Goal: Task Accomplishment & Management: Use online tool/utility

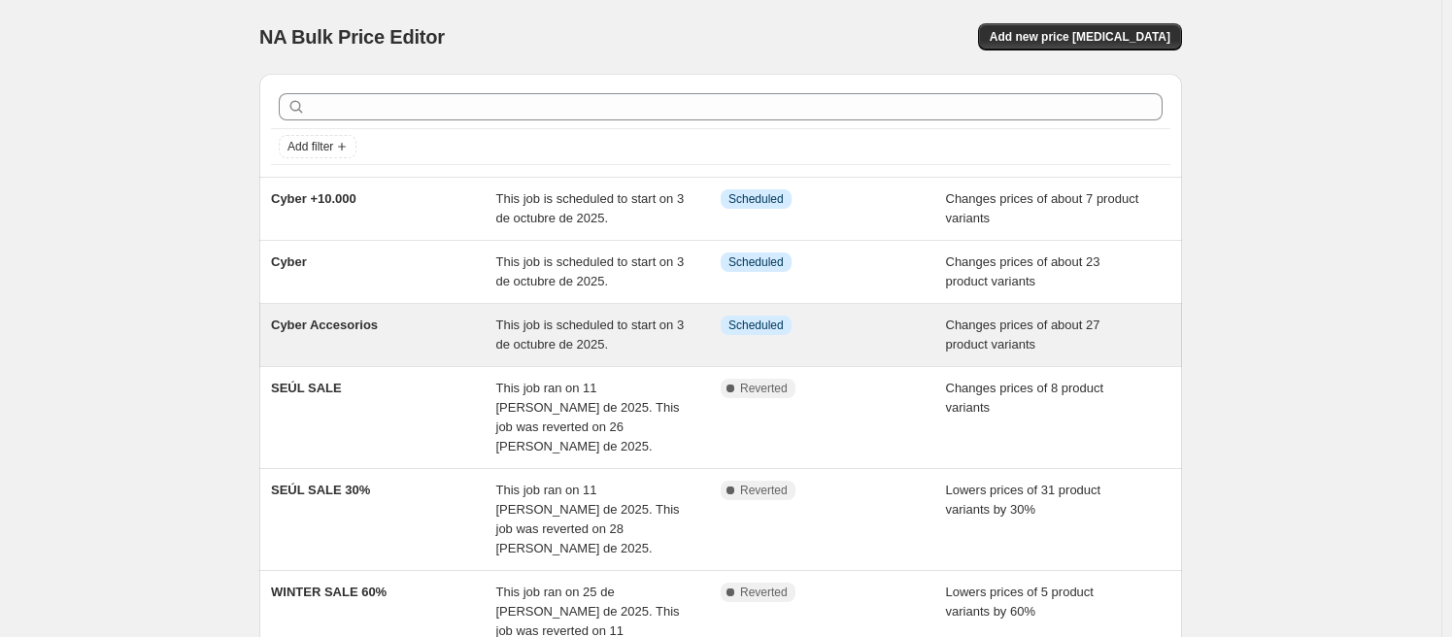
click at [400, 324] on div "Cyber Accesorios" at bounding box center [383, 335] width 225 height 39
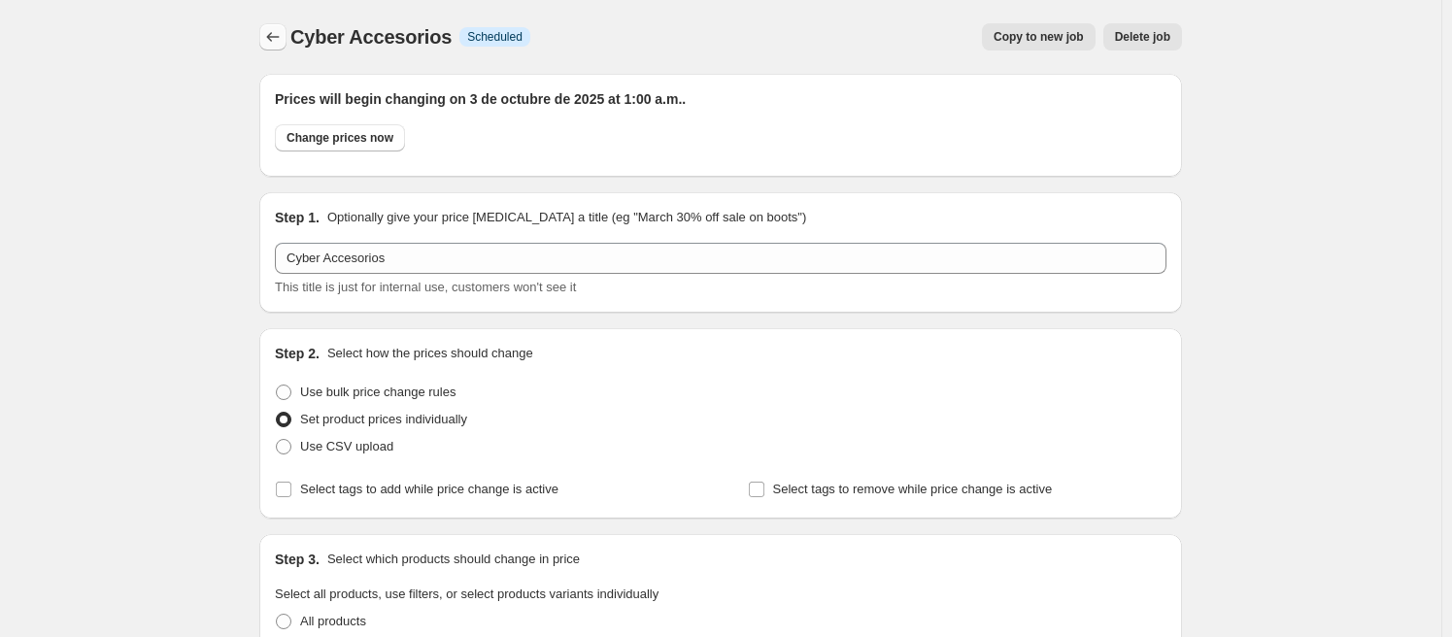
click at [276, 32] on icon "Price change jobs" at bounding box center [272, 36] width 19 height 19
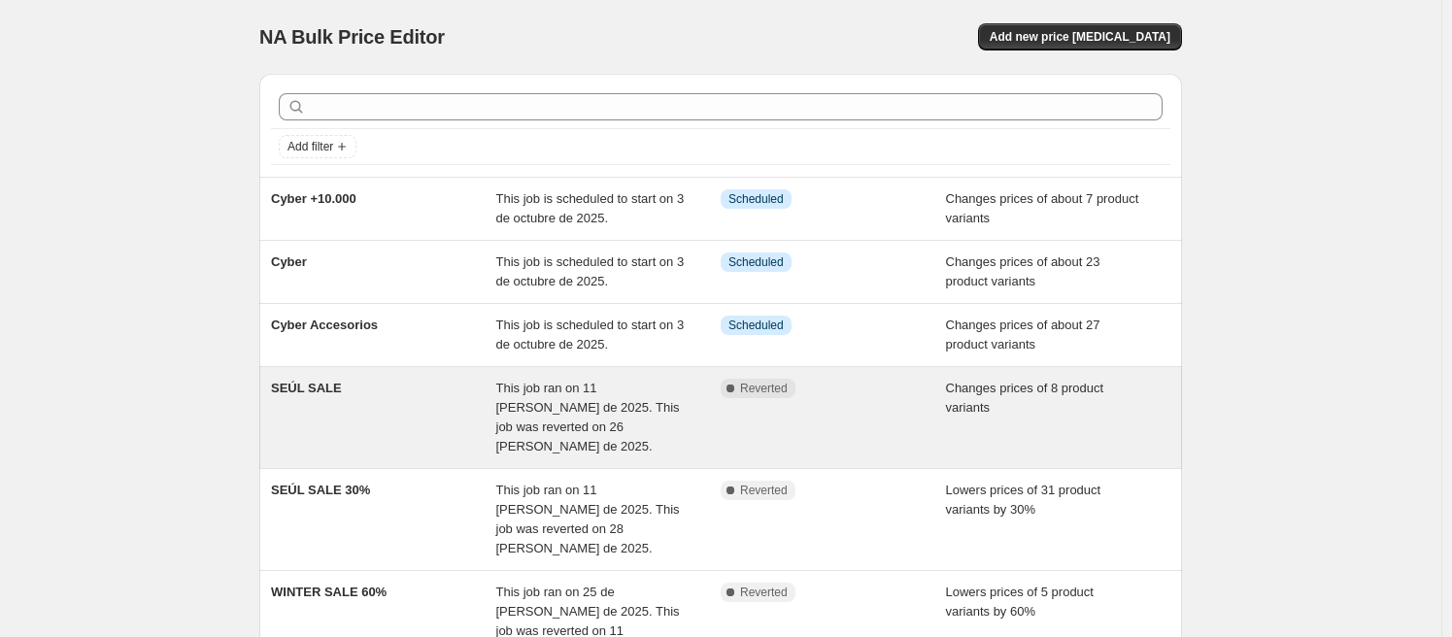
click at [419, 404] on div "SEÚL SALE" at bounding box center [383, 418] width 225 height 78
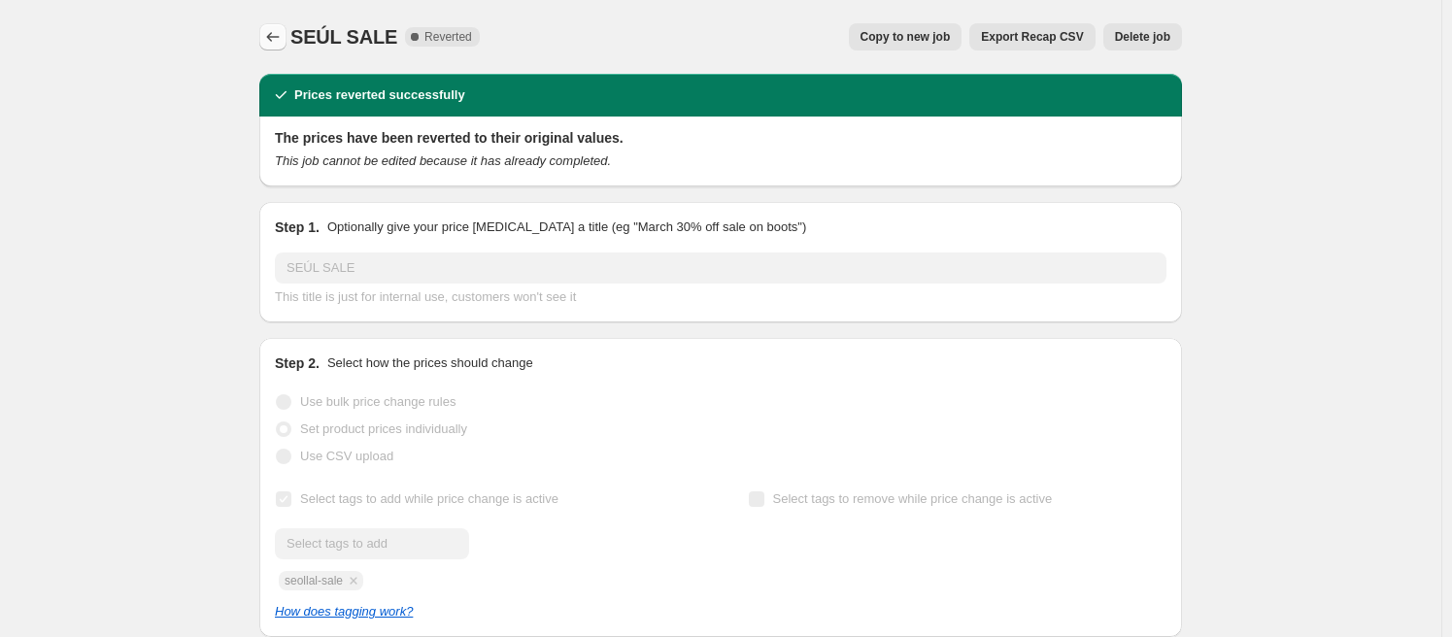
click at [273, 35] on icon "Price change jobs" at bounding box center [272, 36] width 19 height 19
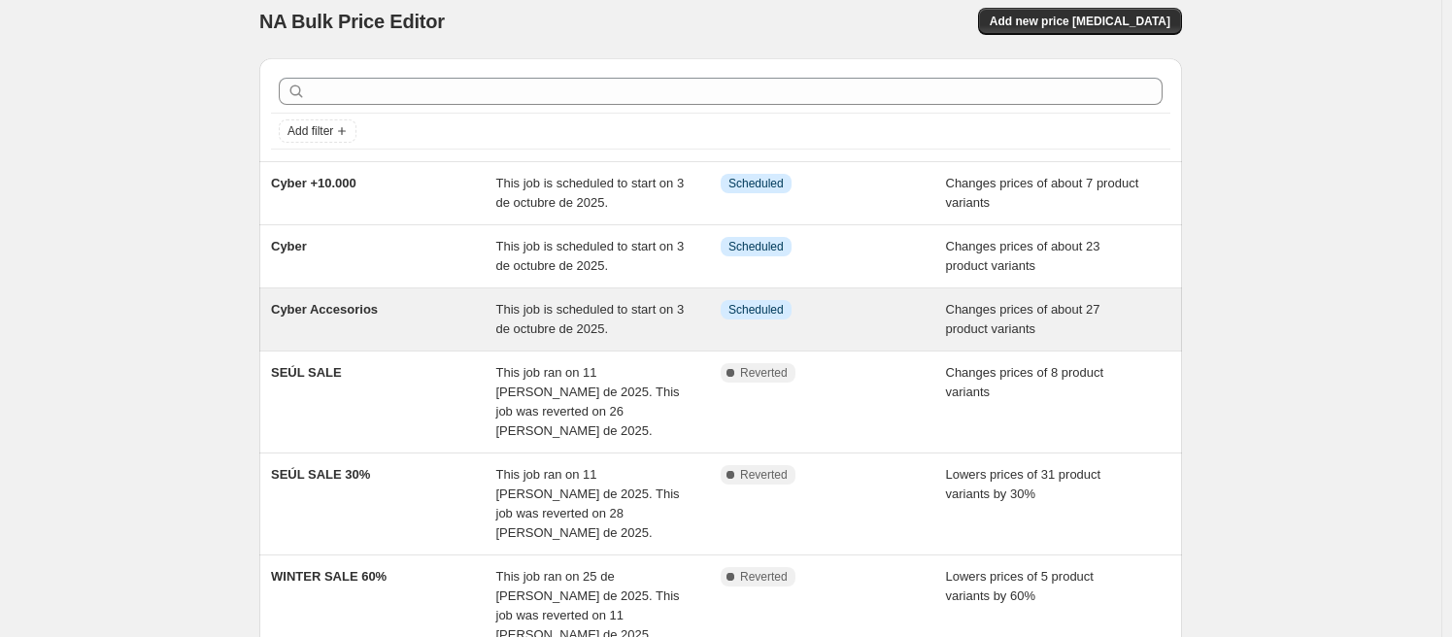
scroll to position [76, 0]
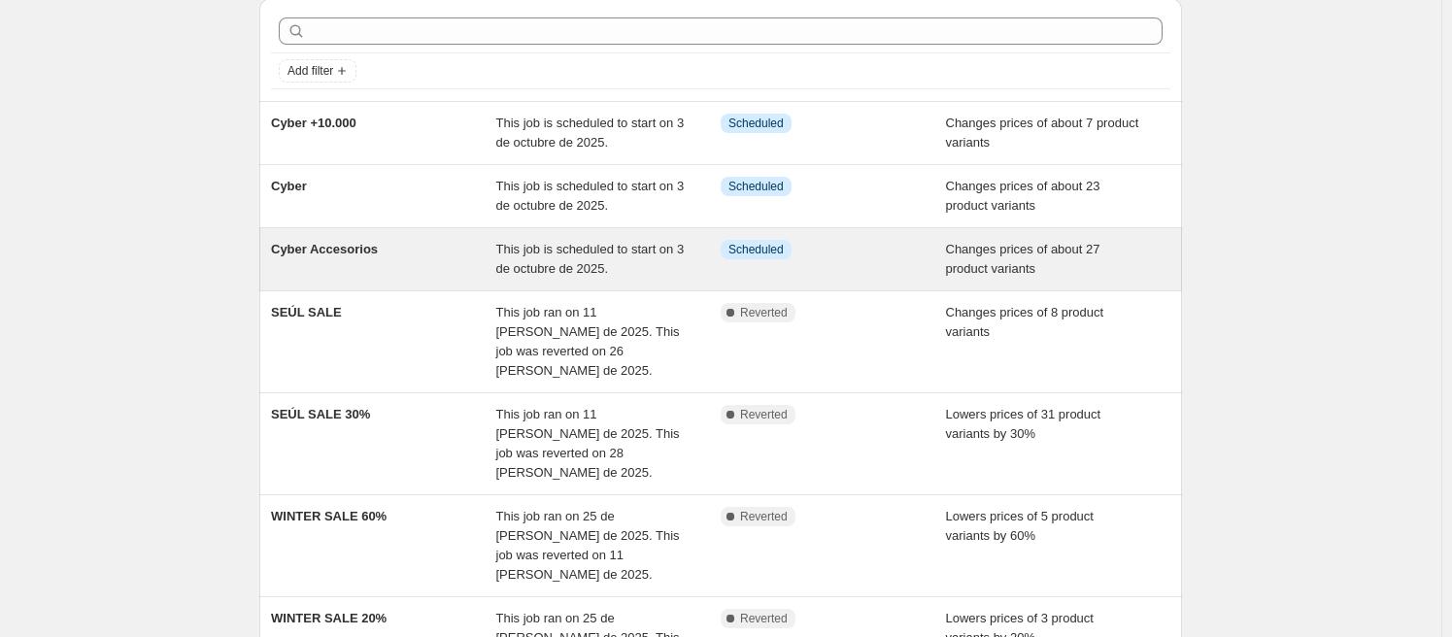
click at [405, 244] on div "Cyber Accesorios" at bounding box center [383, 259] width 225 height 39
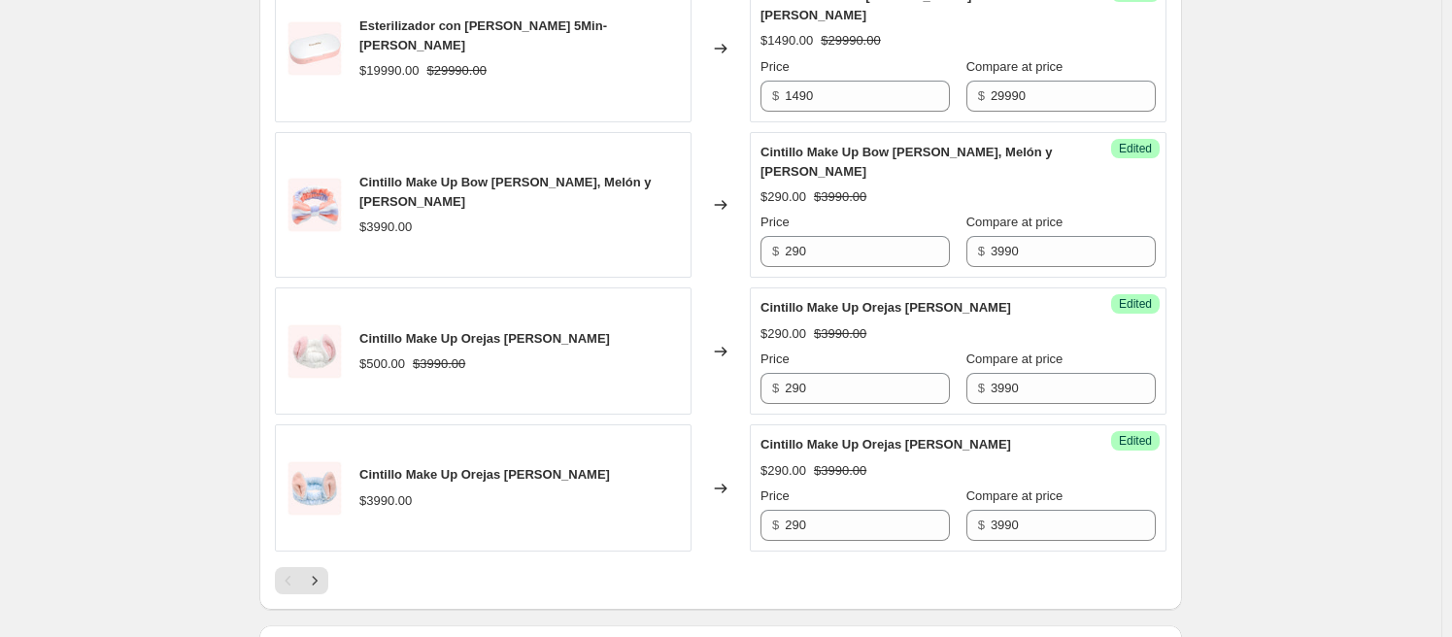
scroll to position [3644, 0]
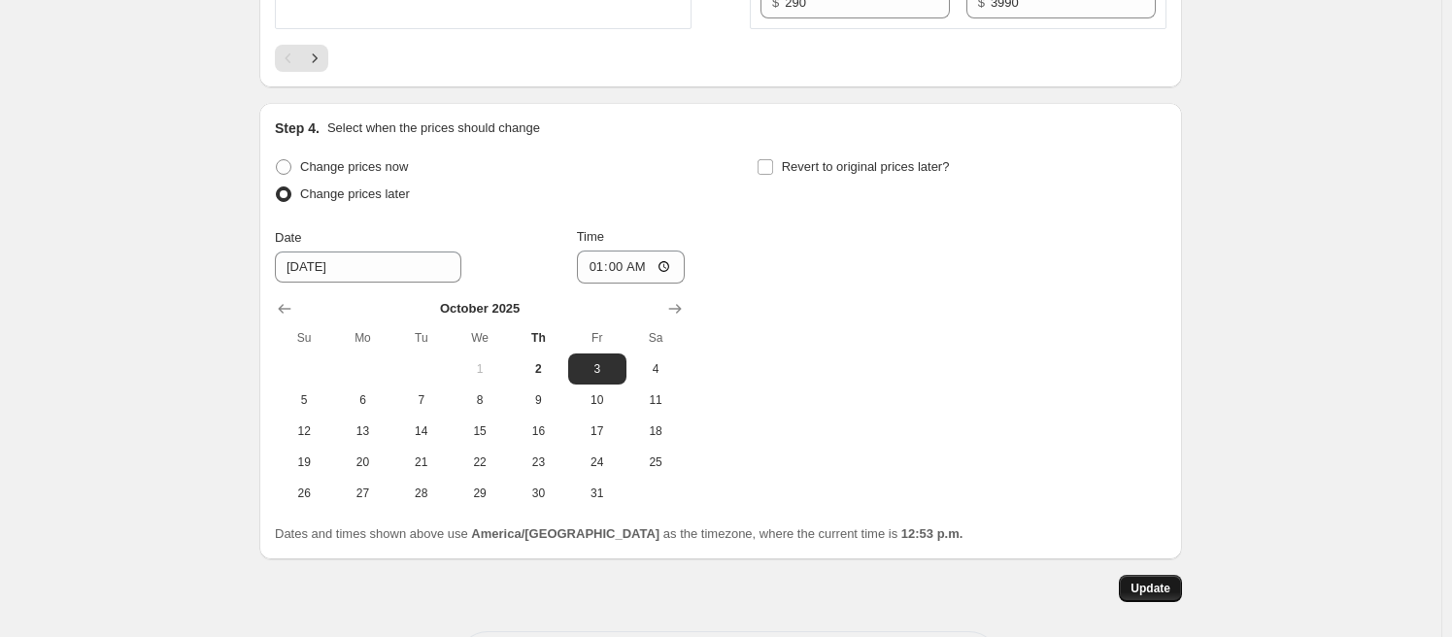
click at [1155, 581] on span "Update" at bounding box center [1150, 589] width 40 height 16
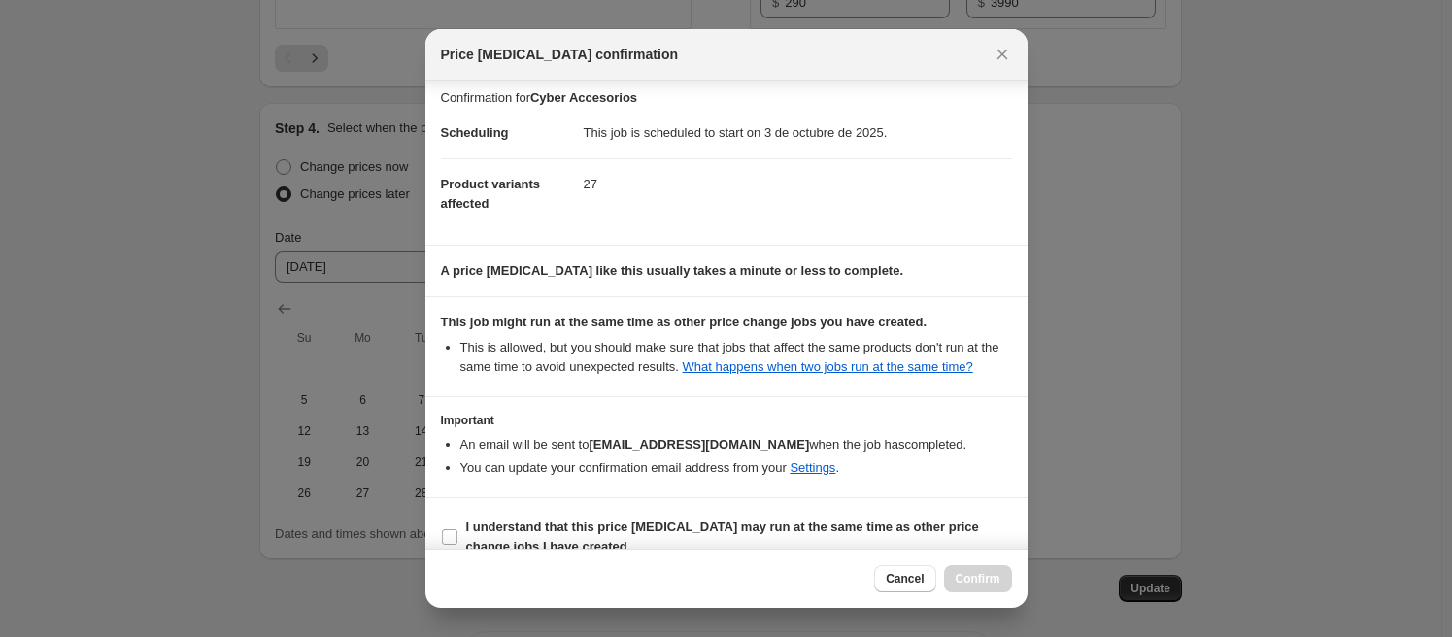
scroll to position [0, 0]
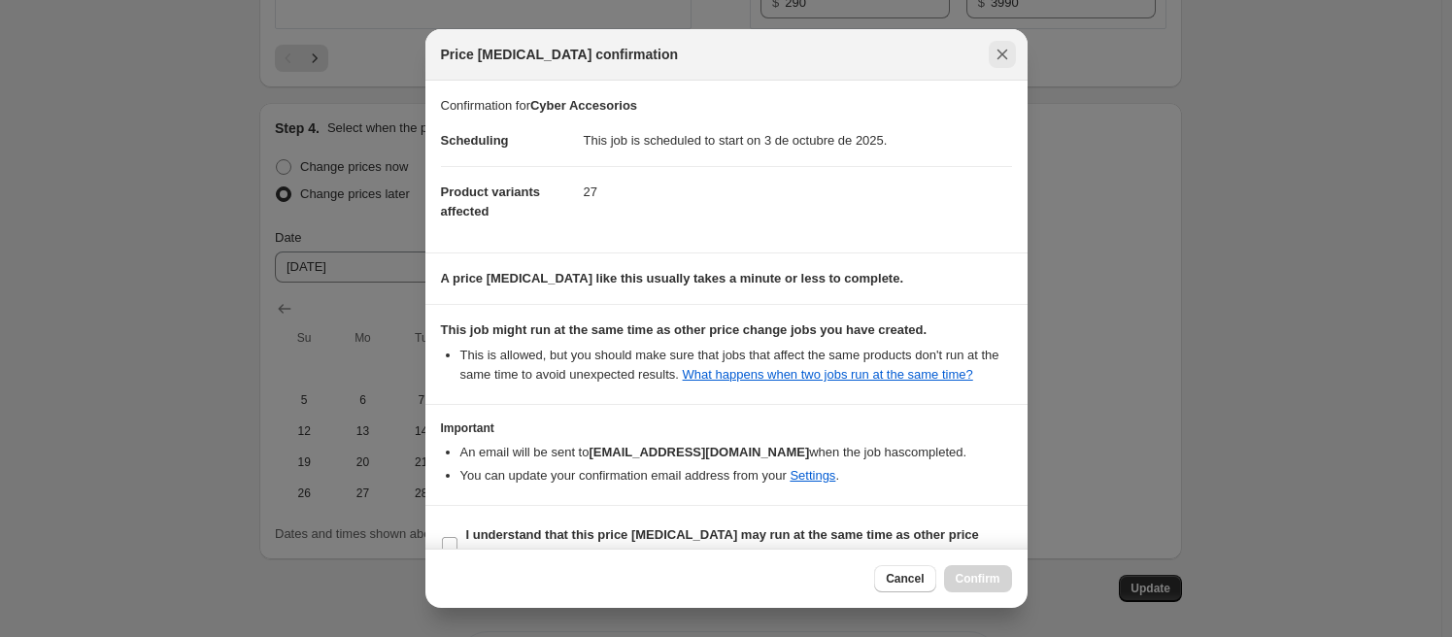
click at [994, 56] on icon "Close" at bounding box center [1002, 54] width 19 height 19
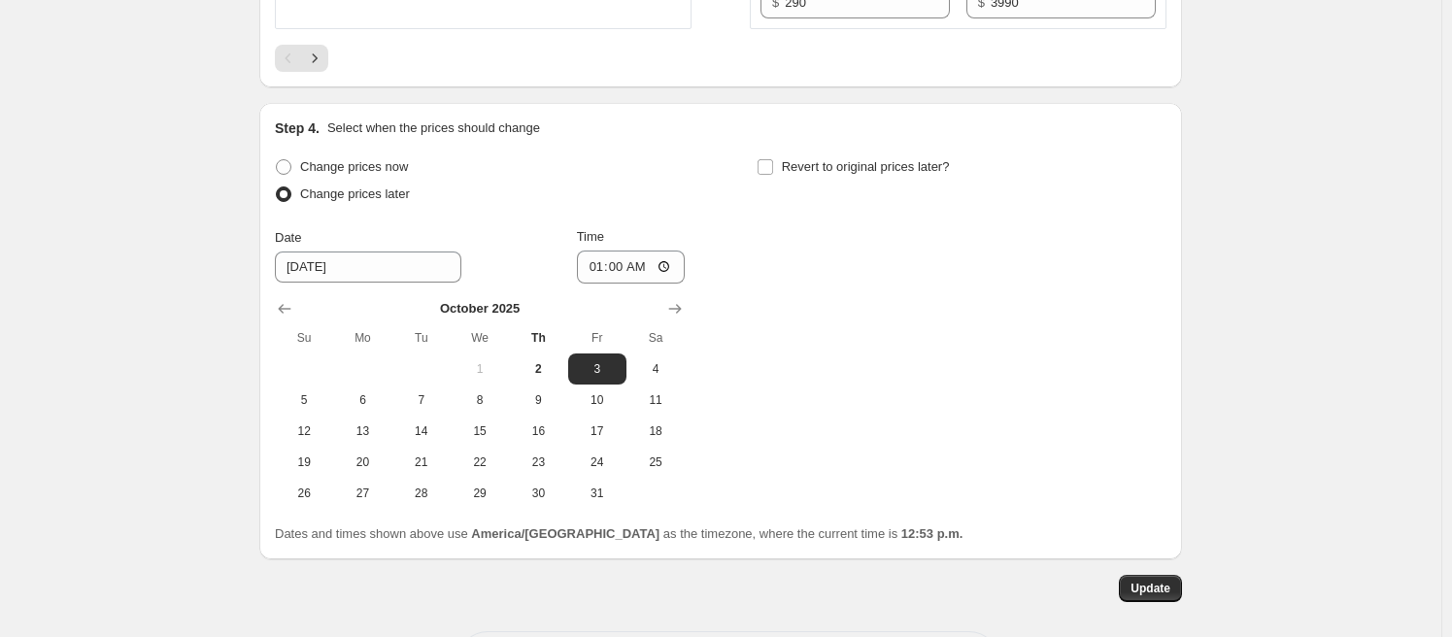
click at [337, 159] on span "Change prices now" at bounding box center [354, 166] width 108 height 15
click at [277, 159] on input "Change prices now" at bounding box center [276, 159] width 1 height 1
radio input "true"
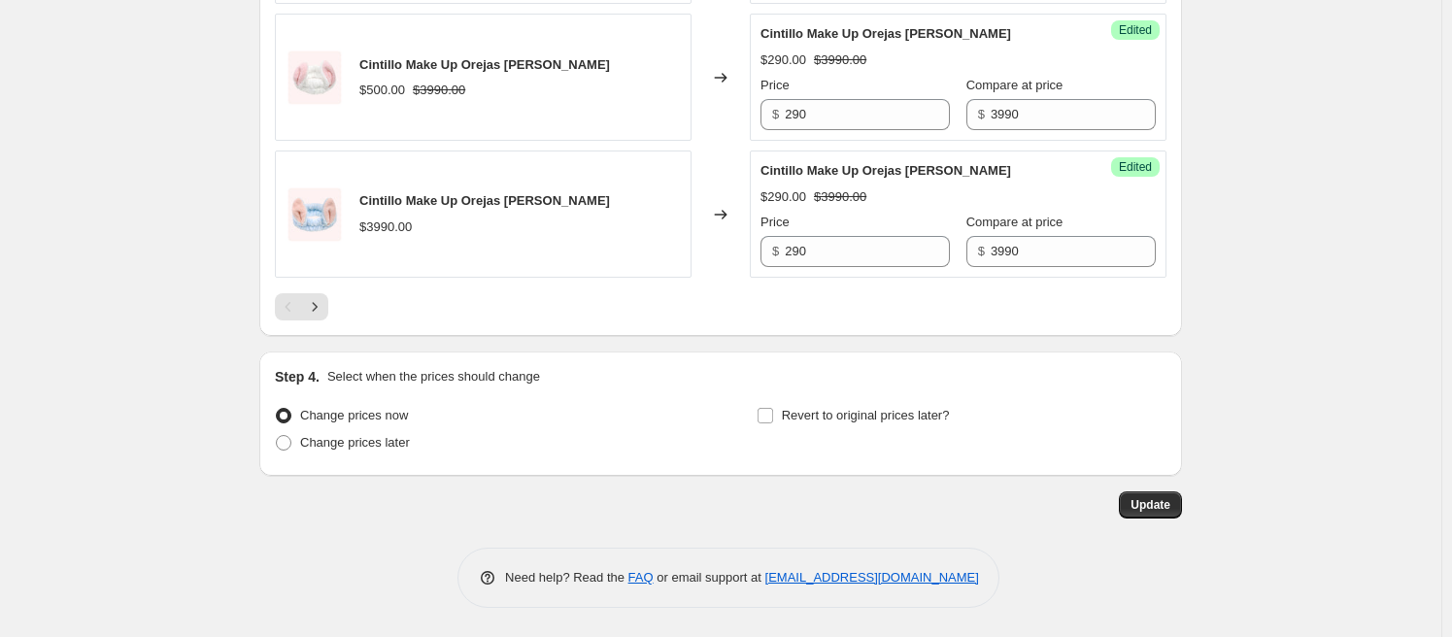
scroll to position [3312, 0]
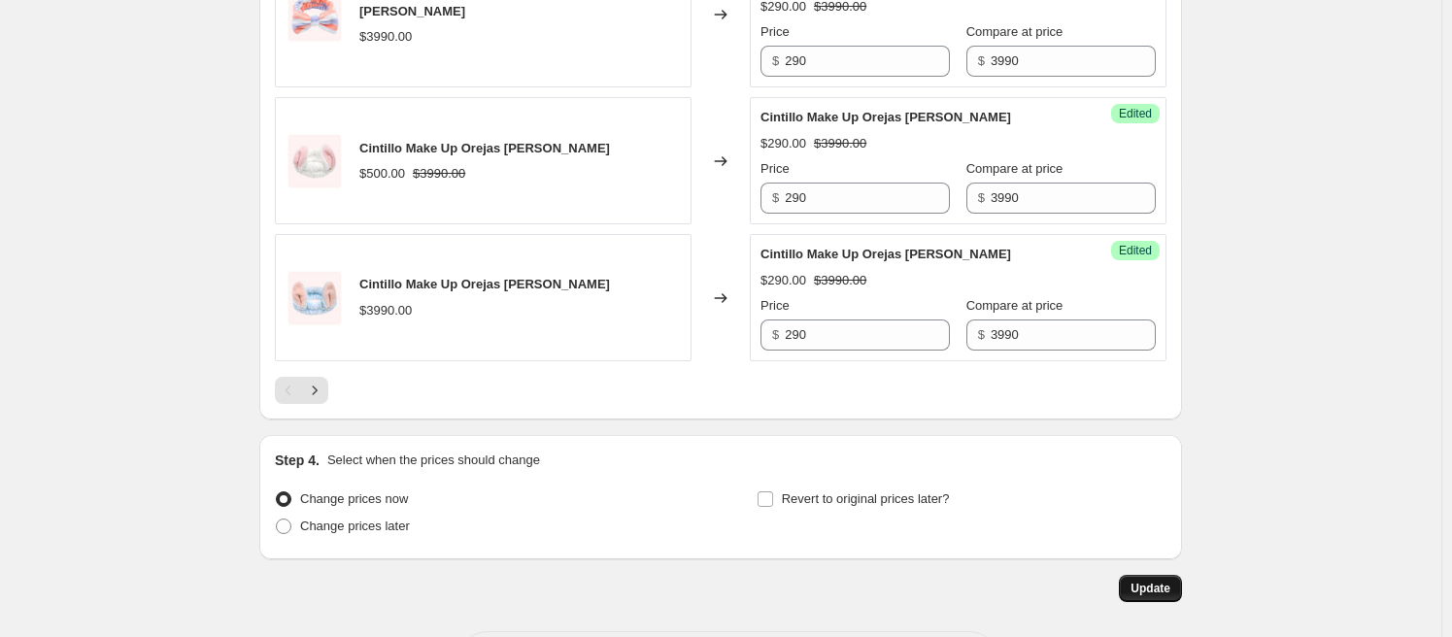
click at [1150, 581] on span "Update" at bounding box center [1150, 589] width 40 height 16
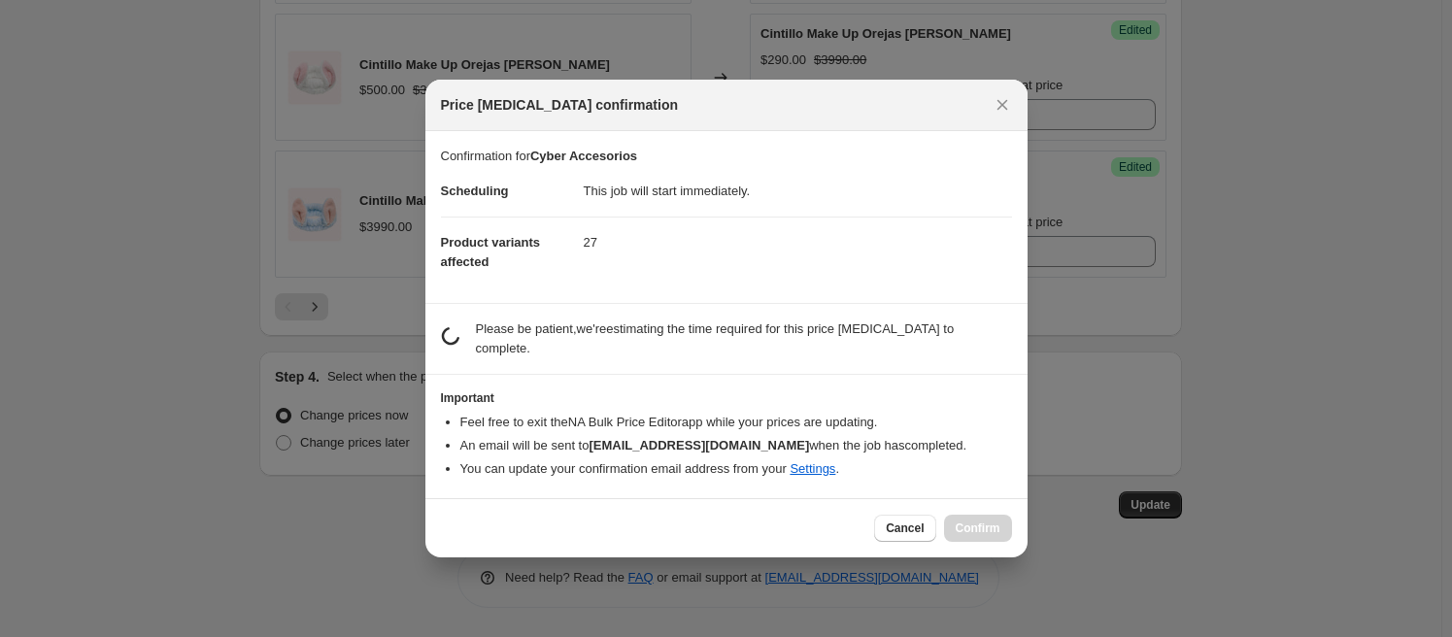
scroll to position [0, 0]
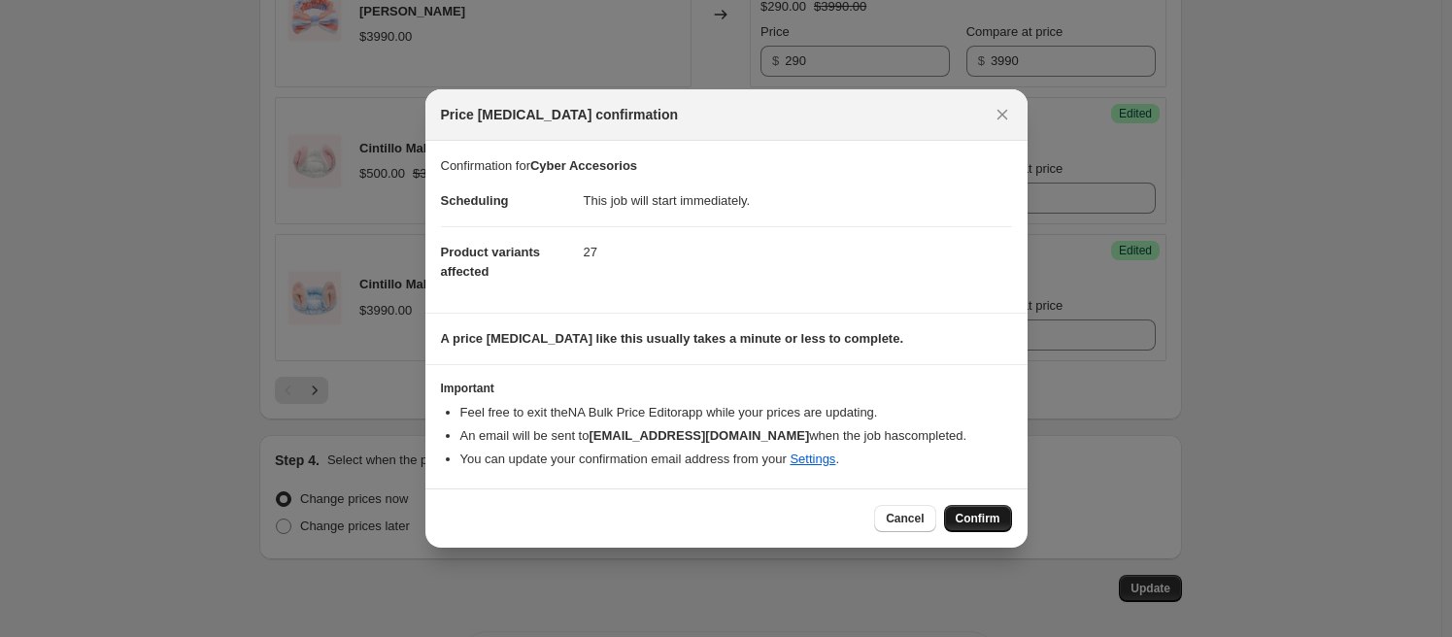
click at [977, 509] on button "Confirm" at bounding box center [978, 518] width 68 height 27
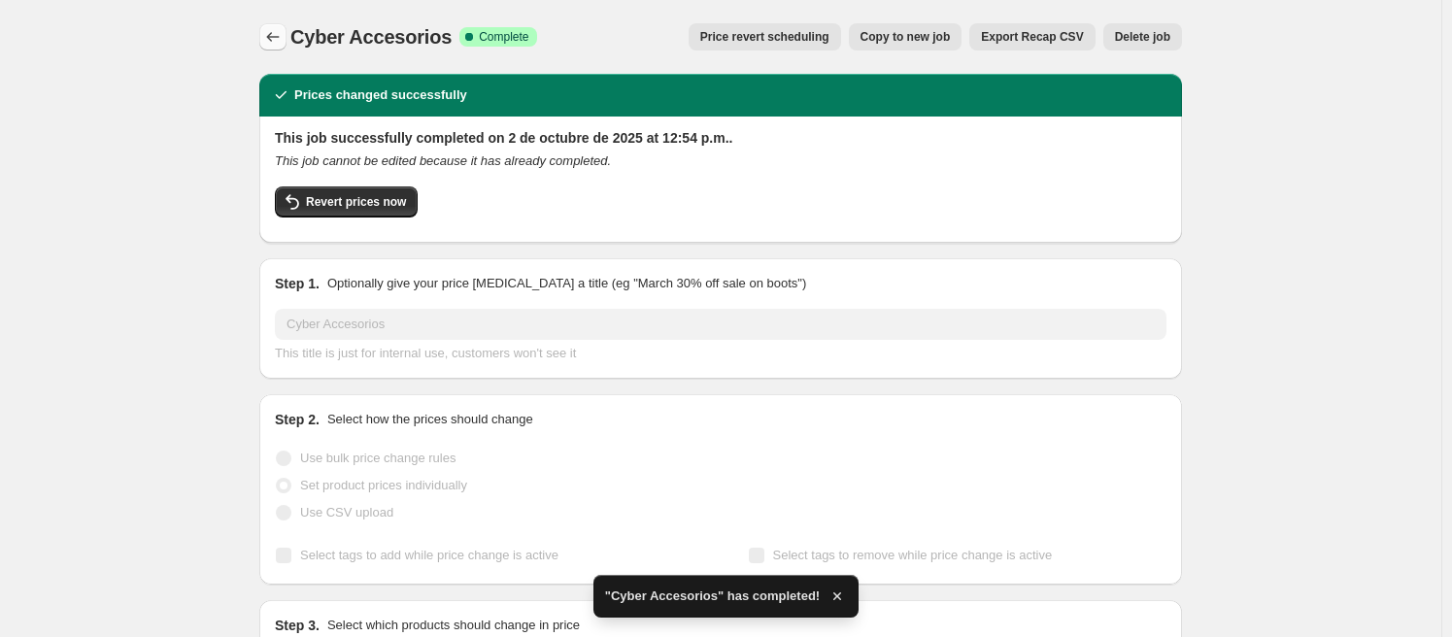
click at [278, 36] on icon "Price change jobs" at bounding box center [272, 36] width 19 height 19
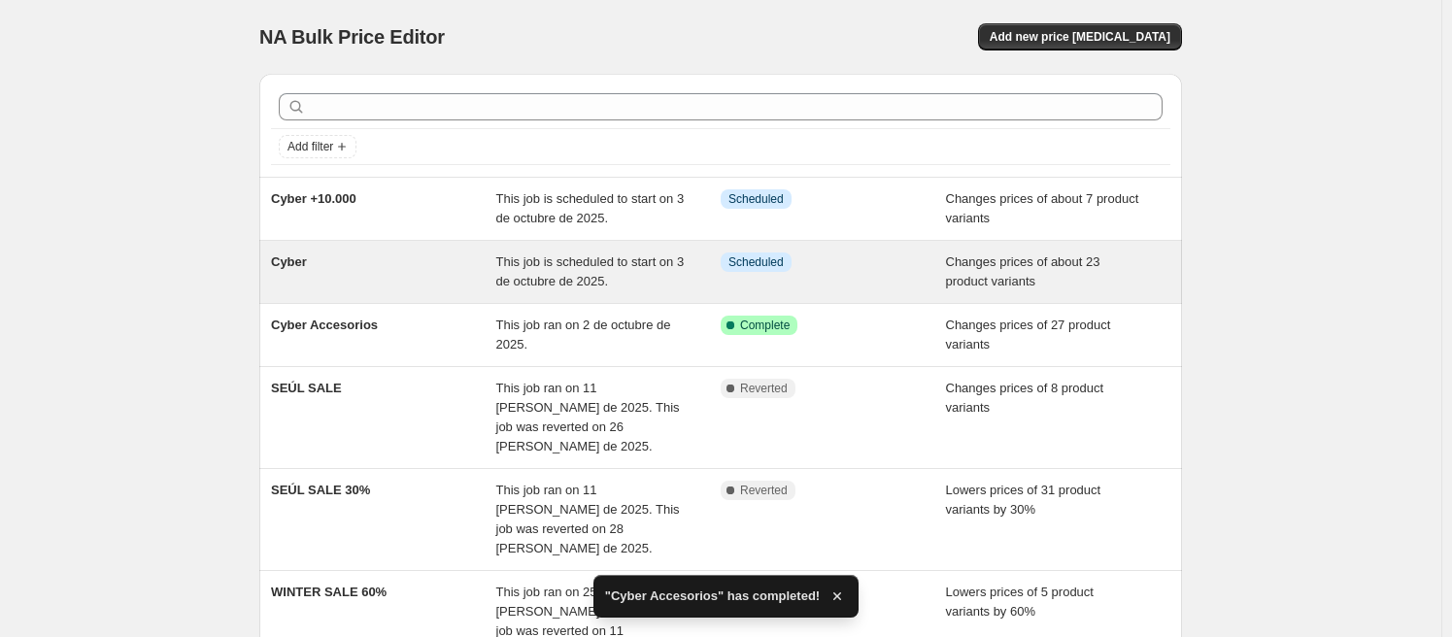
click at [410, 263] on div "Cyber" at bounding box center [383, 272] width 225 height 39
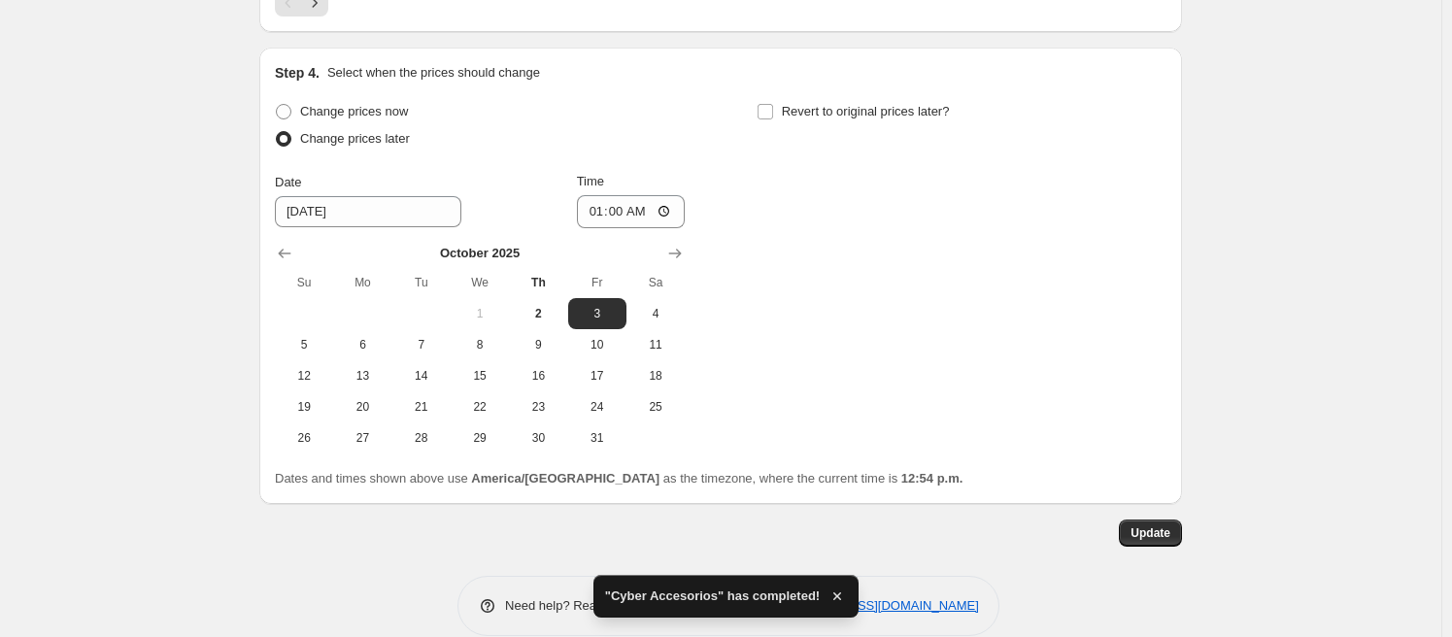
scroll to position [3624, 0]
click at [331, 101] on span "Change prices now" at bounding box center [354, 108] width 108 height 15
click at [277, 101] on input "Change prices now" at bounding box center [276, 101] width 1 height 1
radio input "true"
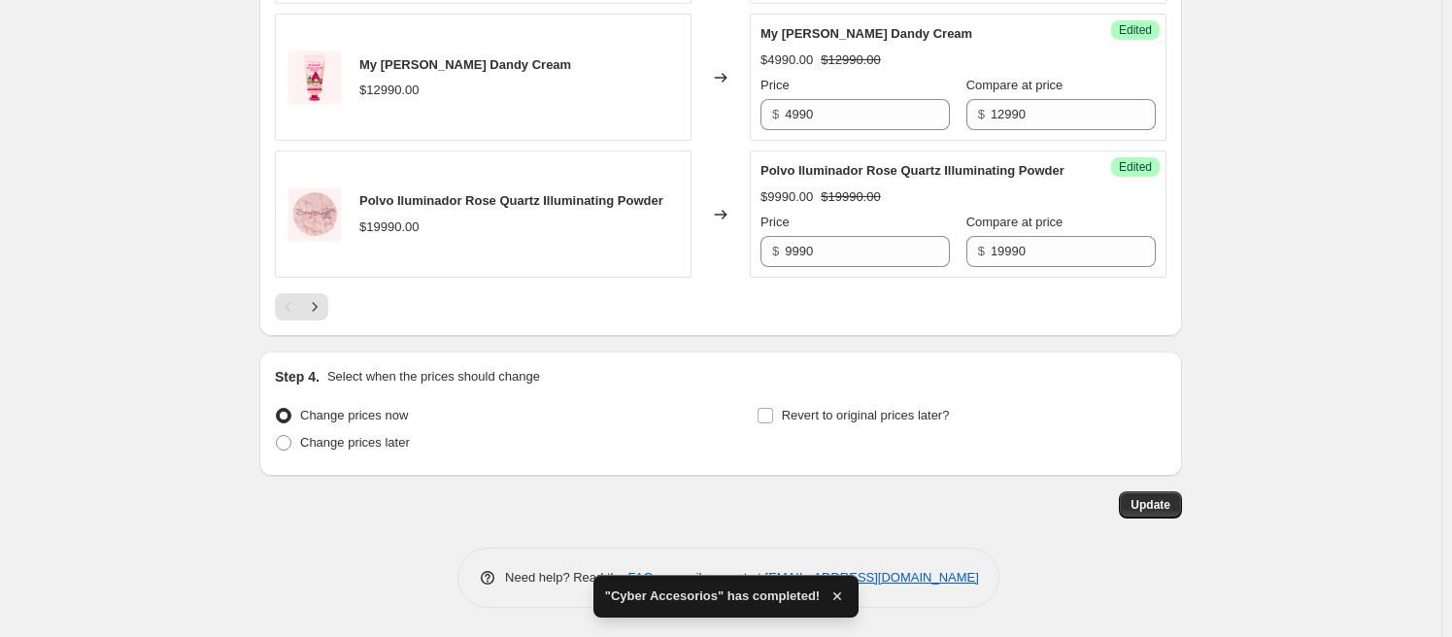
scroll to position [3292, 0]
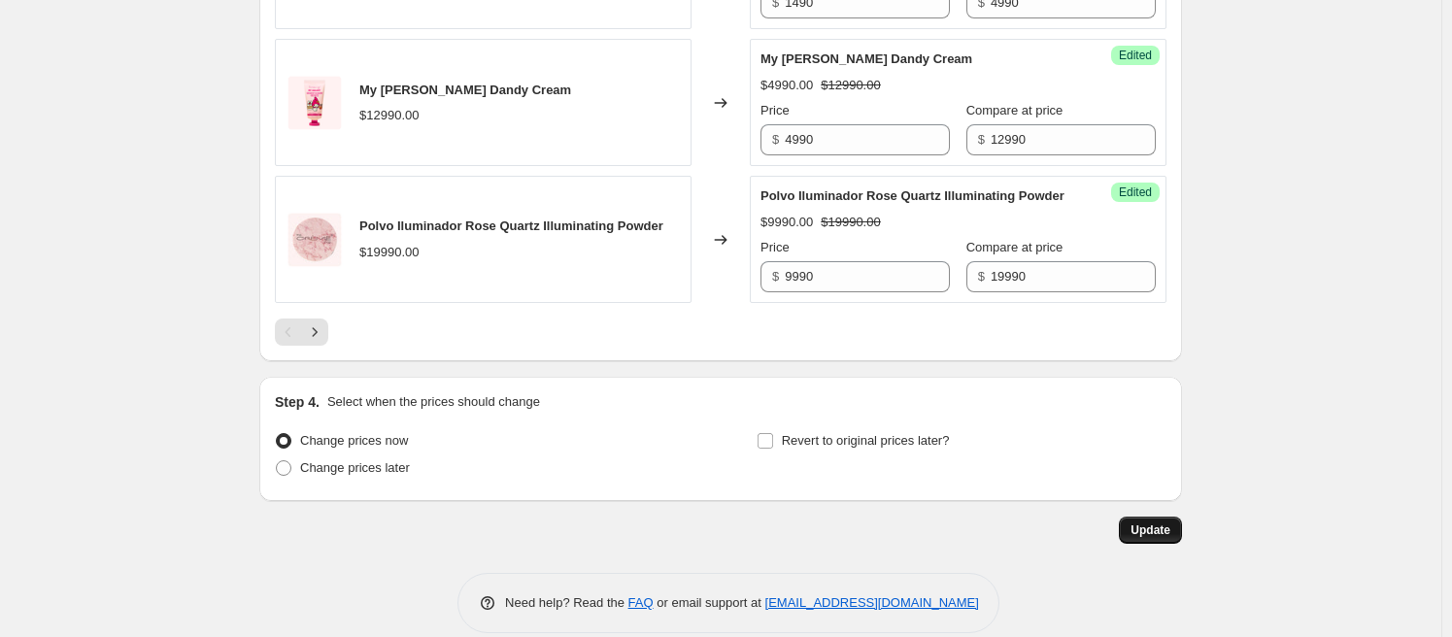
click at [1160, 522] on span "Update" at bounding box center [1150, 530] width 40 height 16
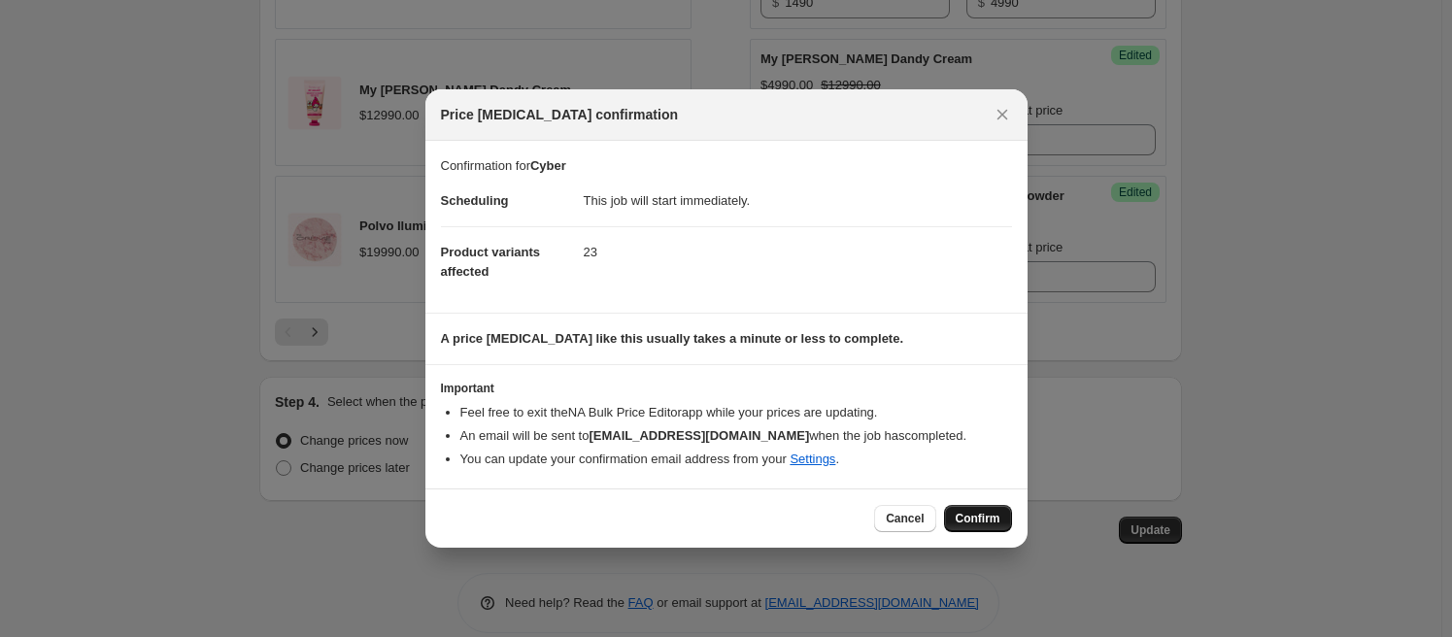
click at [981, 518] on span "Confirm" at bounding box center [978, 519] width 45 height 16
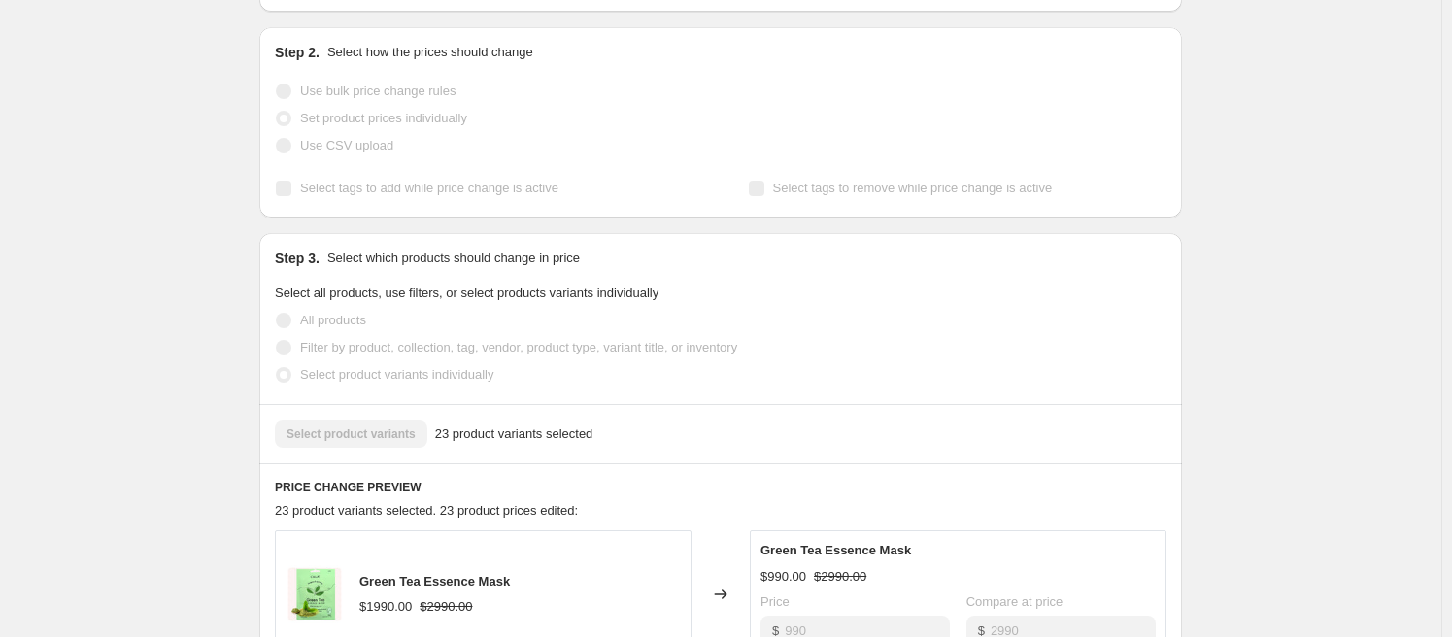
scroll to position [0, 0]
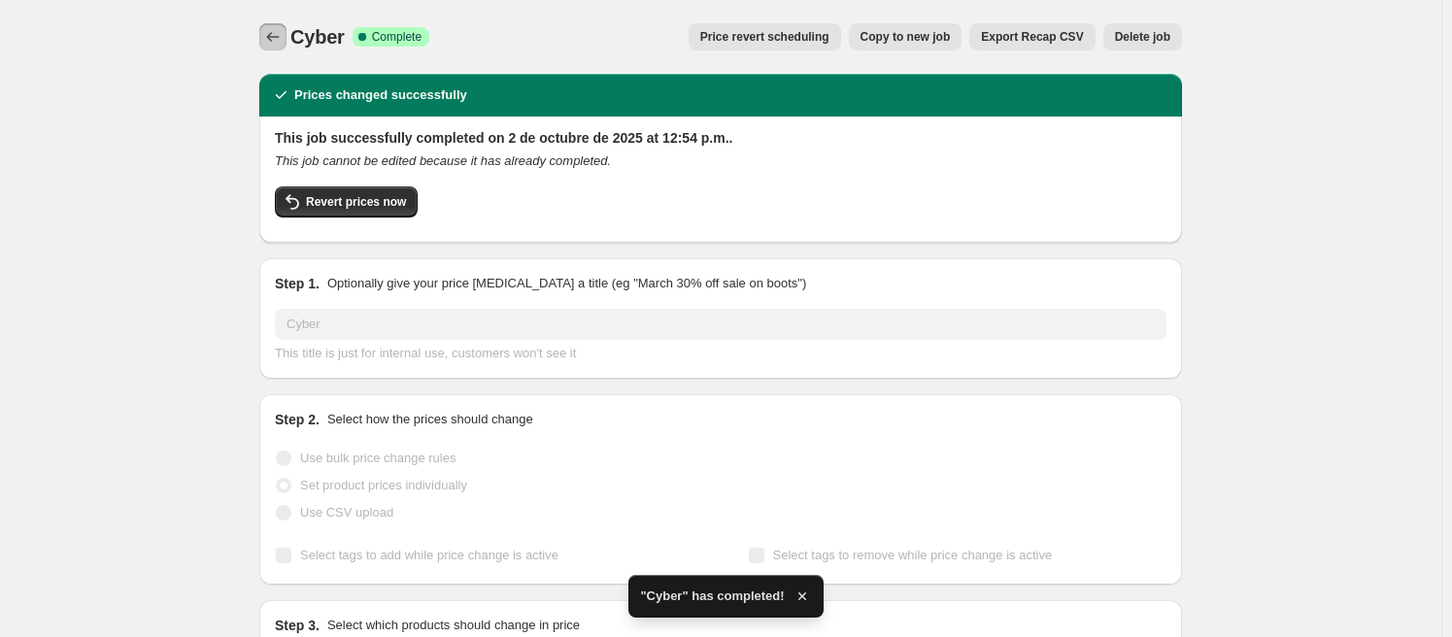
click at [281, 35] on icon "Price change jobs" at bounding box center [272, 36] width 19 height 19
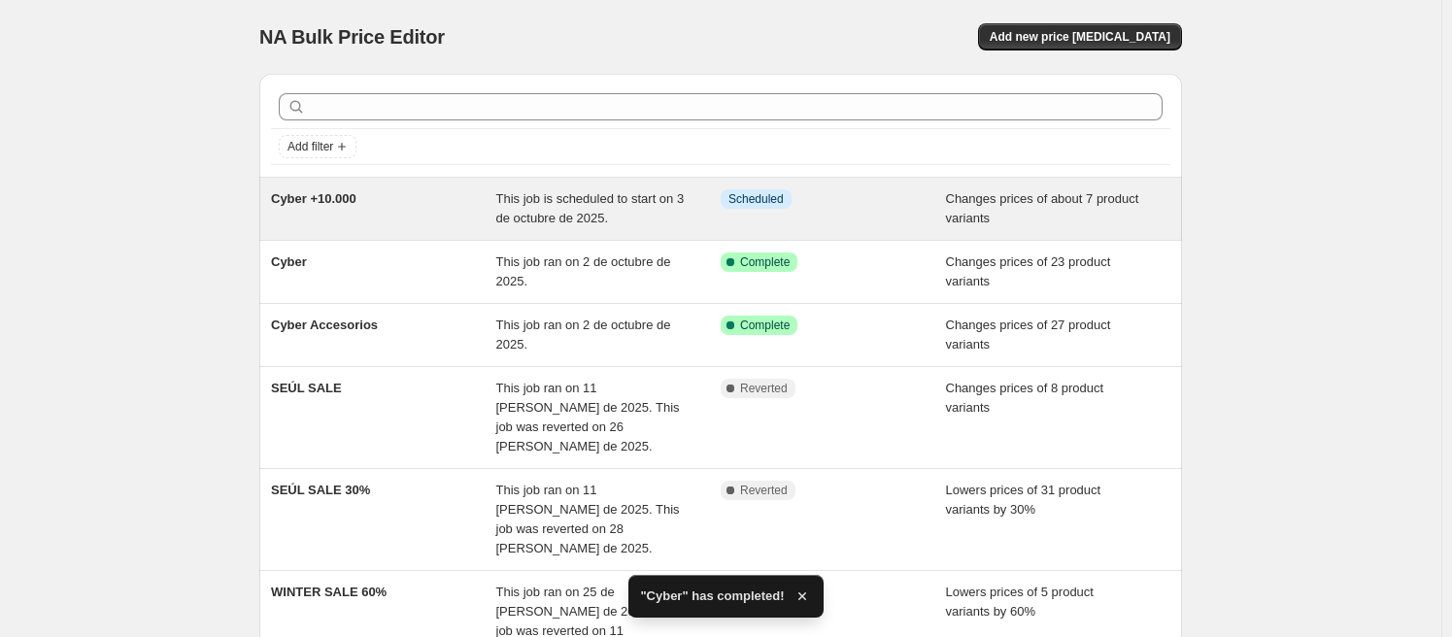
click at [458, 216] on div "Cyber +10.000" at bounding box center [383, 208] width 225 height 39
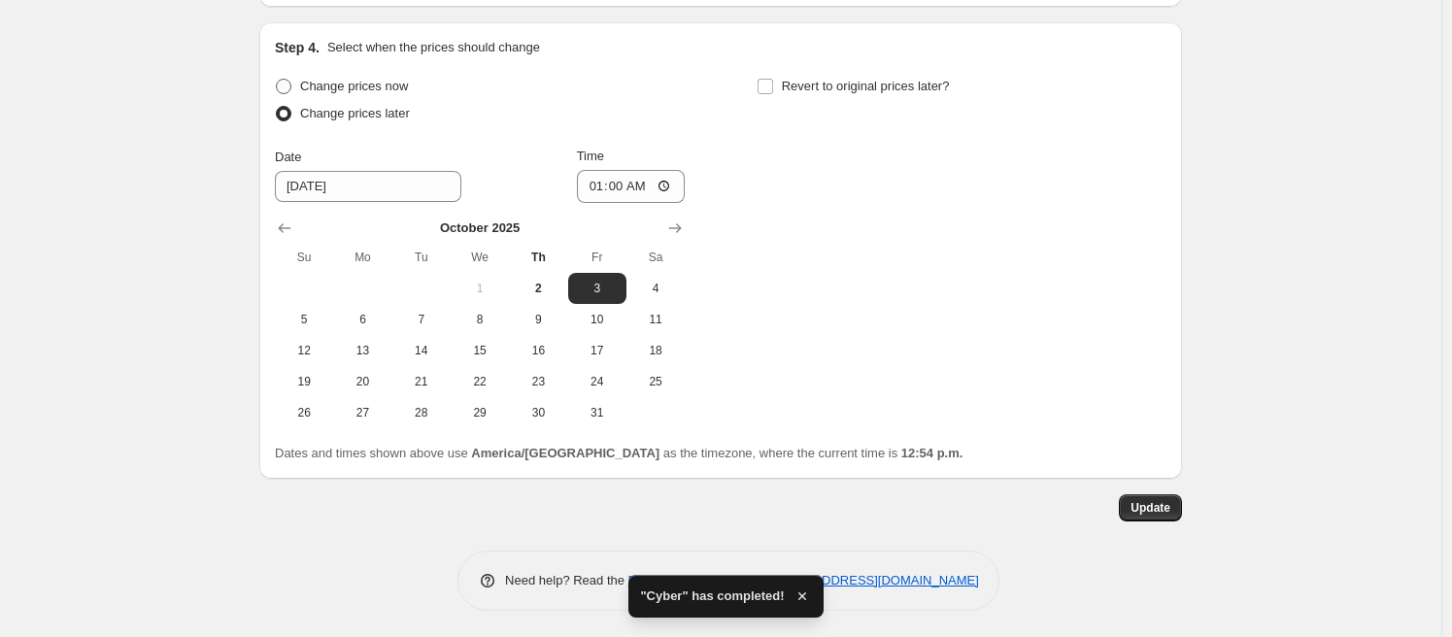
click at [364, 87] on span "Change prices now" at bounding box center [354, 86] width 108 height 15
click at [277, 80] on input "Change prices now" at bounding box center [276, 79] width 1 height 1
radio input "true"
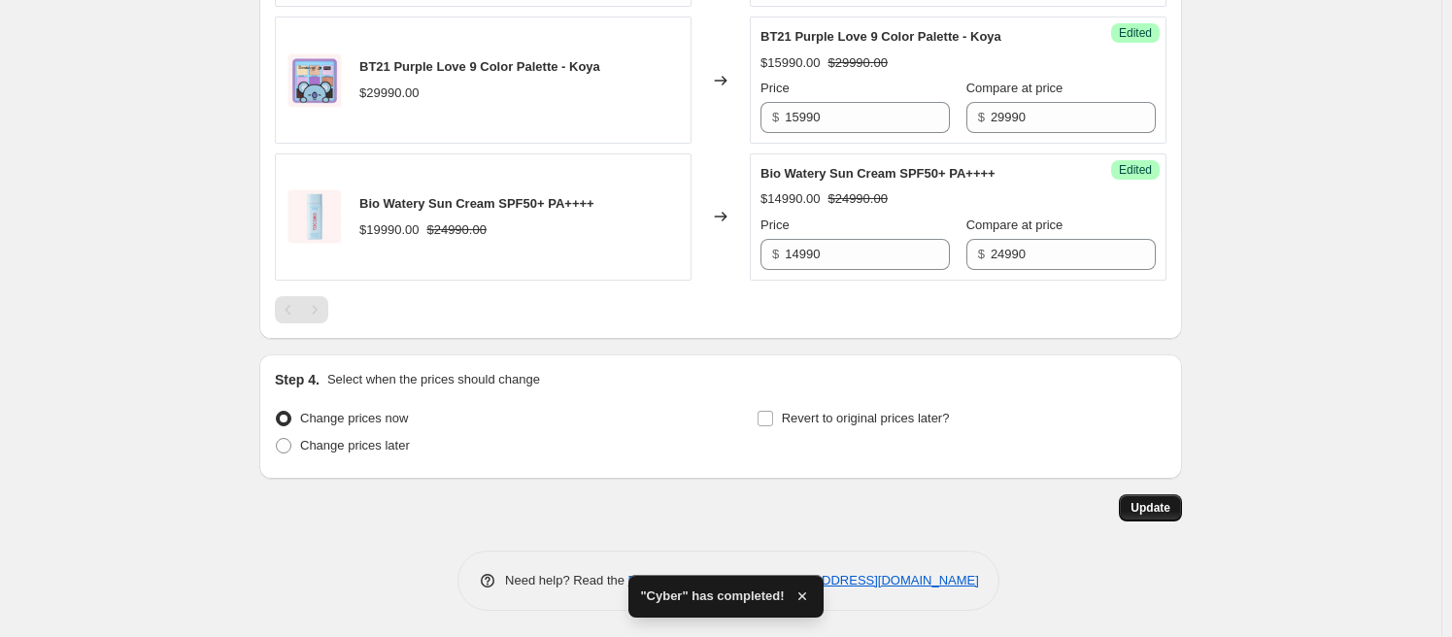
click at [1164, 508] on span "Update" at bounding box center [1150, 508] width 40 height 16
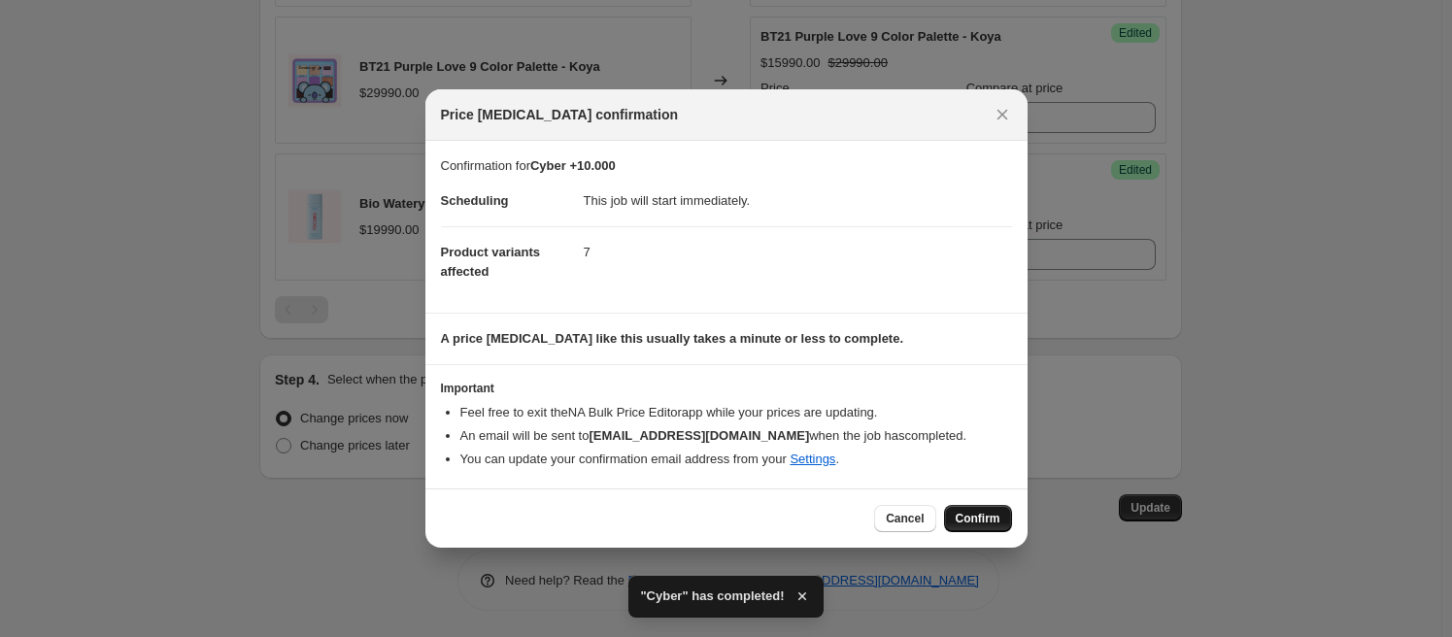
click at [970, 517] on span "Confirm" at bounding box center [978, 519] width 45 height 16
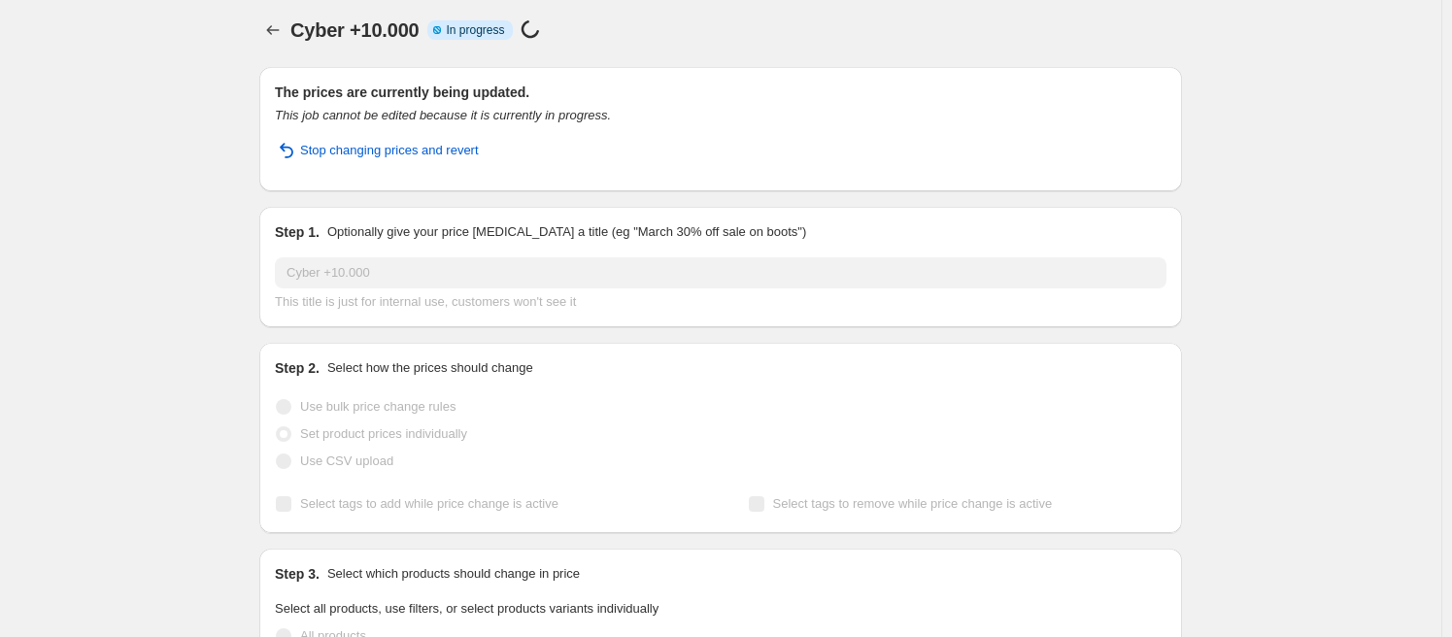
scroll to position [0, 0]
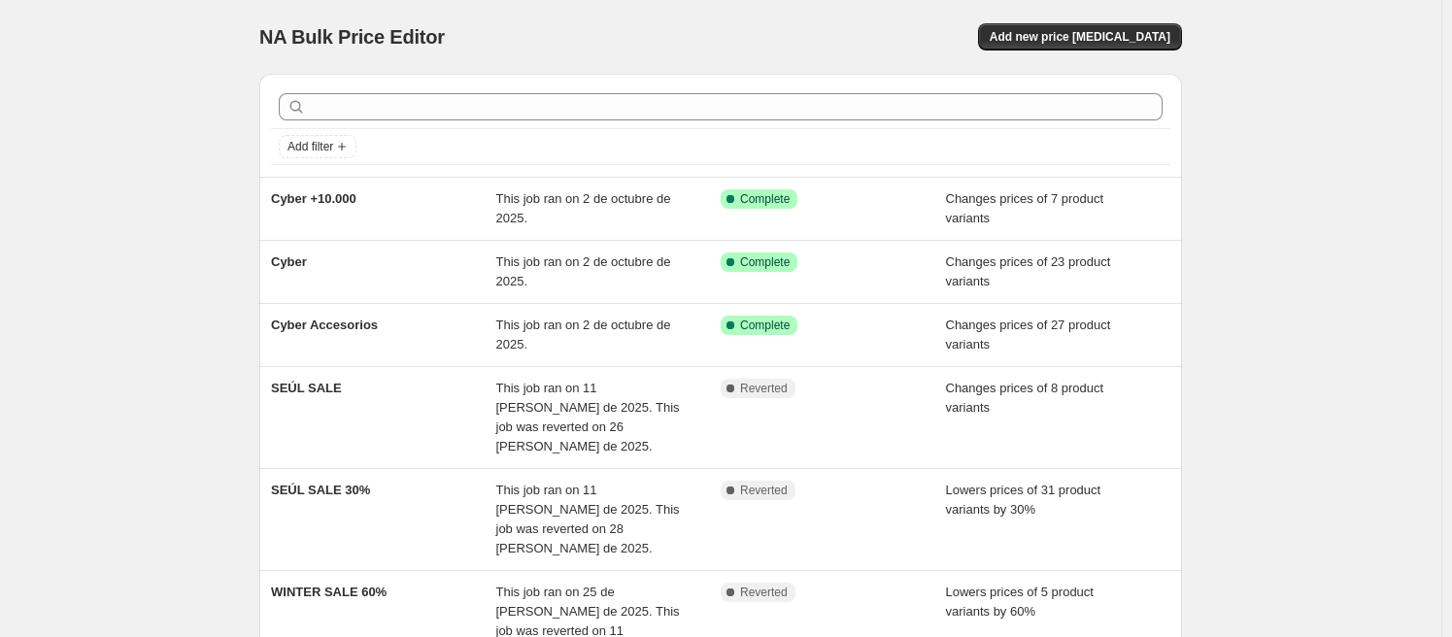
click at [1225, 258] on div "NA Bulk Price Editor. This page is ready NA Bulk Price Editor Add new price [ME…" at bounding box center [720, 636] width 1441 height 1272
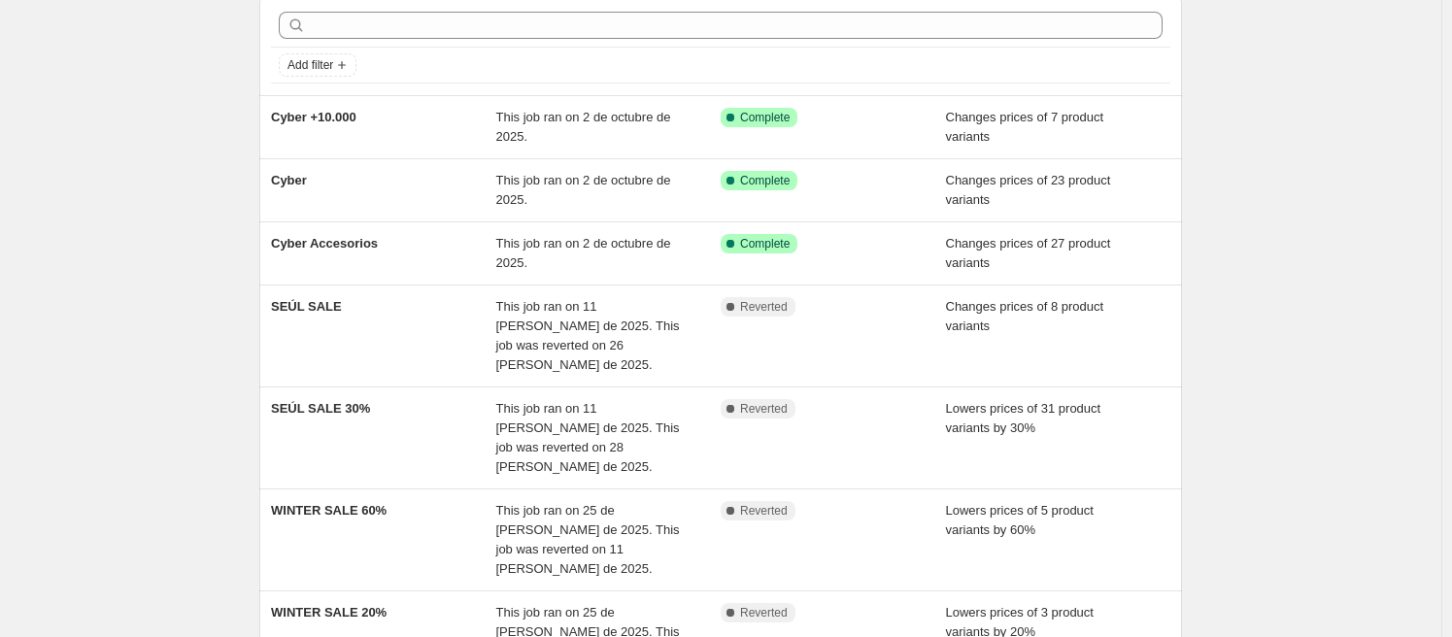
scroll to position [109, 0]
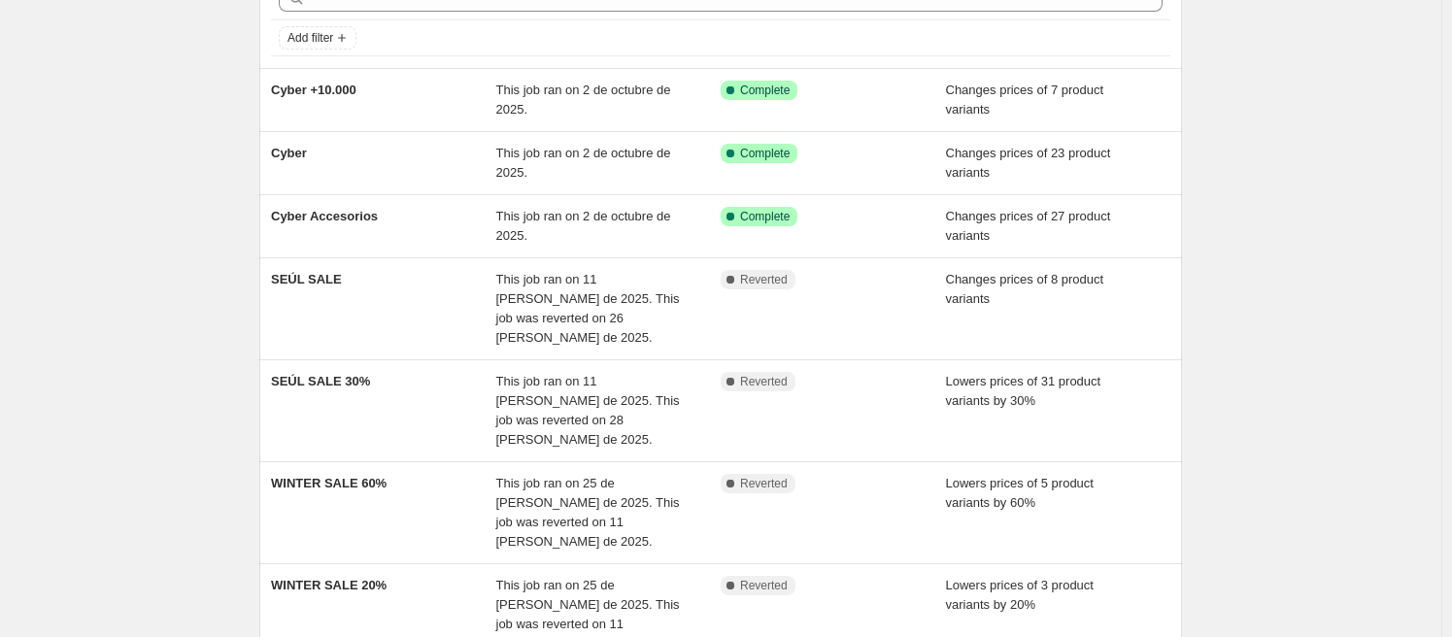
click at [68, 319] on div "NA Bulk Price Editor. This page is ready NA Bulk Price Editor Add new price [ME…" at bounding box center [720, 527] width 1441 height 1272
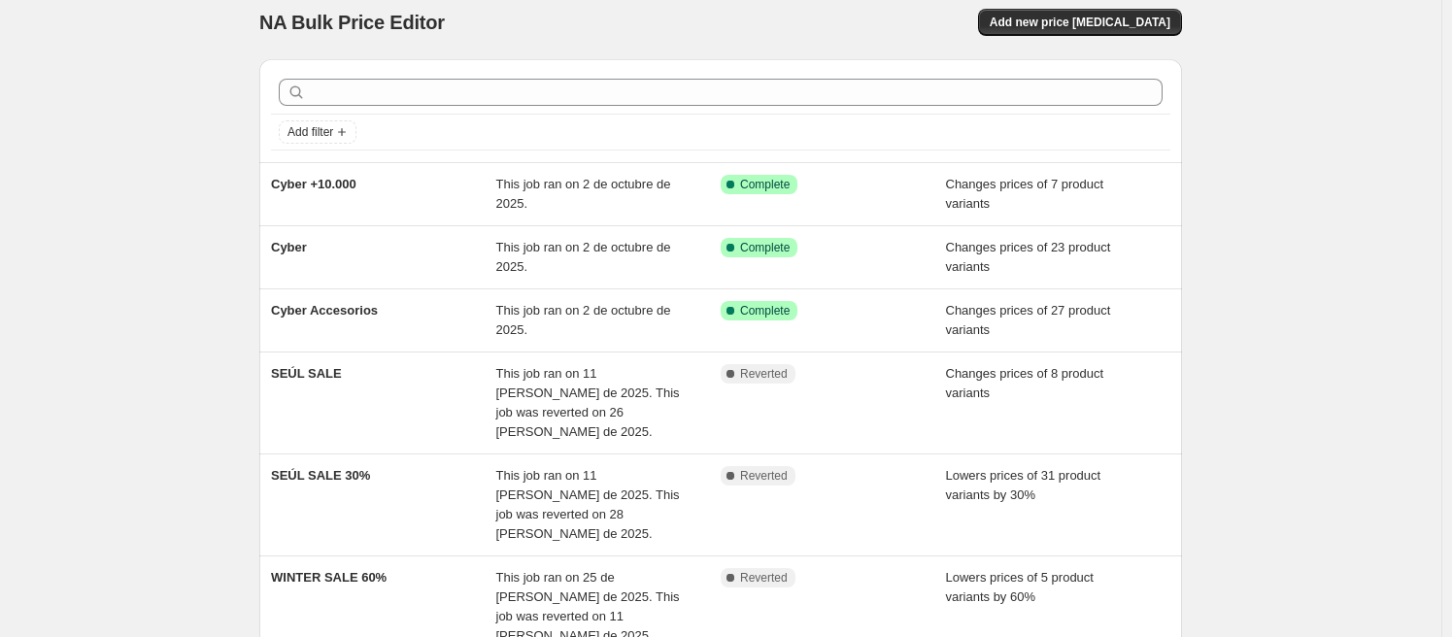
scroll to position [0, 0]
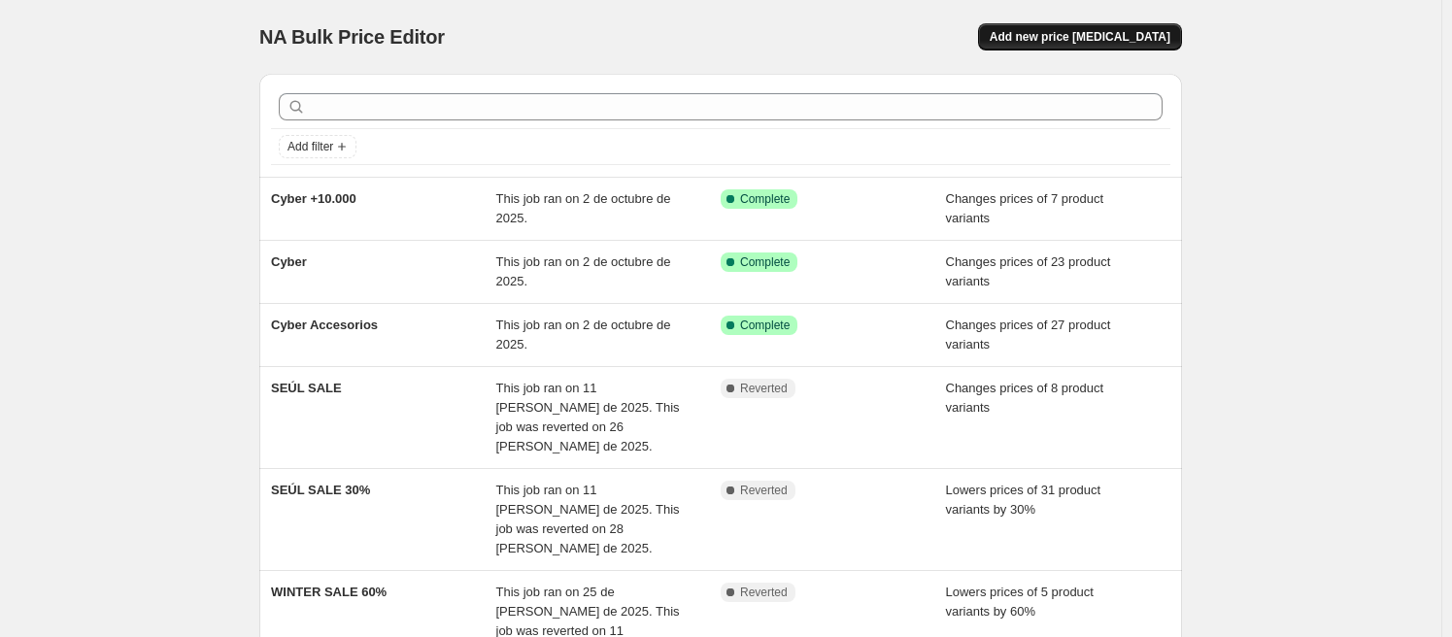
click at [1130, 24] on button "Add new price [MEDICAL_DATA]" at bounding box center [1080, 36] width 204 height 27
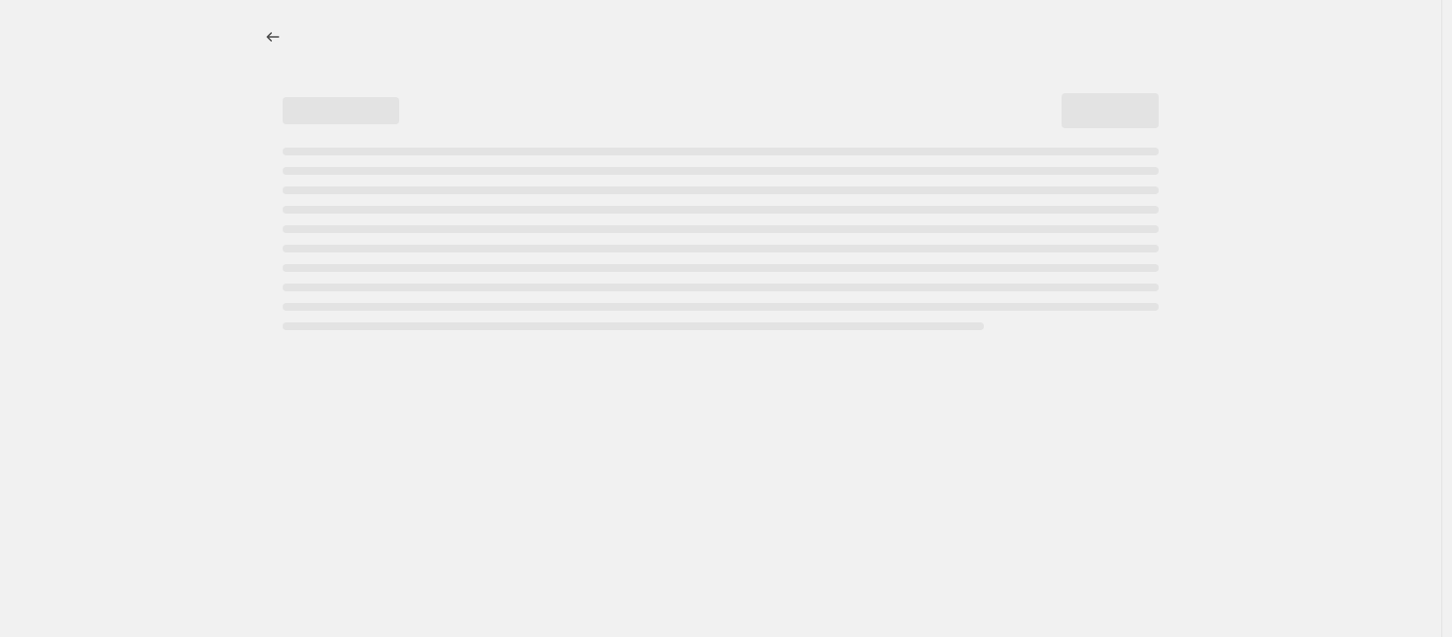
select select "percentage"
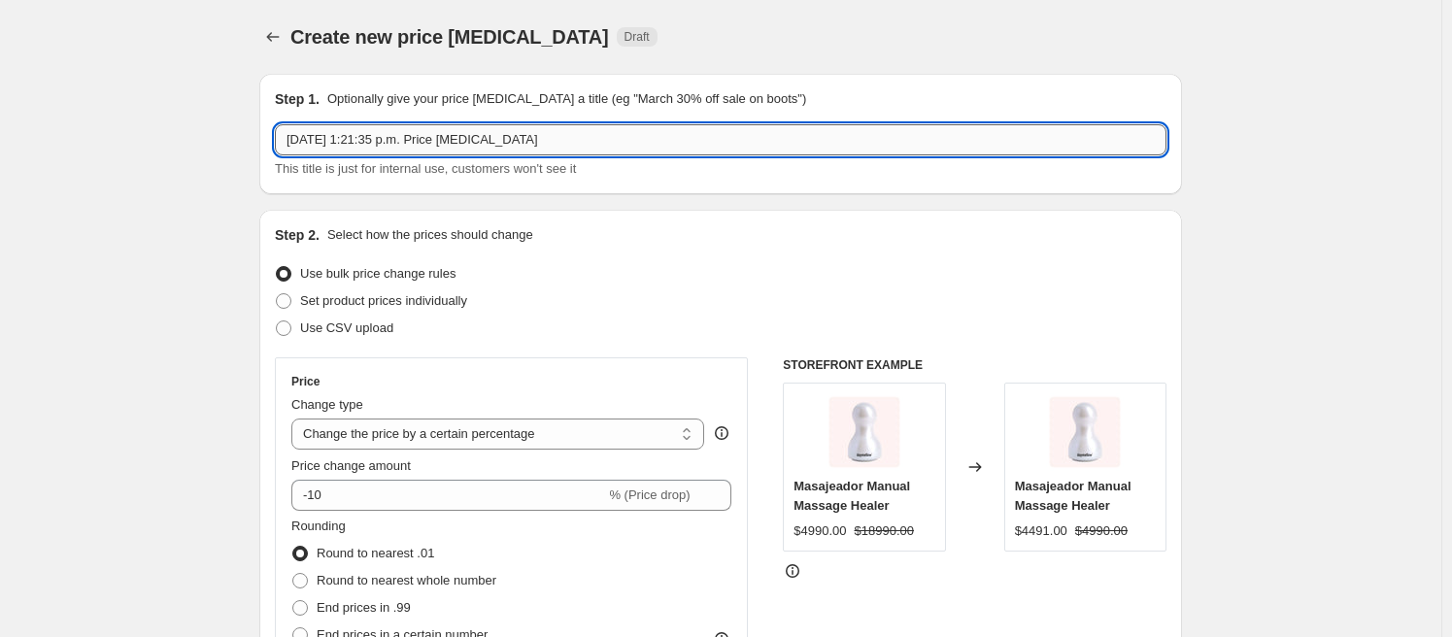
click at [561, 143] on input "[DATE] 1:21:35 p.m. Price [MEDICAL_DATA]" at bounding box center [721, 139] width 892 height 31
type input "Cyber 20%"
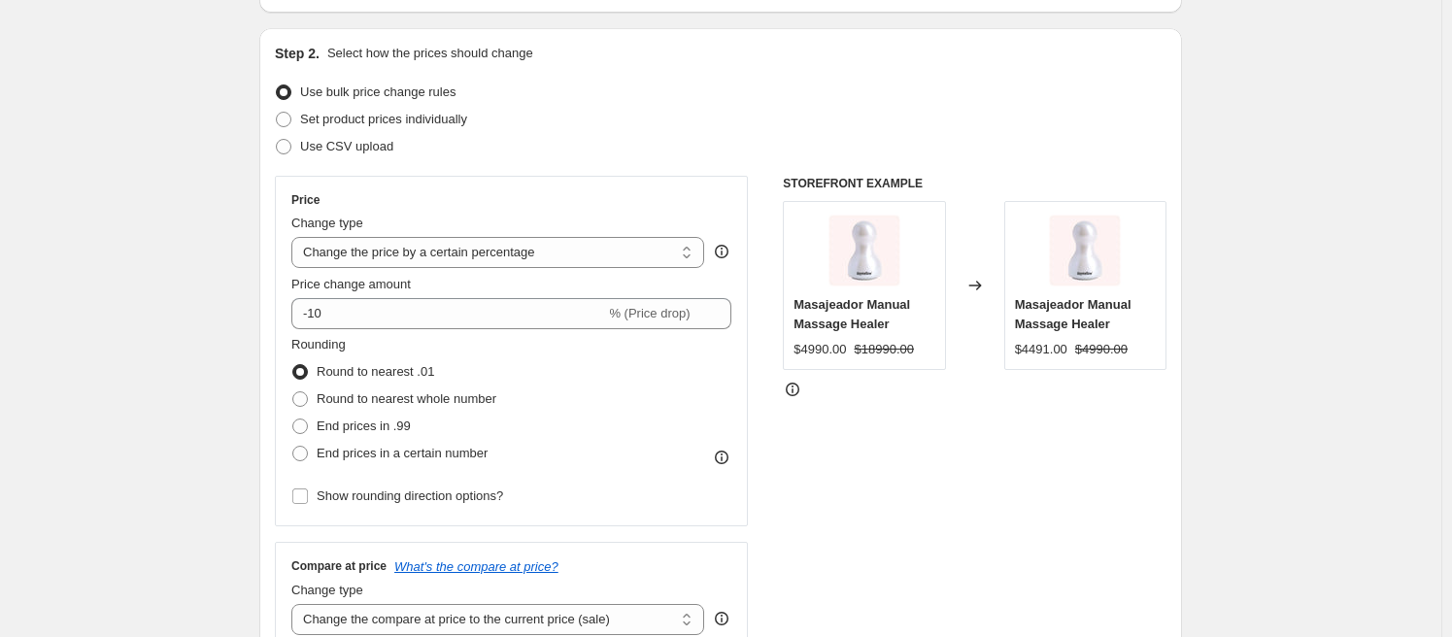
scroll to position [314, 0]
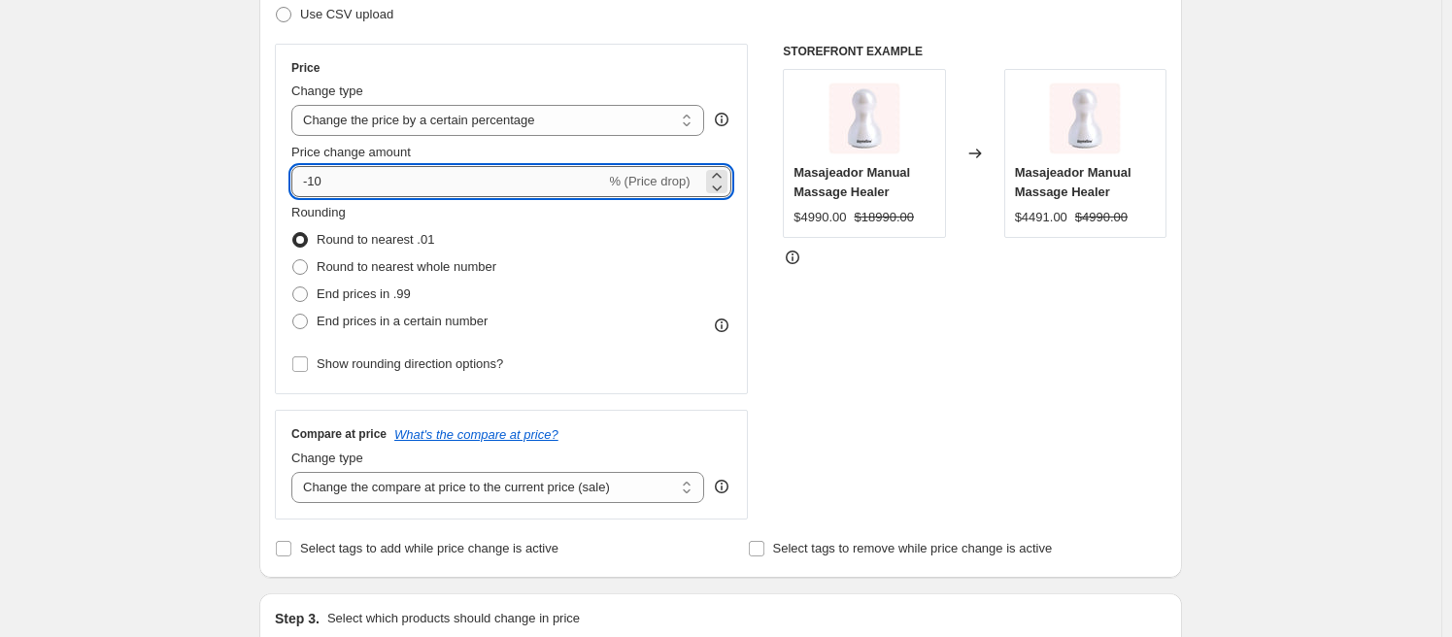
click at [321, 182] on input "-10" at bounding box center [448, 181] width 314 height 31
type input "-20"
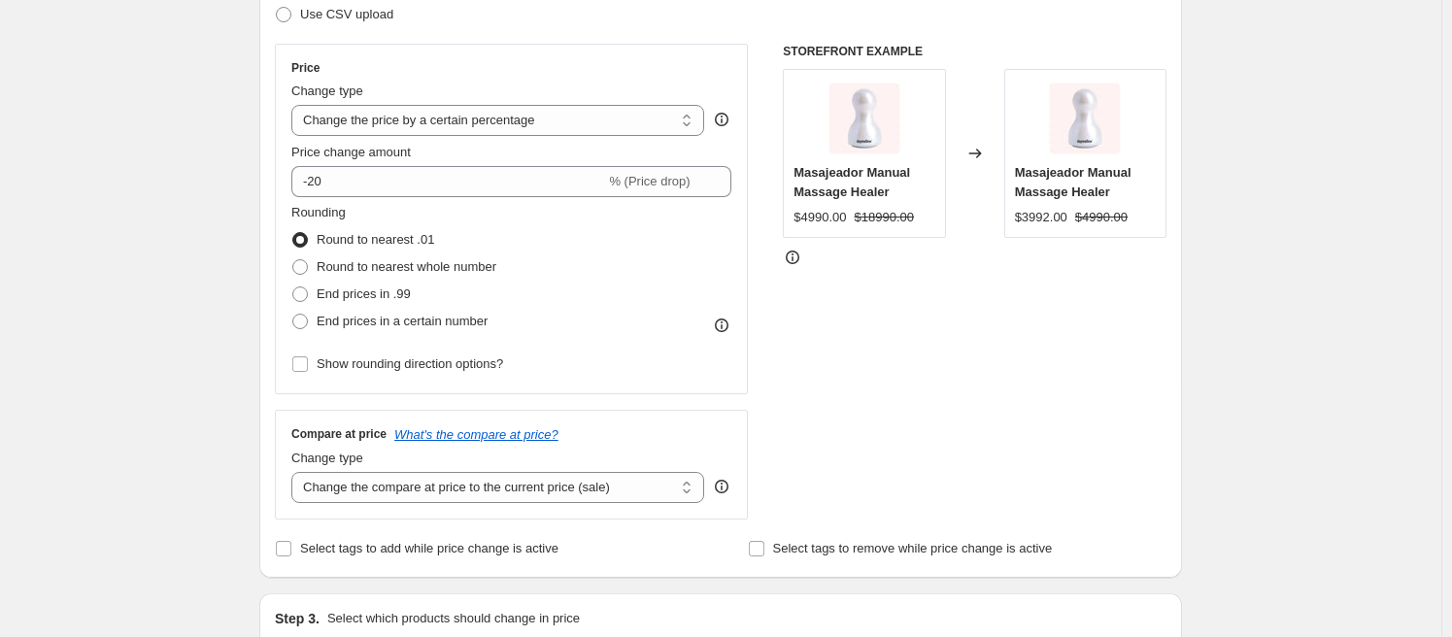
click at [1177, 345] on div "Step 2. Select how the prices should change Use bulk price change rules Set pro…" at bounding box center [720, 237] width 923 height 682
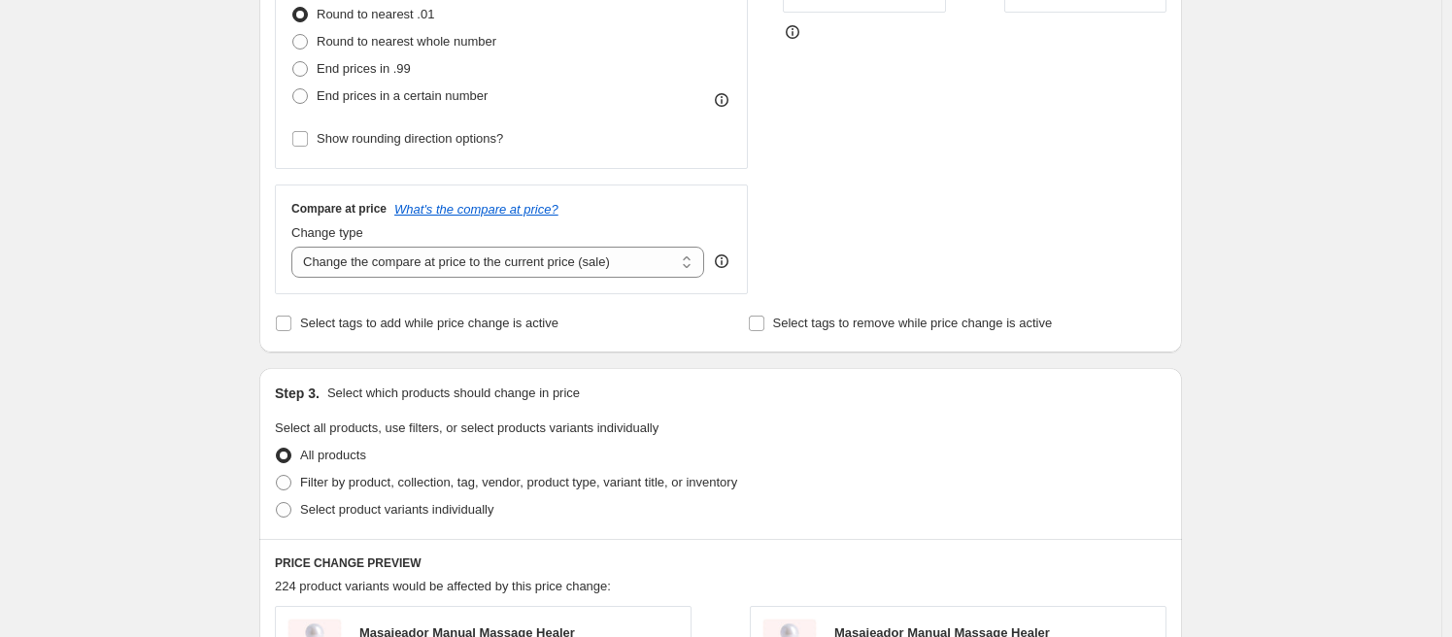
scroll to position [570, 0]
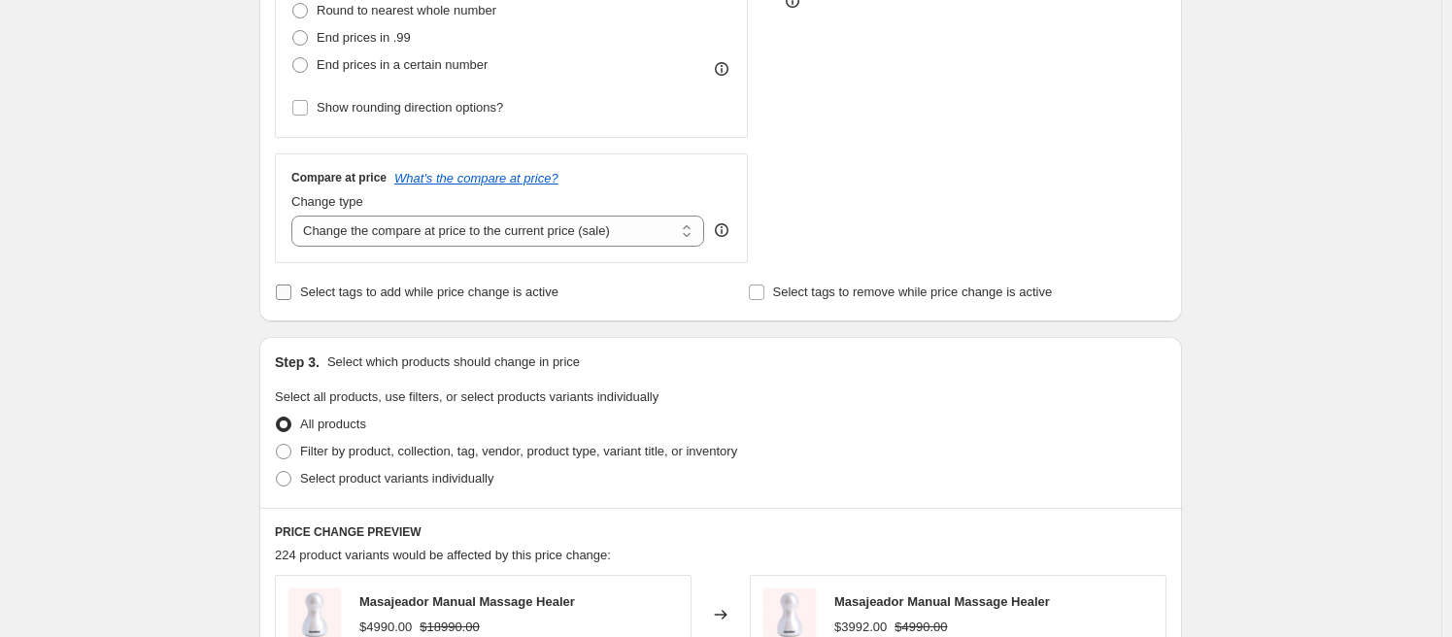
click at [496, 296] on span "Select tags to add while price change is active" at bounding box center [429, 292] width 258 height 15
click at [291, 296] on input "Select tags to add while price change is active" at bounding box center [284, 293] width 16 height 16
checkbox input "true"
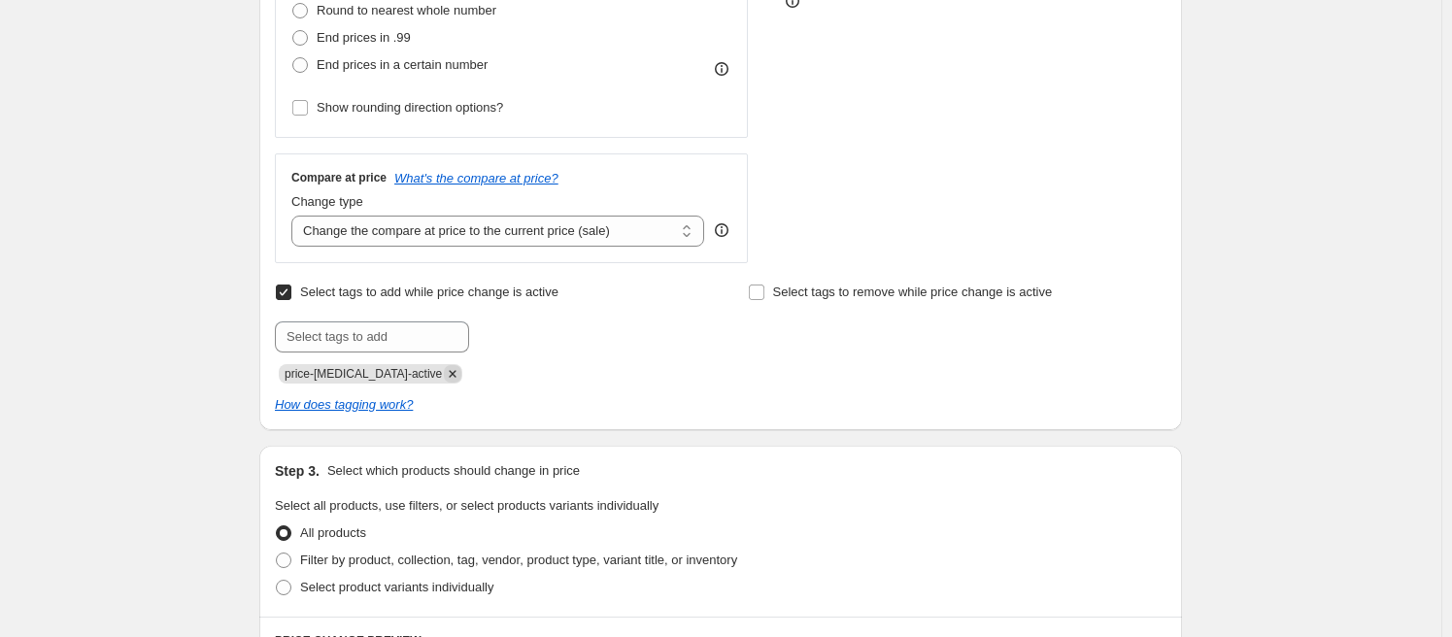
click at [444, 374] on icon "Remove price-change-job-active" at bounding box center [452, 373] width 17 height 17
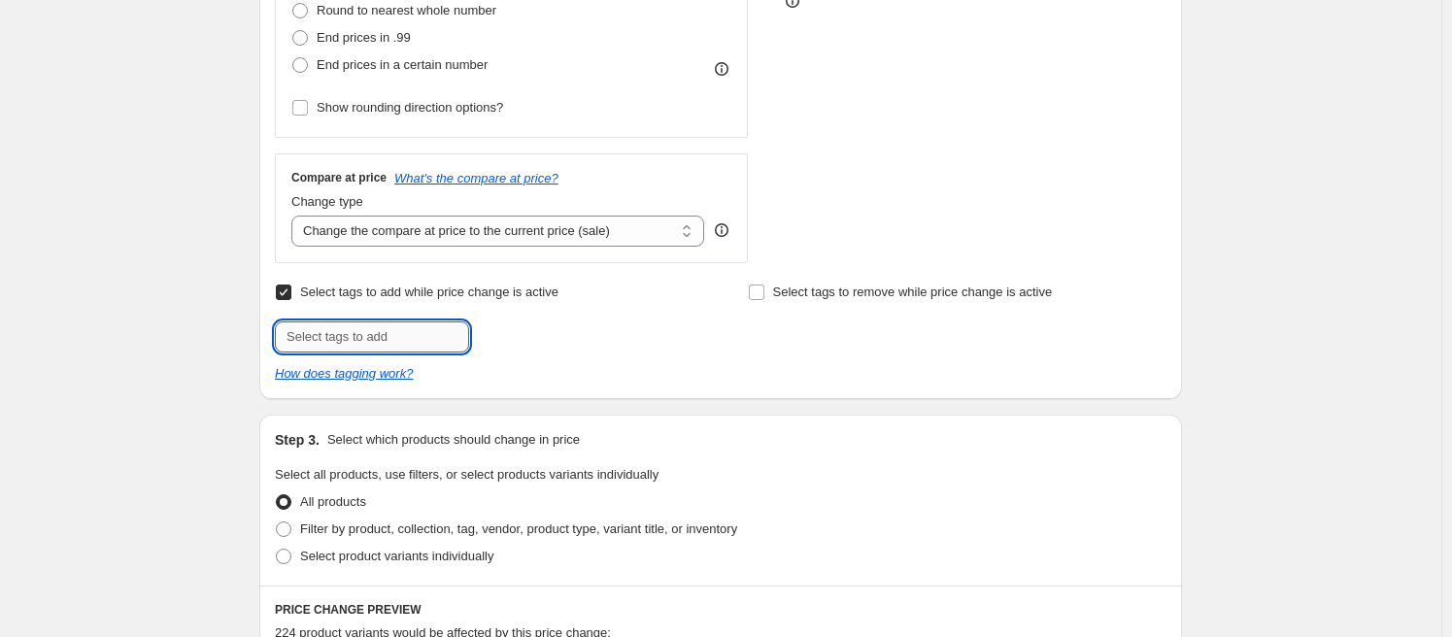
click at [369, 335] on input "text" at bounding box center [372, 336] width 194 height 31
type input "seollal-sale"
click at [570, 337] on span "seollal-sale" at bounding box center [543, 335] width 63 height 14
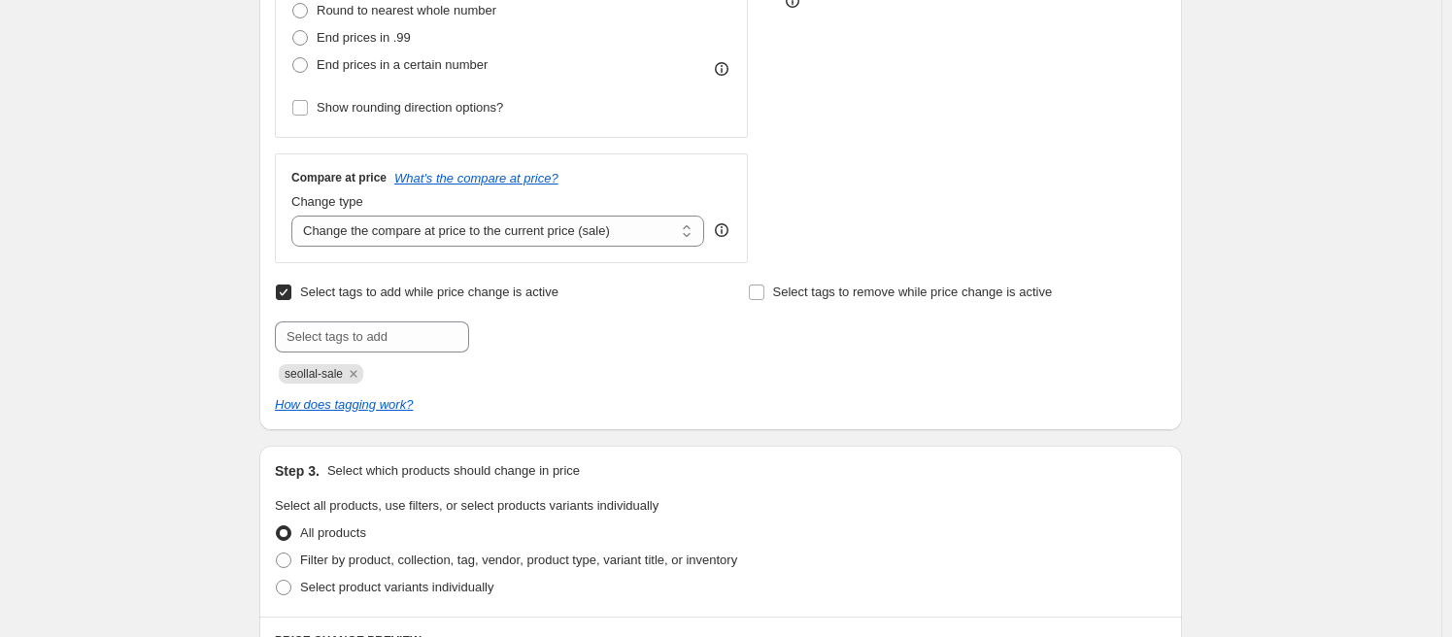
click at [1239, 370] on div "Create new price [MEDICAL_DATA]. This page is ready Create new price [MEDICAL_D…" at bounding box center [720, 442] width 1441 height 2024
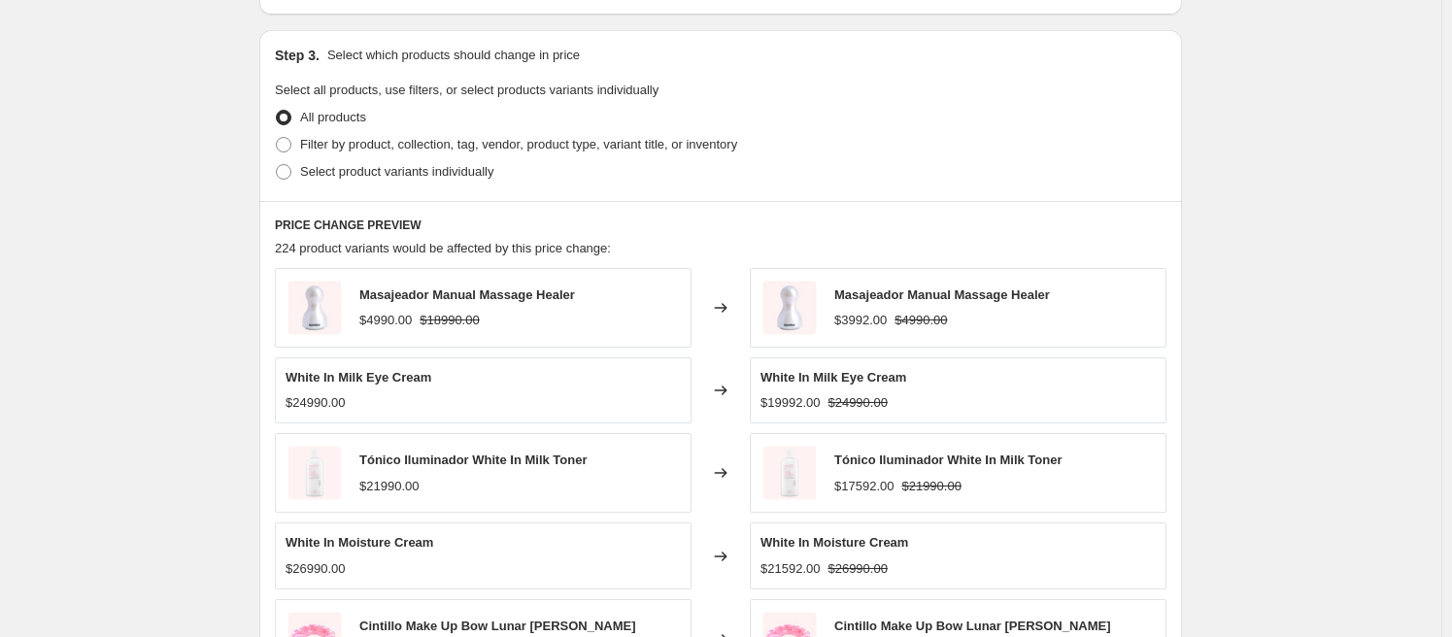
scroll to position [987, 0]
click at [406, 147] on span "Filter by product, collection, tag, vendor, product type, variant title, or inv…" at bounding box center [518, 143] width 437 height 15
click at [277, 137] on input "Filter by product, collection, tag, vendor, product type, variant title, or inv…" at bounding box center [276, 136] width 1 height 1
radio input "true"
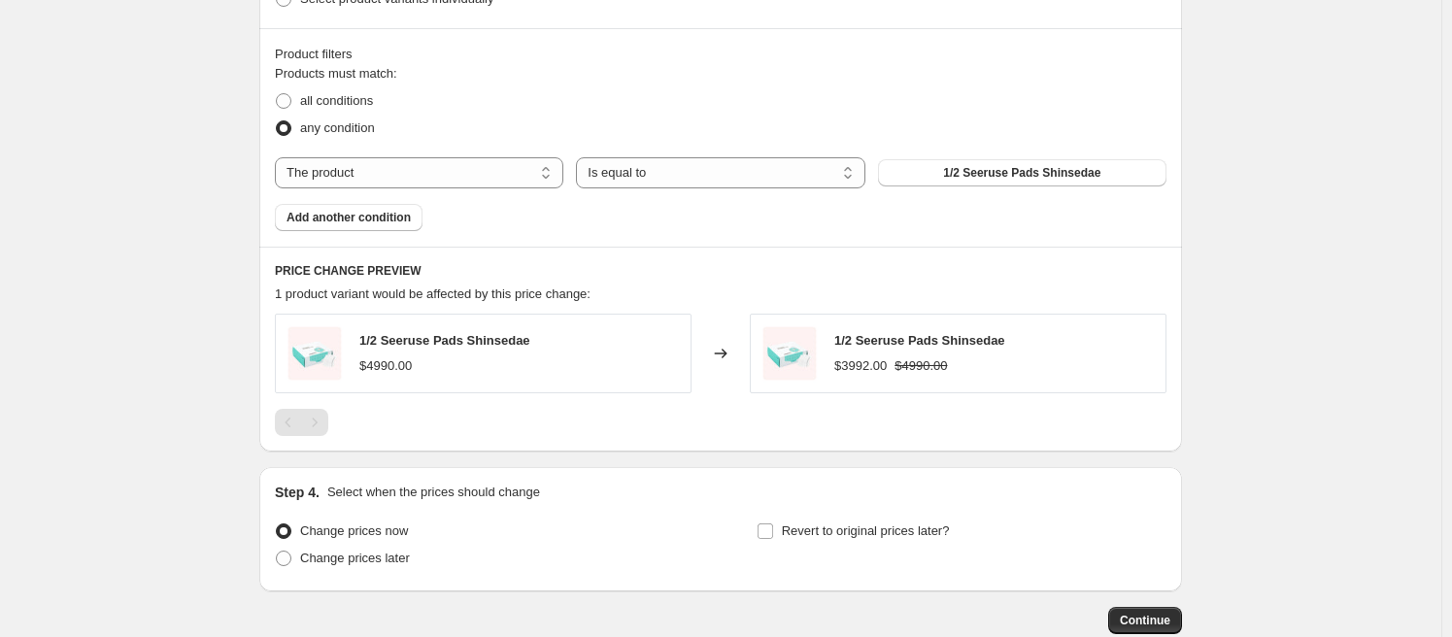
scroll to position [1179, 0]
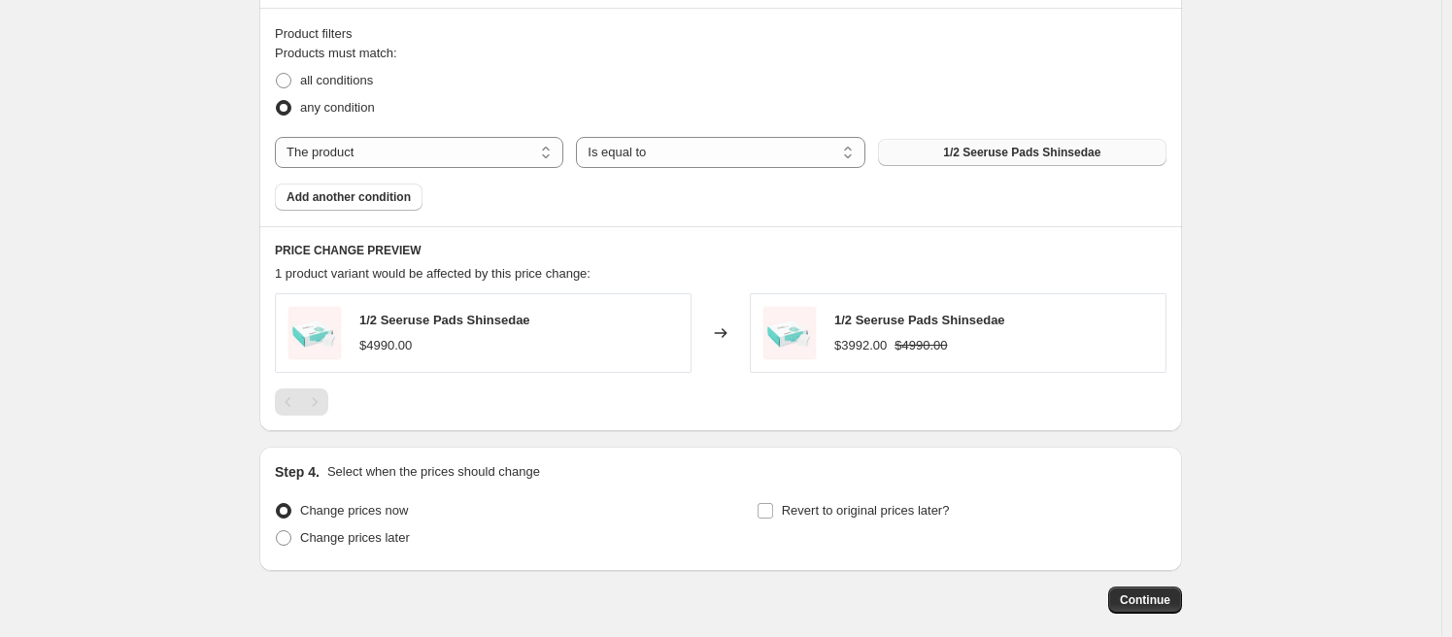
click at [1009, 152] on span "1/2 Seeruse Pads Shinsedae" at bounding box center [1021, 153] width 157 height 16
click at [496, 153] on select "The product The product's collection The product's tag The product's vendor The…" at bounding box center [419, 152] width 288 height 31
click at [680, 152] on select "Is equal to Is not equal to" at bounding box center [720, 152] width 288 height 31
click at [476, 149] on select "The product The product's collection The product's tag The product's vendor The…" at bounding box center [419, 152] width 288 height 31
select select "collection"
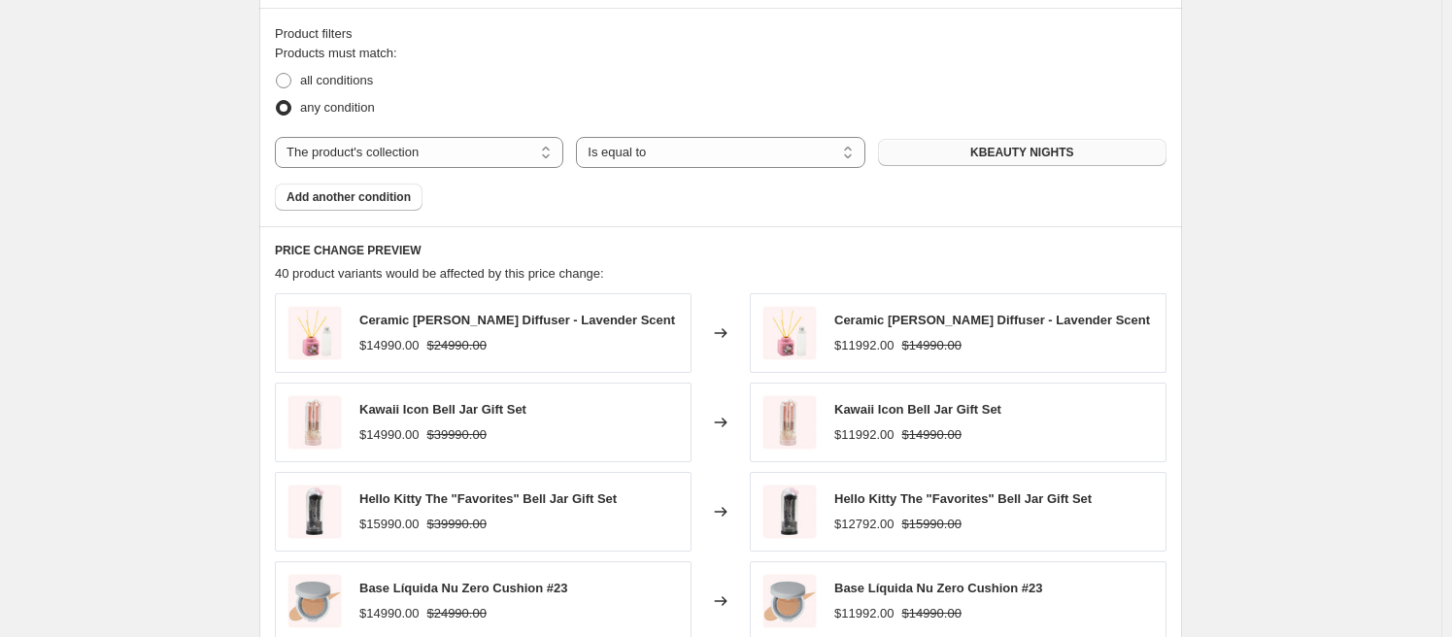
click at [994, 152] on span "KBEAUTY NIGHTS" at bounding box center [1021, 153] width 103 height 16
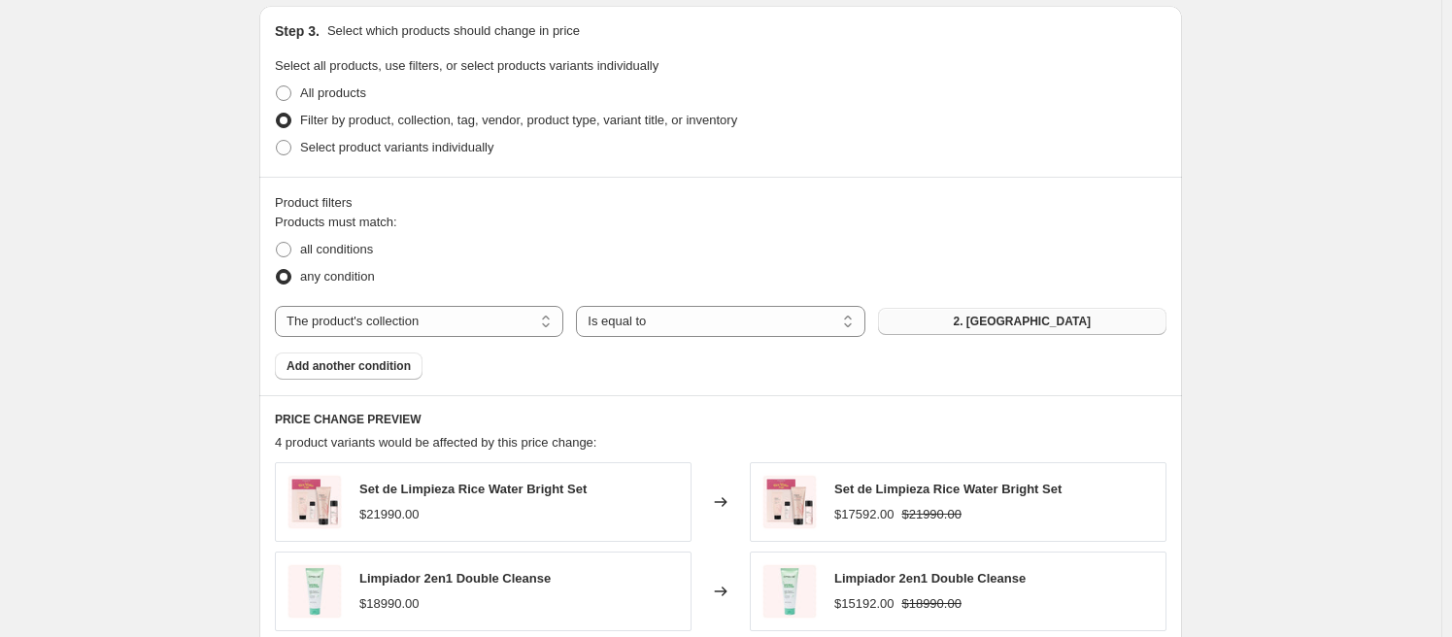
scroll to position [1009, 0]
click at [358, 150] on span "Select product variants individually" at bounding box center [396, 148] width 193 height 15
click at [277, 142] on input "Select product variants individually" at bounding box center [276, 141] width 1 height 1
radio input "true"
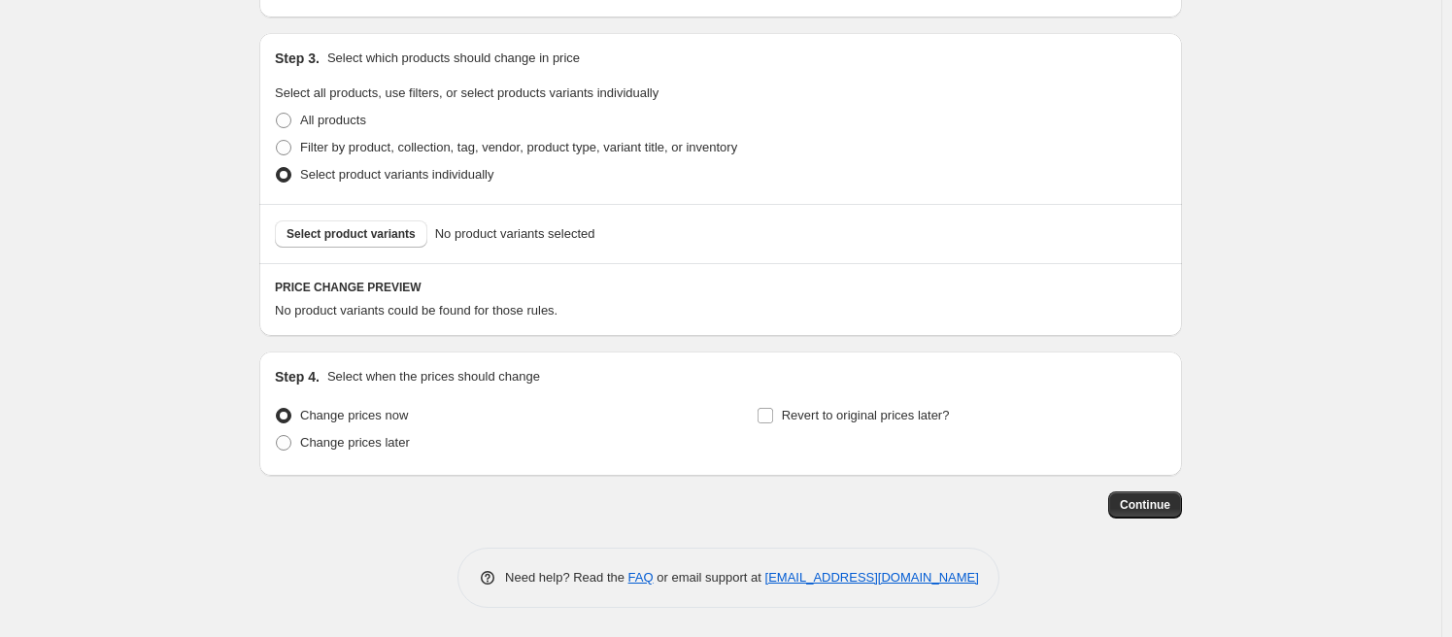
scroll to position [981, 0]
click at [368, 236] on span "Select product variants" at bounding box center [350, 236] width 129 height 16
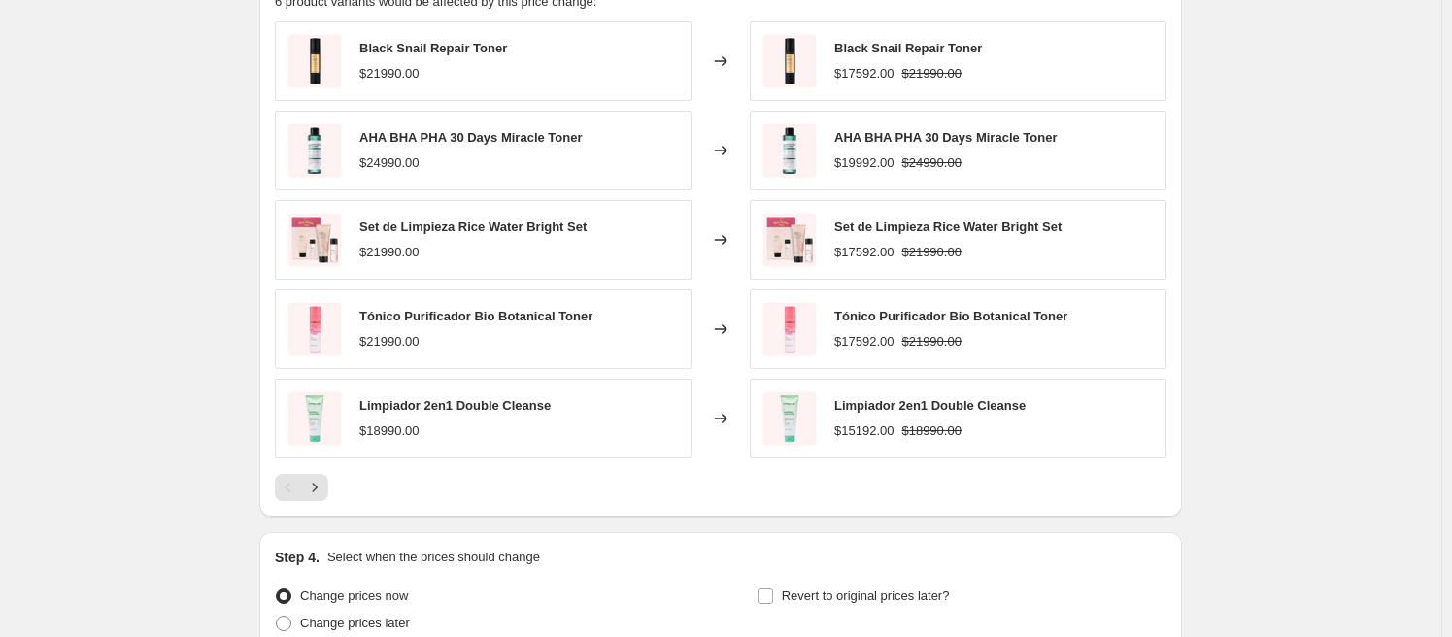
scroll to position [1296, 0]
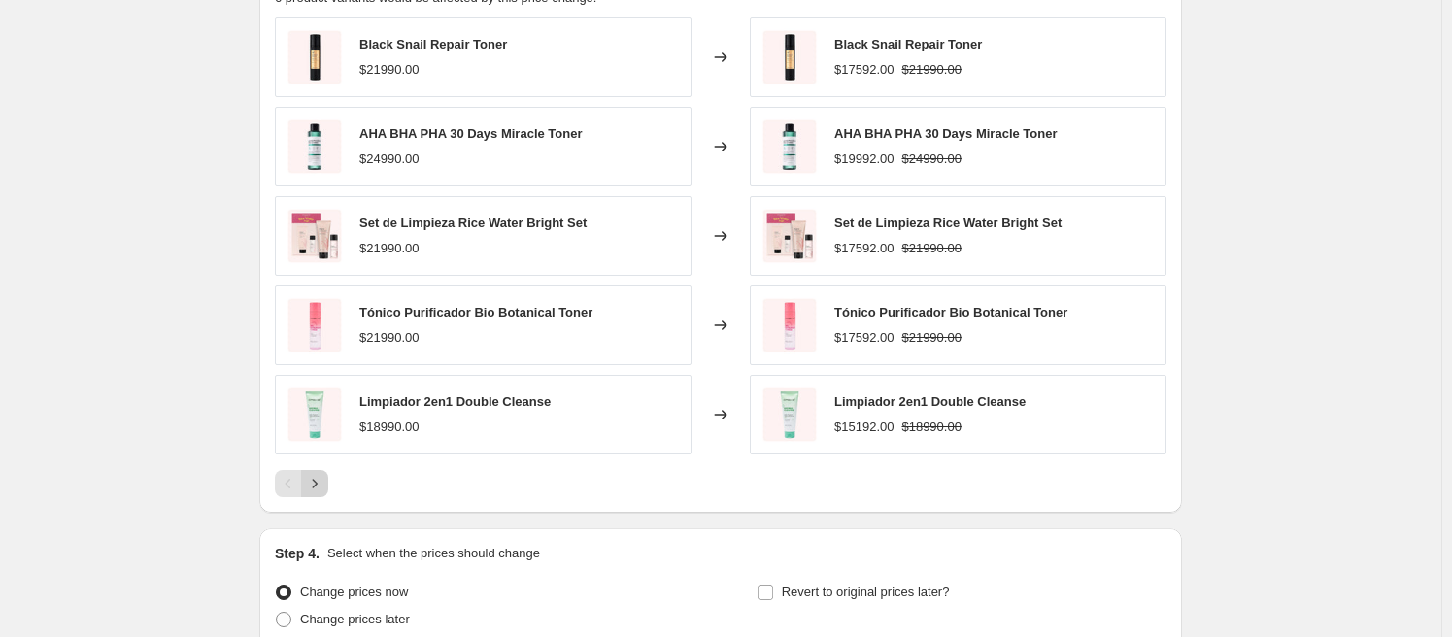
click at [319, 483] on icon "Next" at bounding box center [314, 483] width 19 height 19
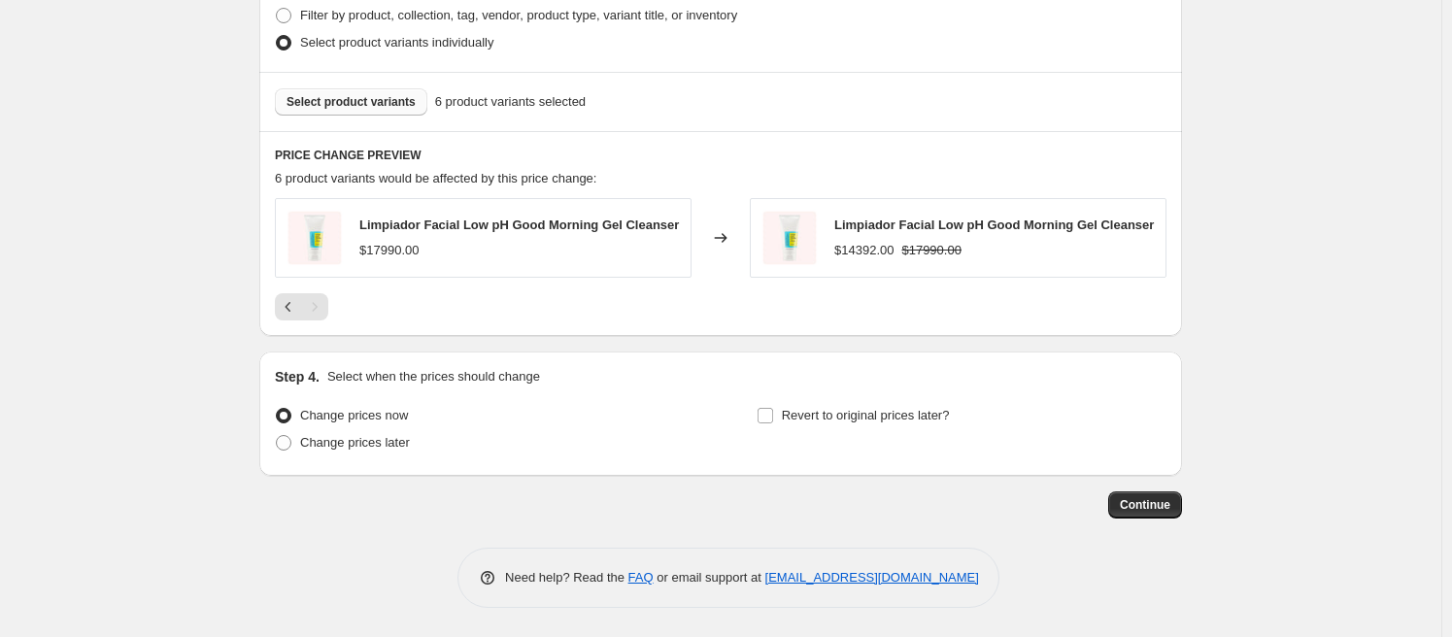
scroll to position [1119, 0]
click at [292, 313] on icon "Previous" at bounding box center [288, 306] width 19 height 19
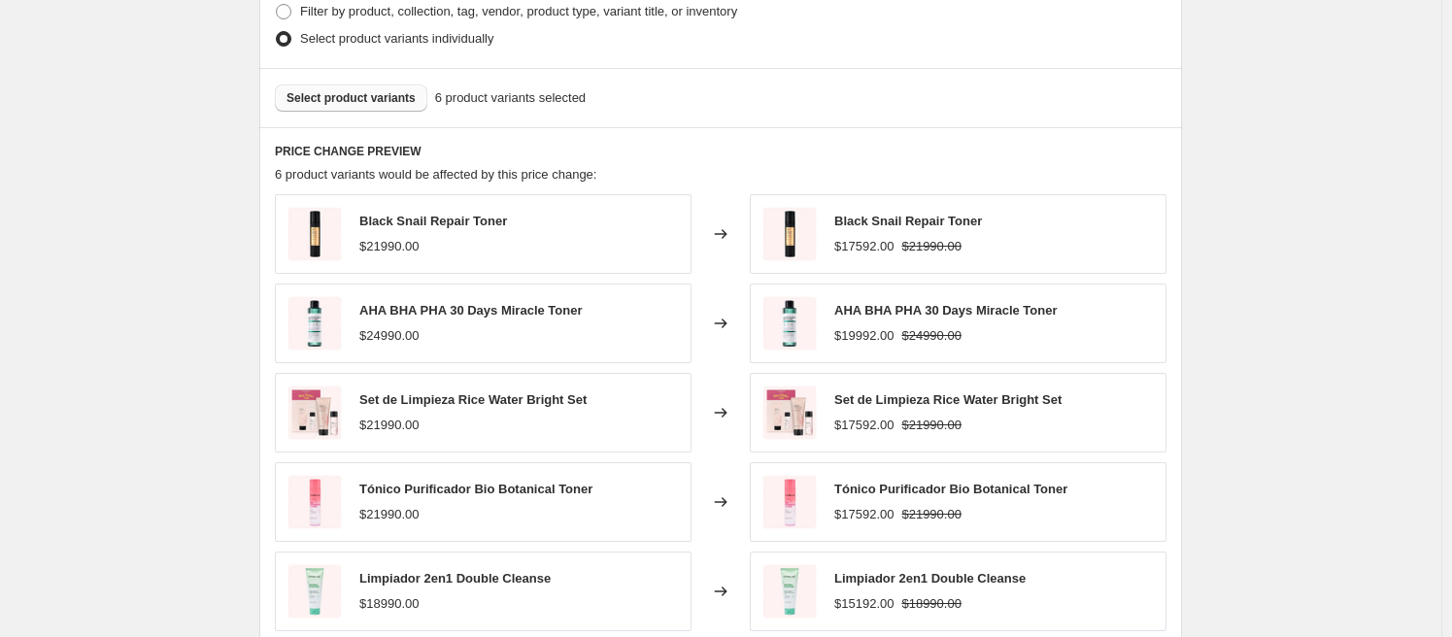
click at [359, 91] on span "Select product variants" at bounding box center [350, 98] width 129 height 16
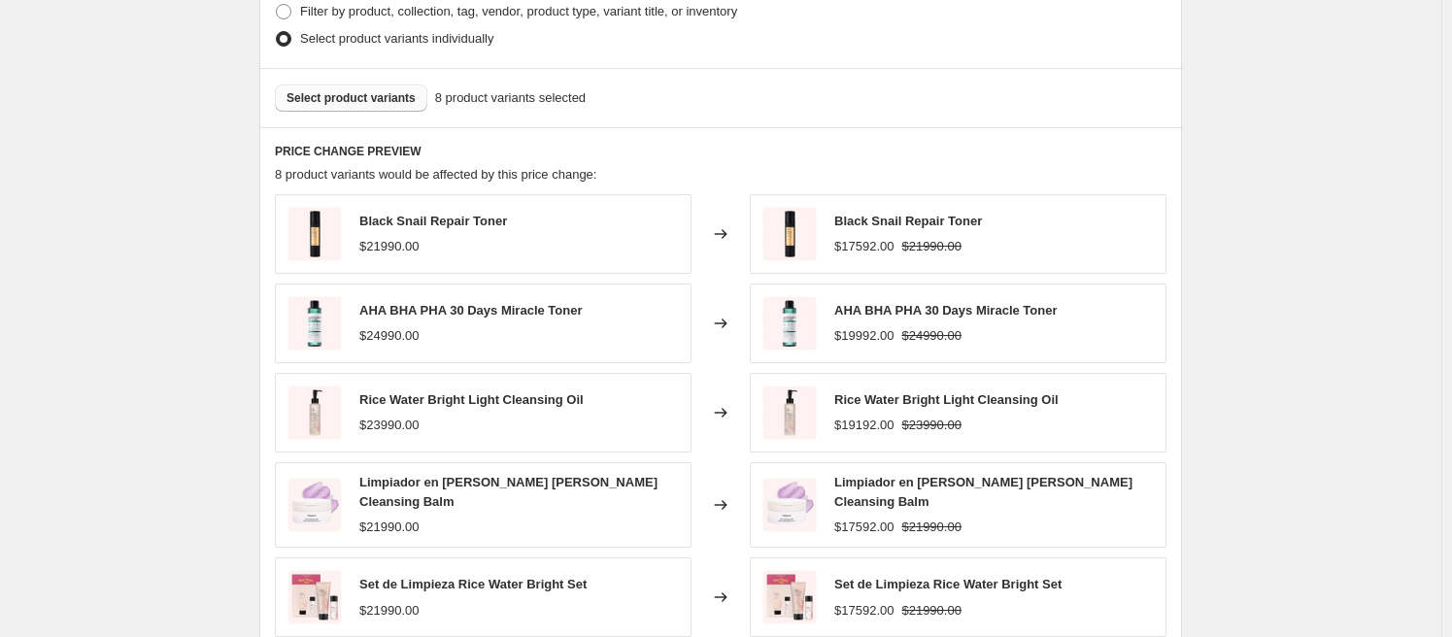
click at [388, 102] on span "Select product variants" at bounding box center [350, 98] width 129 height 16
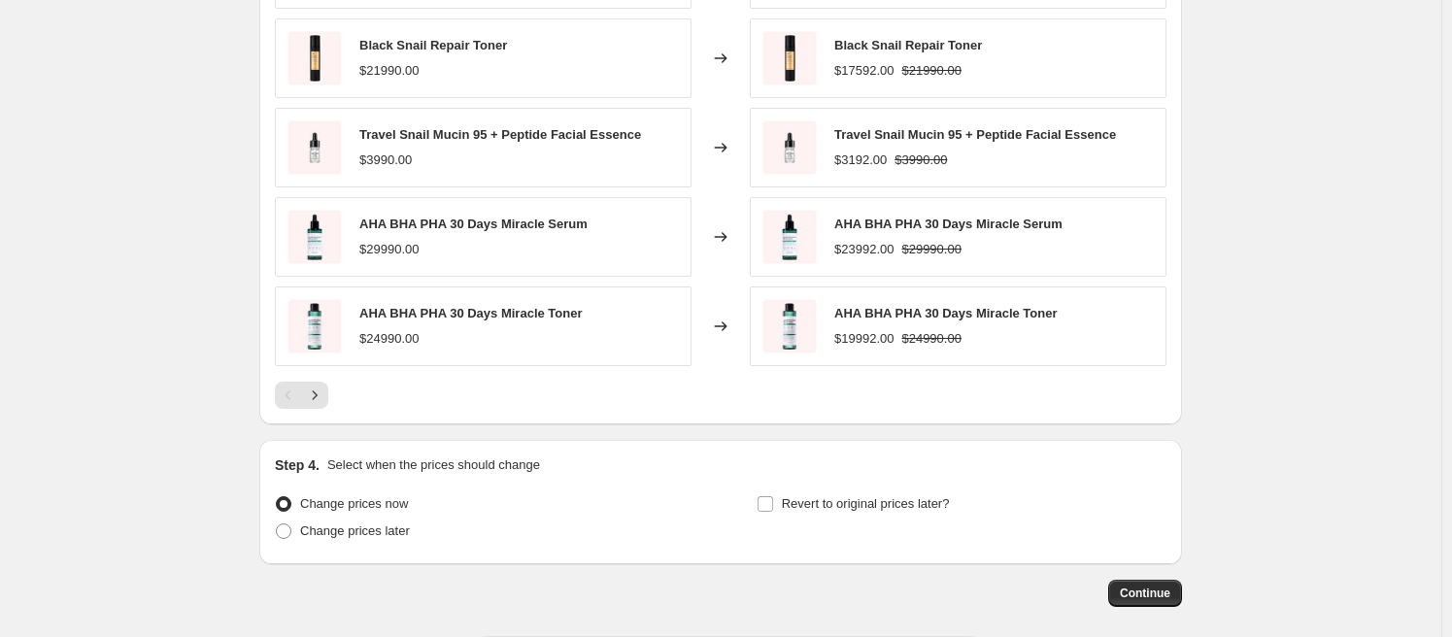
scroll to position [1386, 0]
click at [311, 389] on icon "Next" at bounding box center [314, 393] width 19 height 19
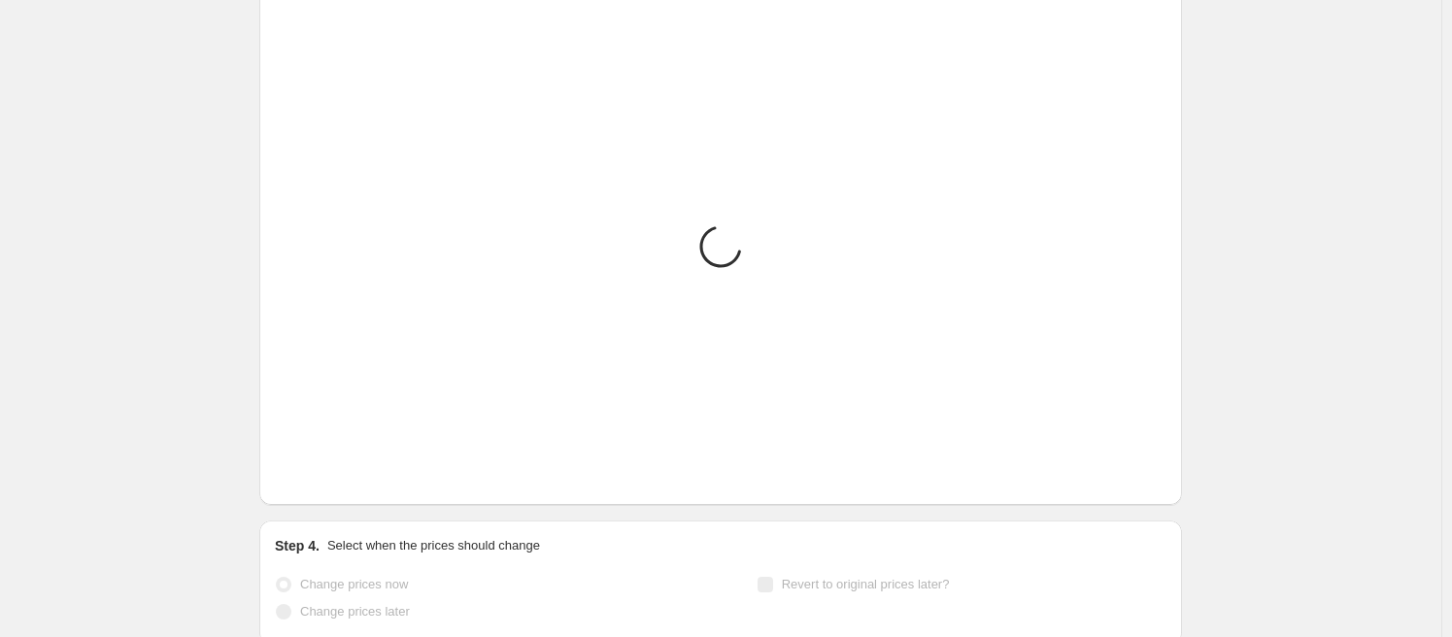
scroll to position [1233, 0]
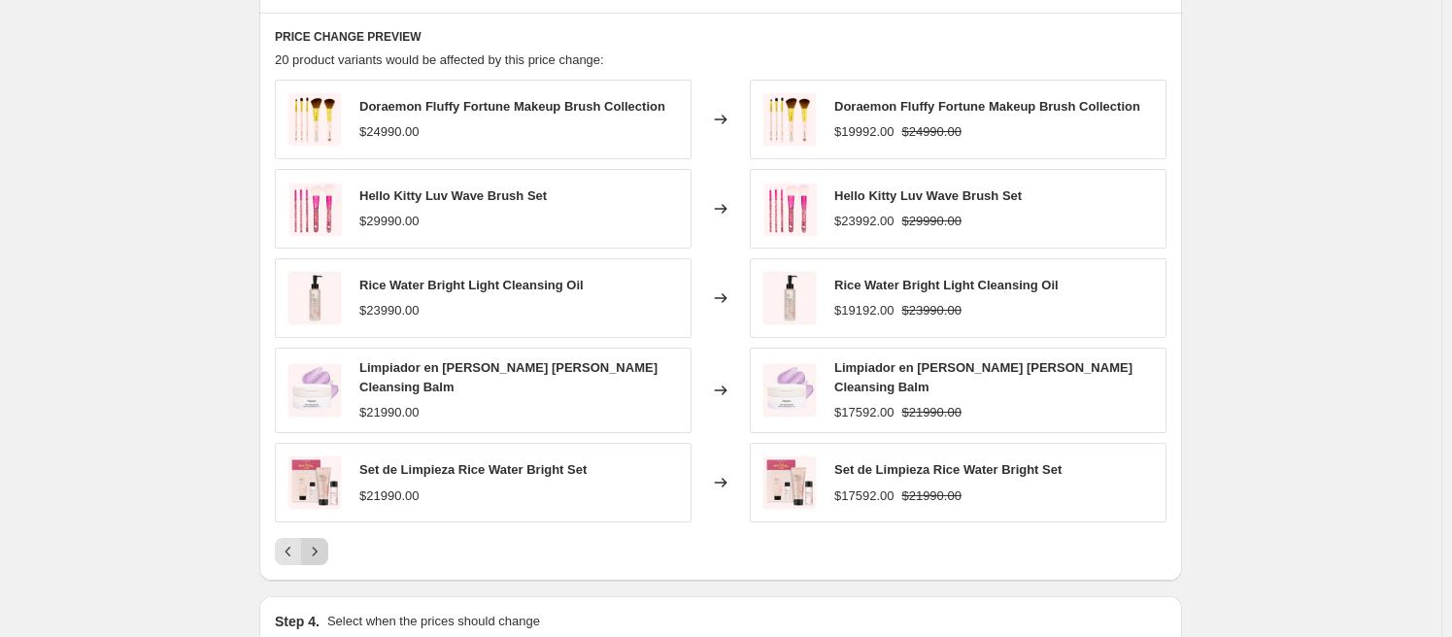
click at [324, 547] on icon "Next" at bounding box center [314, 551] width 19 height 19
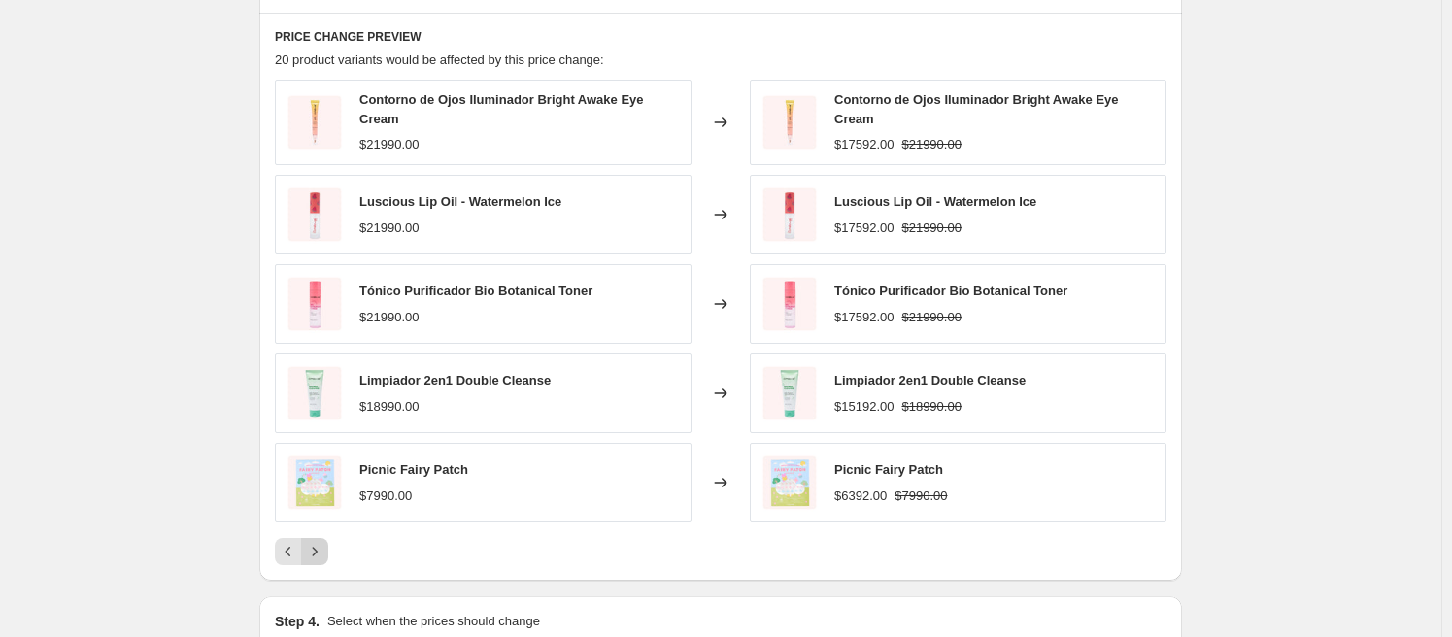
click at [324, 547] on icon "Next" at bounding box center [314, 551] width 19 height 19
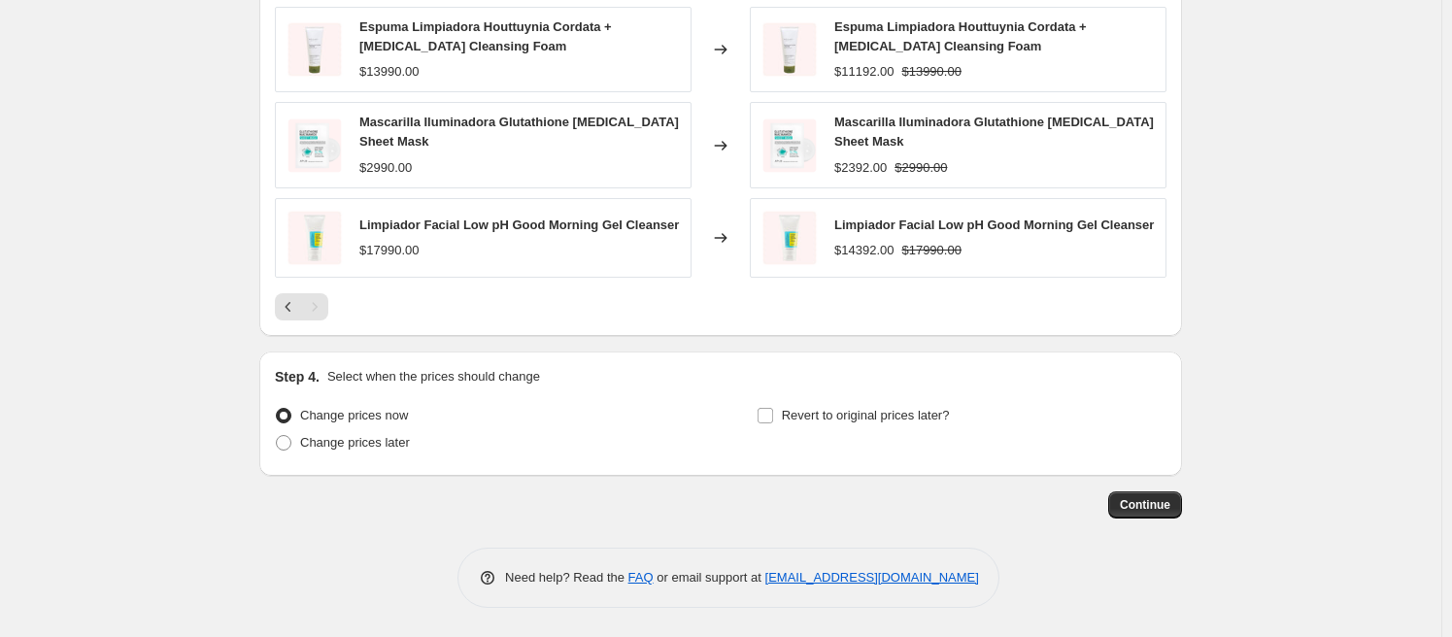
scroll to position [1488, 0]
click at [1130, 511] on span "Continue" at bounding box center [1145, 505] width 51 height 16
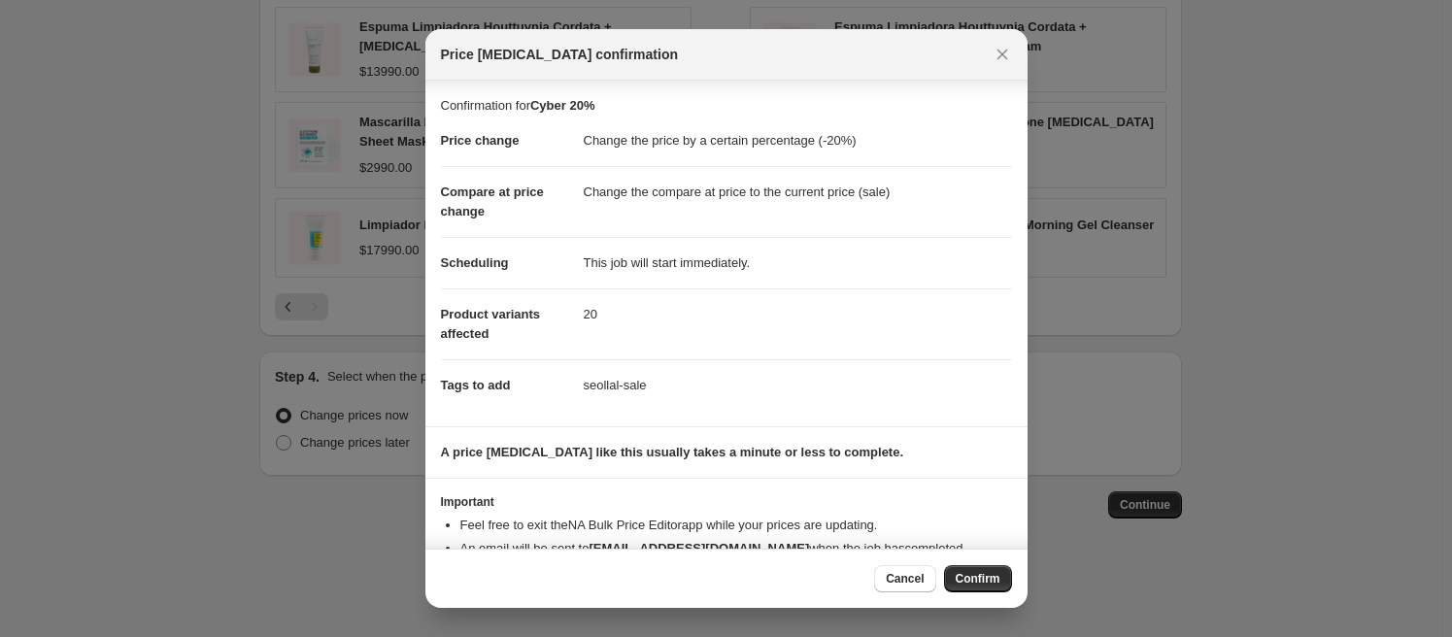
scroll to position [51, 0]
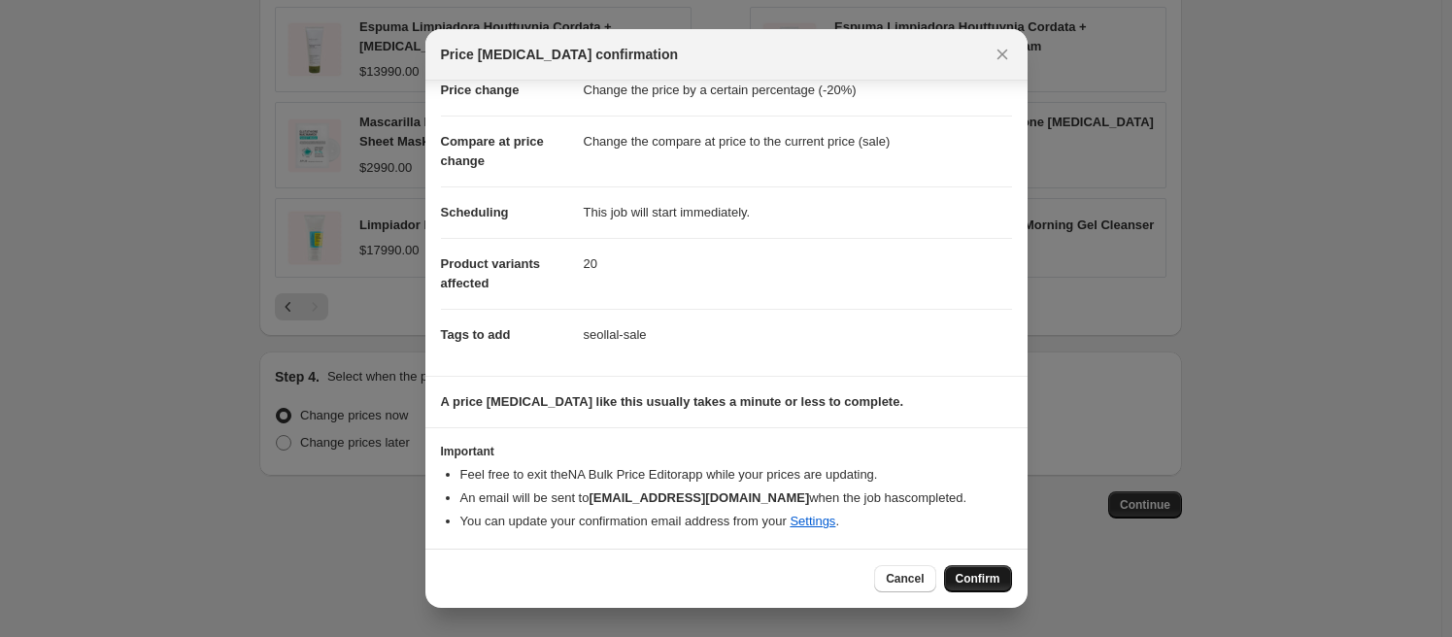
click at [977, 574] on span "Confirm" at bounding box center [978, 579] width 45 height 16
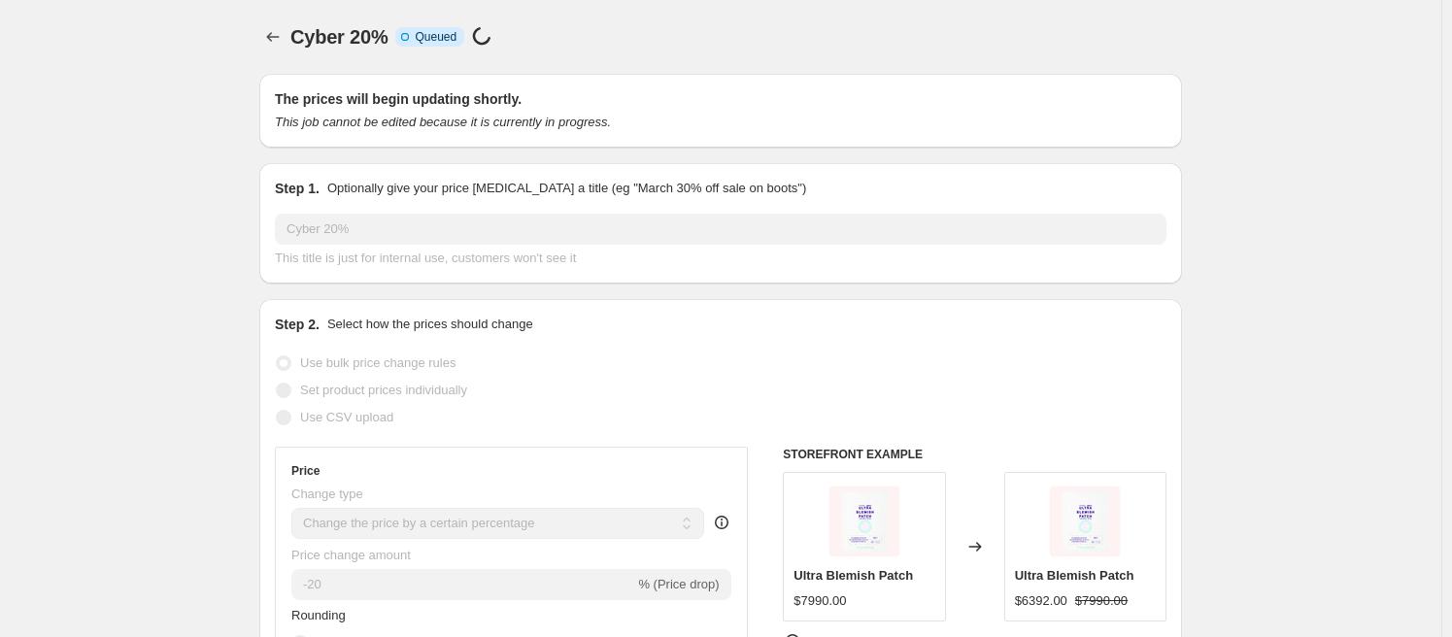
scroll to position [1488, 0]
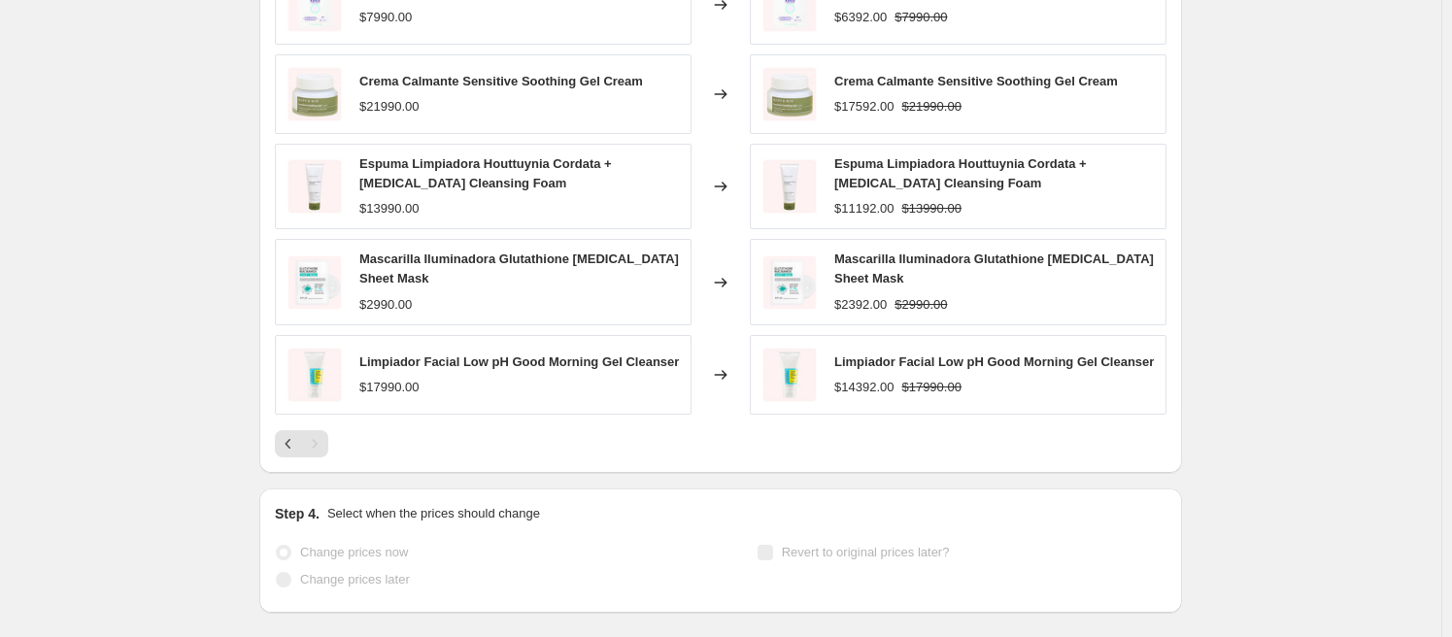
select select "percentage"
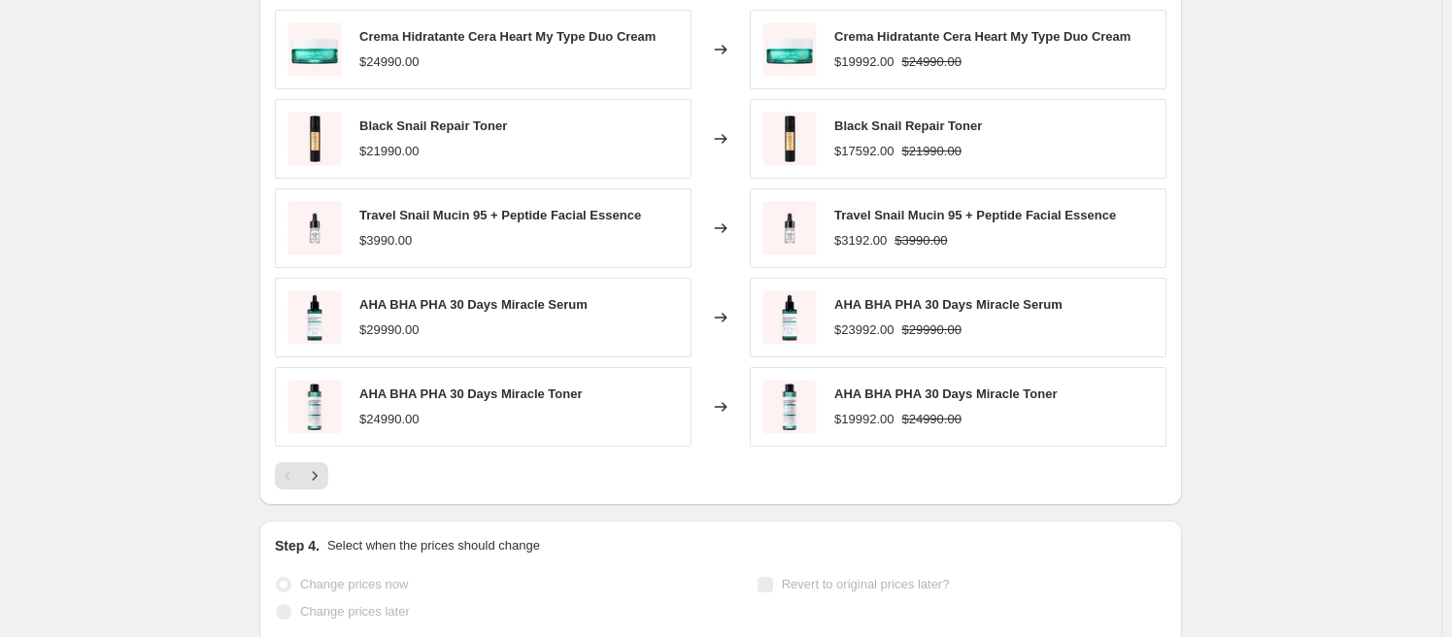
scroll to position [0, 0]
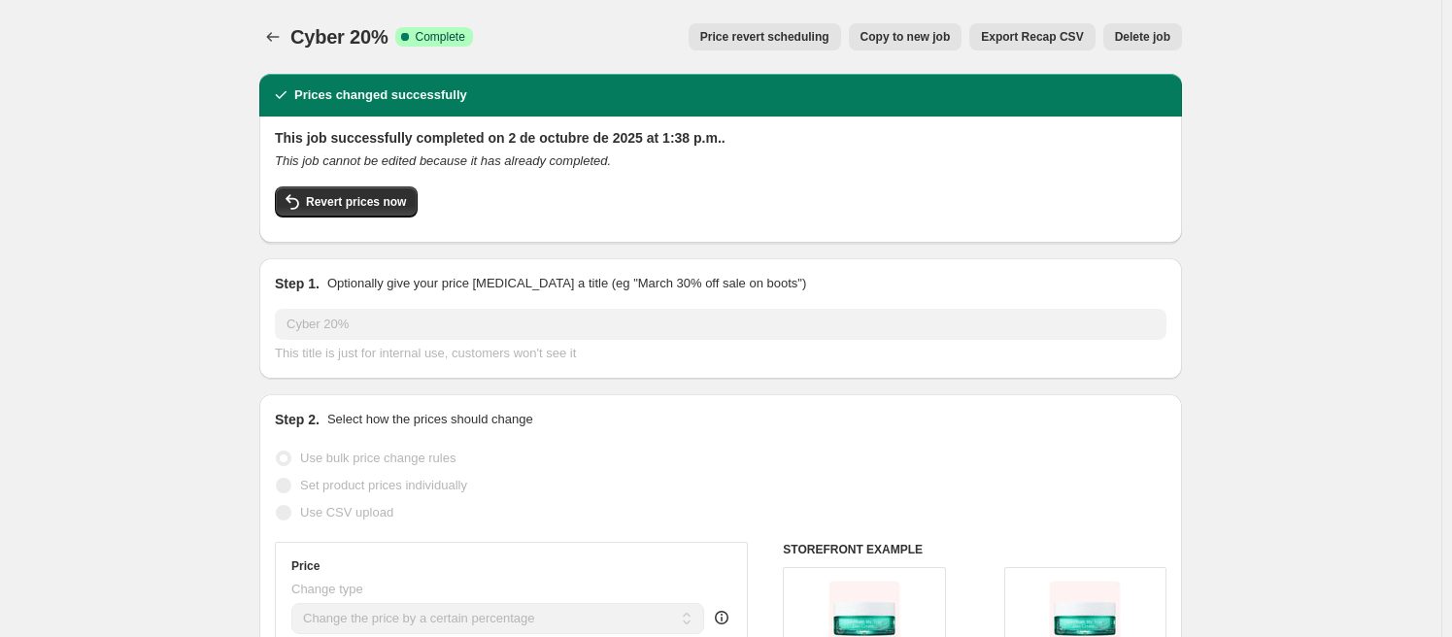
click at [275, 28] on icon "Price change jobs" at bounding box center [272, 36] width 19 height 19
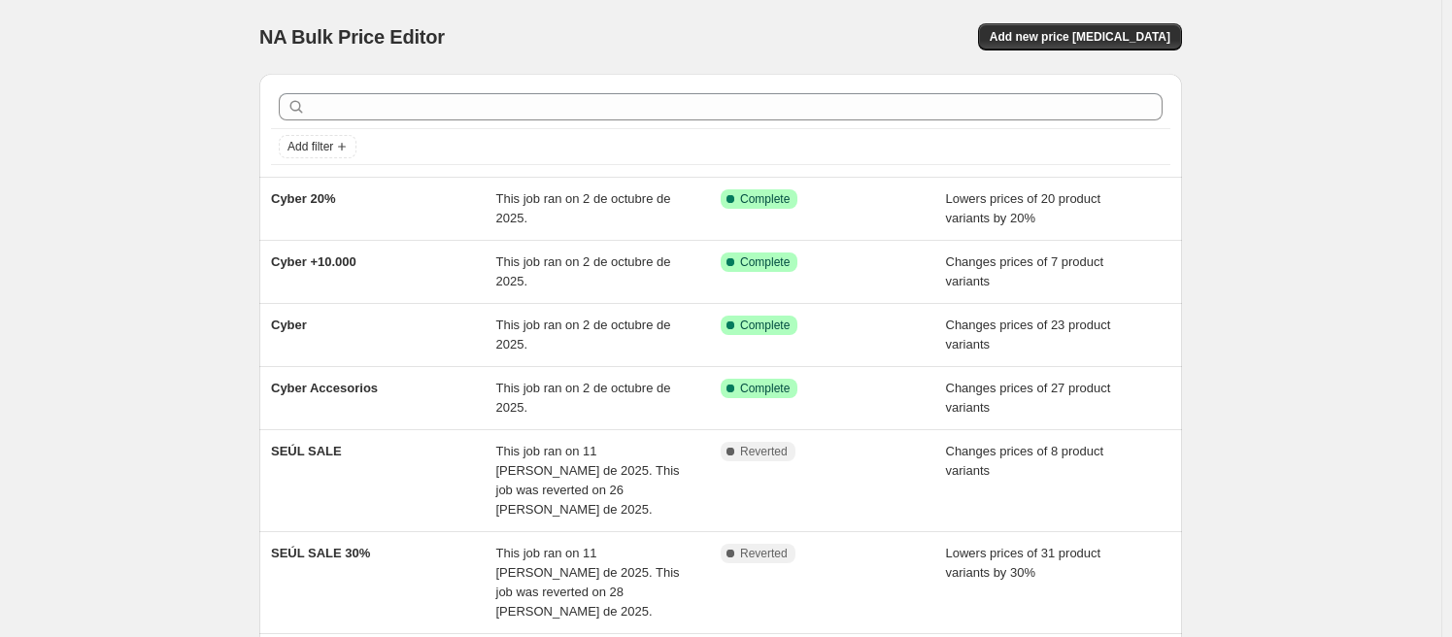
drag, startPoint x: 1249, startPoint y: 159, endPoint x: 1244, endPoint y: 142, distance: 18.1
click at [1250, 158] on div "NA Bulk Price Editor. This page is ready NA Bulk Price Editor Add new price [ME…" at bounding box center [720, 616] width 1441 height 1233
click at [1105, 33] on span "Add new price [MEDICAL_DATA]" at bounding box center [1080, 37] width 181 height 16
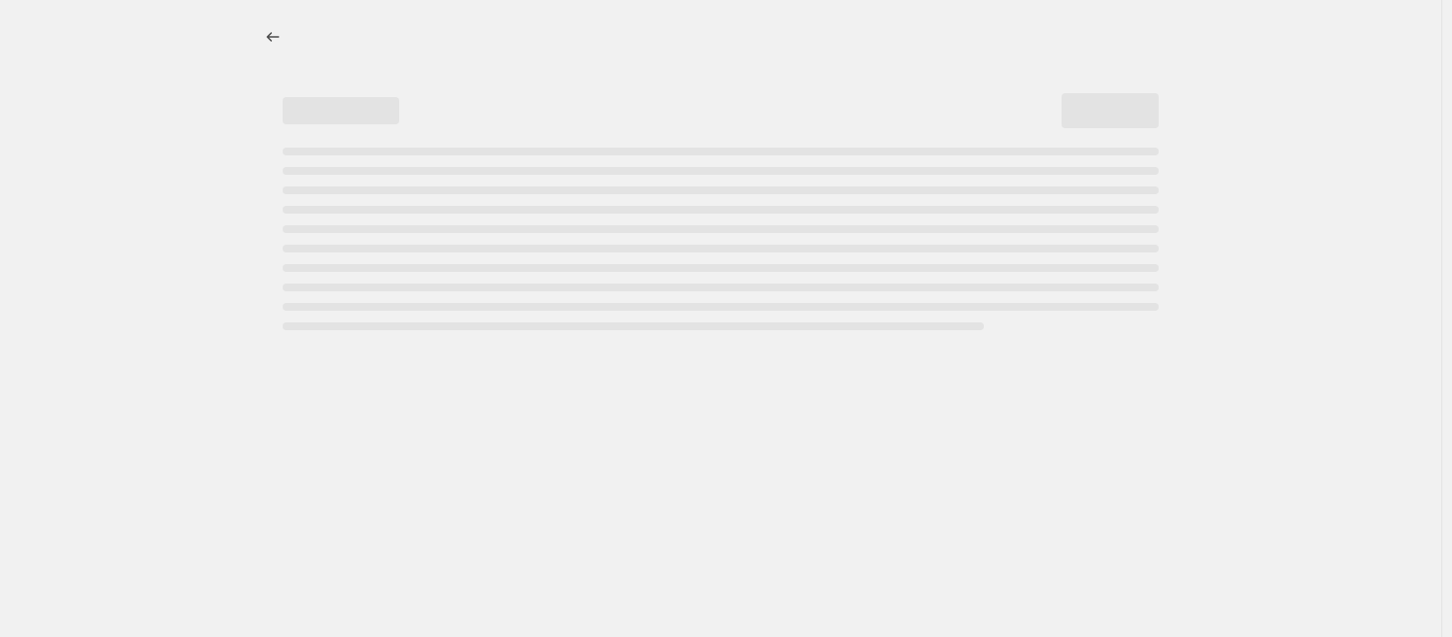
select select "percentage"
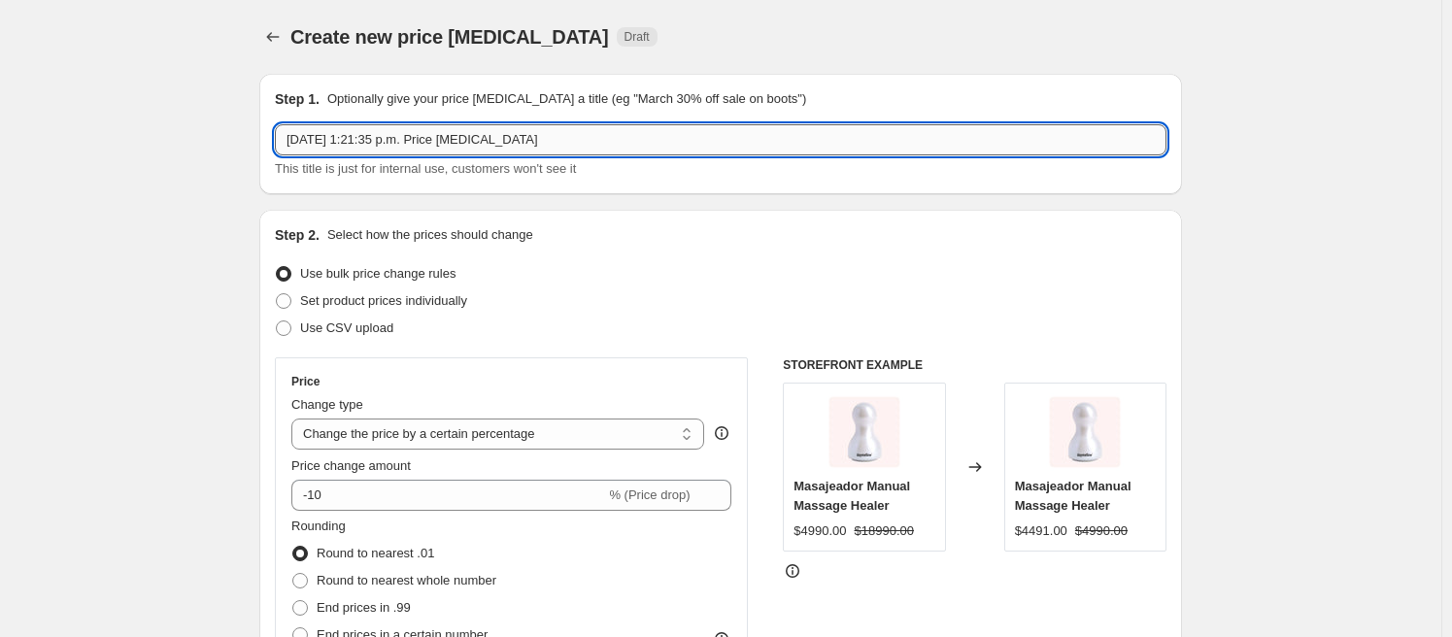
click at [577, 141] on input "[DATE] 1:21:35 p.m. Price [MEDICAL_DATA]" at bounding box center [721, 139] width 892 height 31
type input "CYBER 15%"
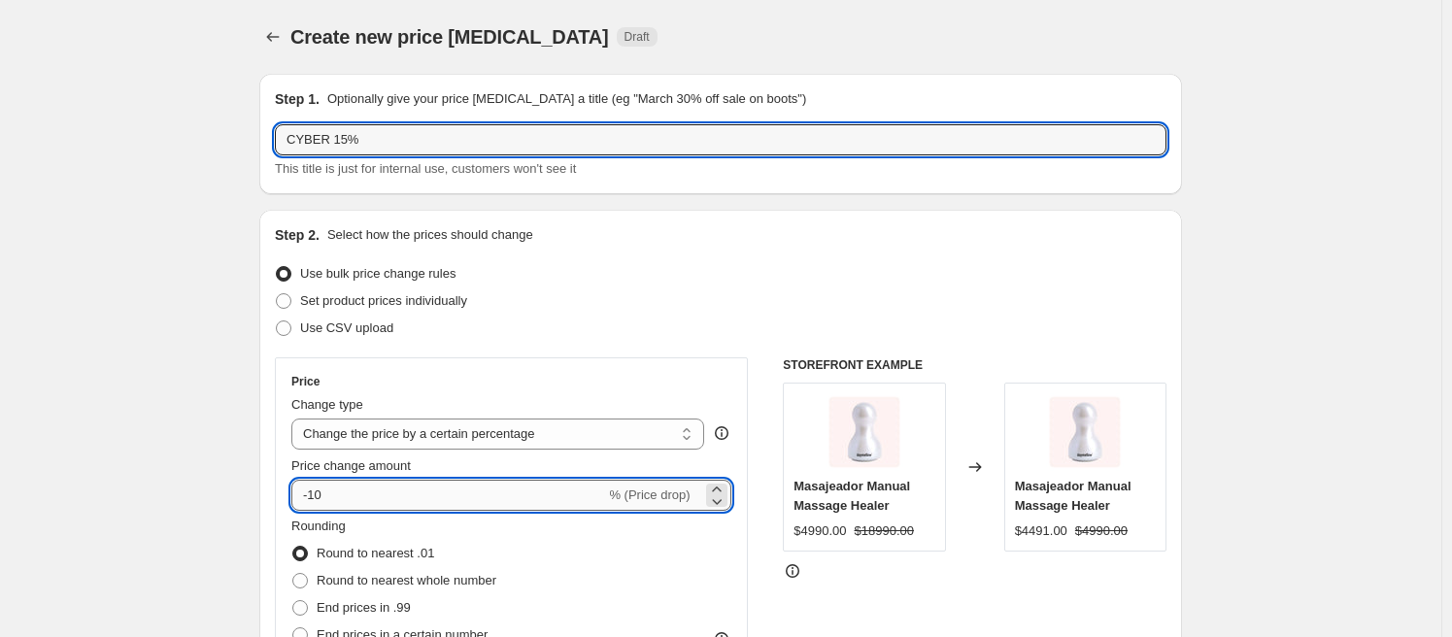
click at [331, 490] on input "-10" at bounding box center [448, 495] width 314 height 31
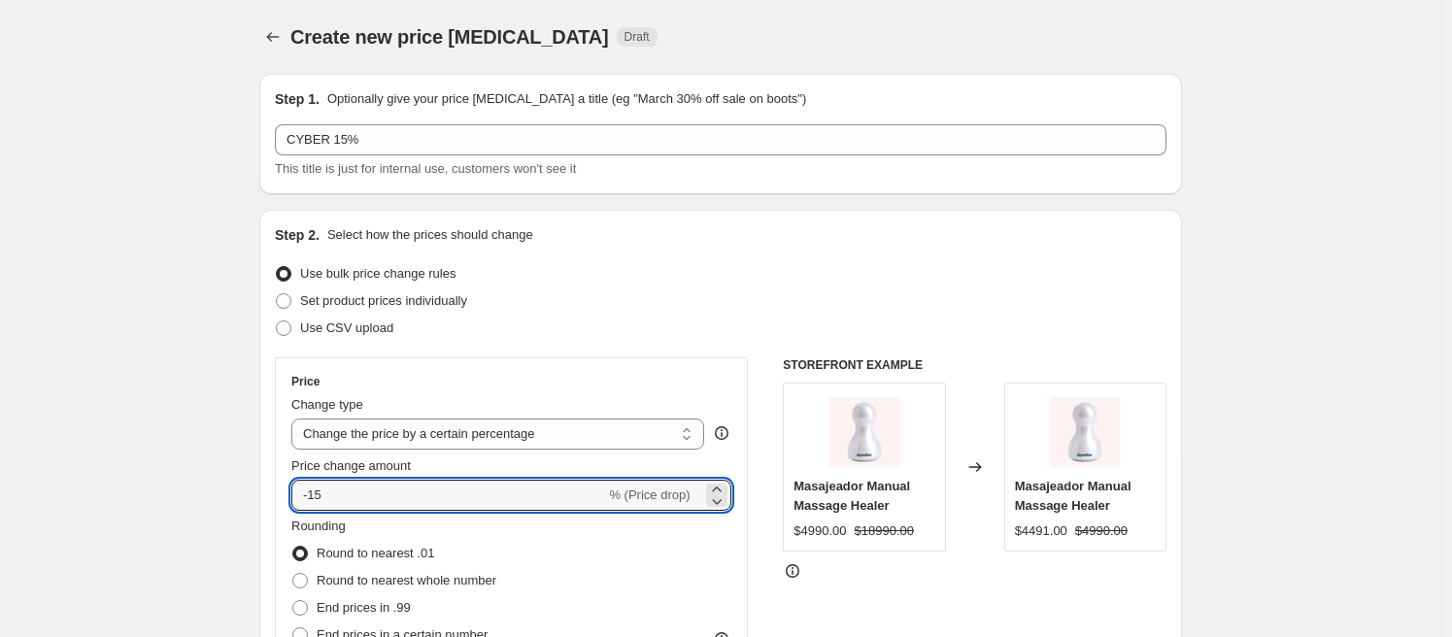
type input "-15"
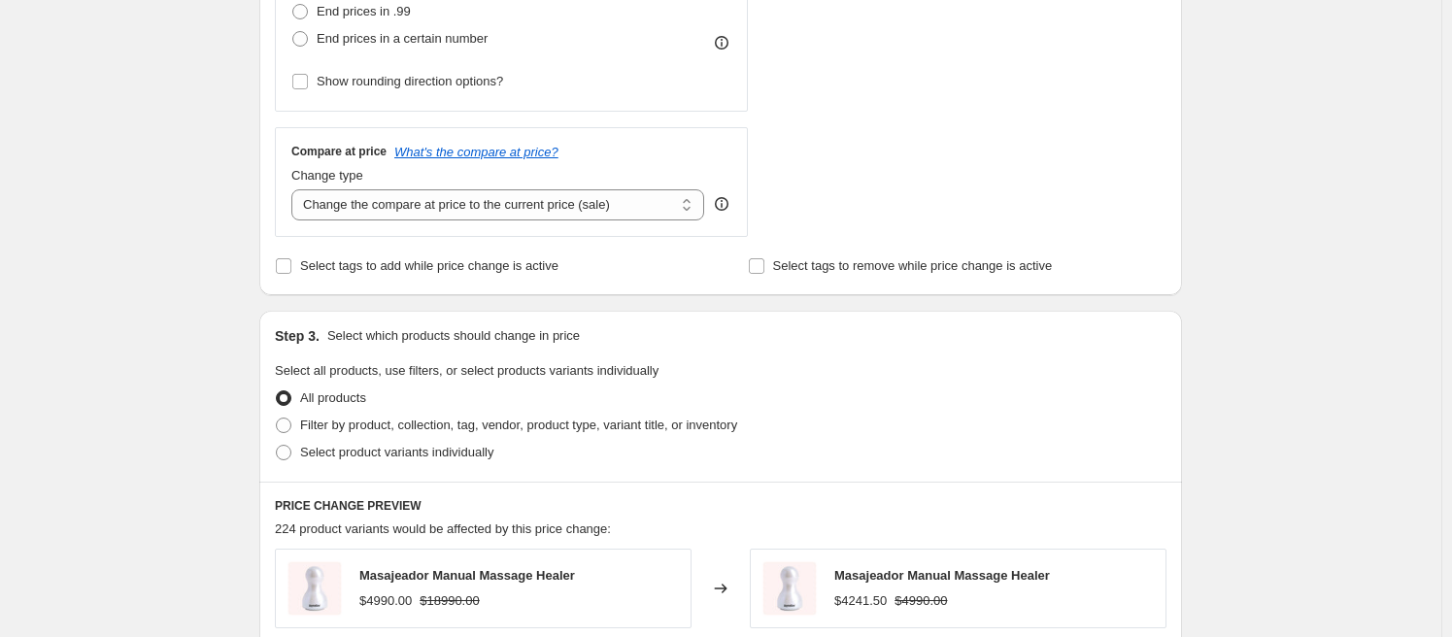
scroll to position [511, 0]
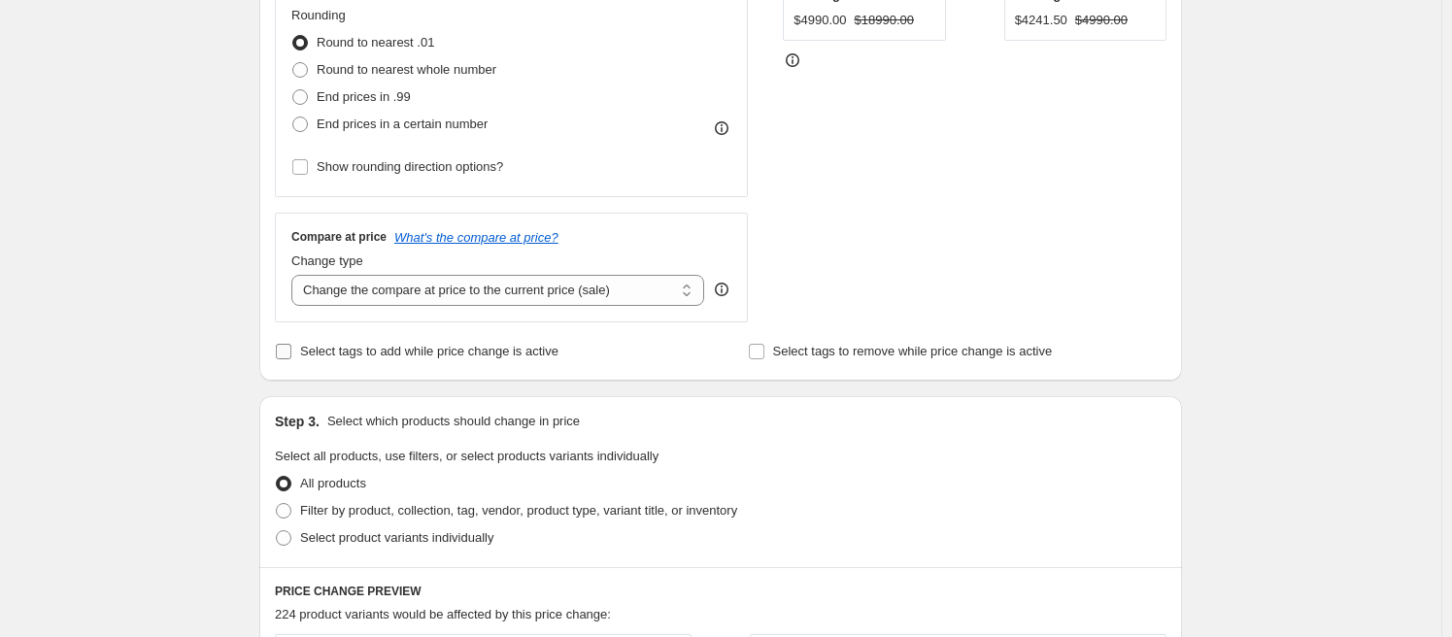
click at [427, 351] on span "Select tags to add while price change is active" at bounding box center [429, 351] width 258 height 15
click at [291, 351] on input "Select tags to add while price change is active" at bounding box center [284, 352] width 16 height 16
checkbox input "true"
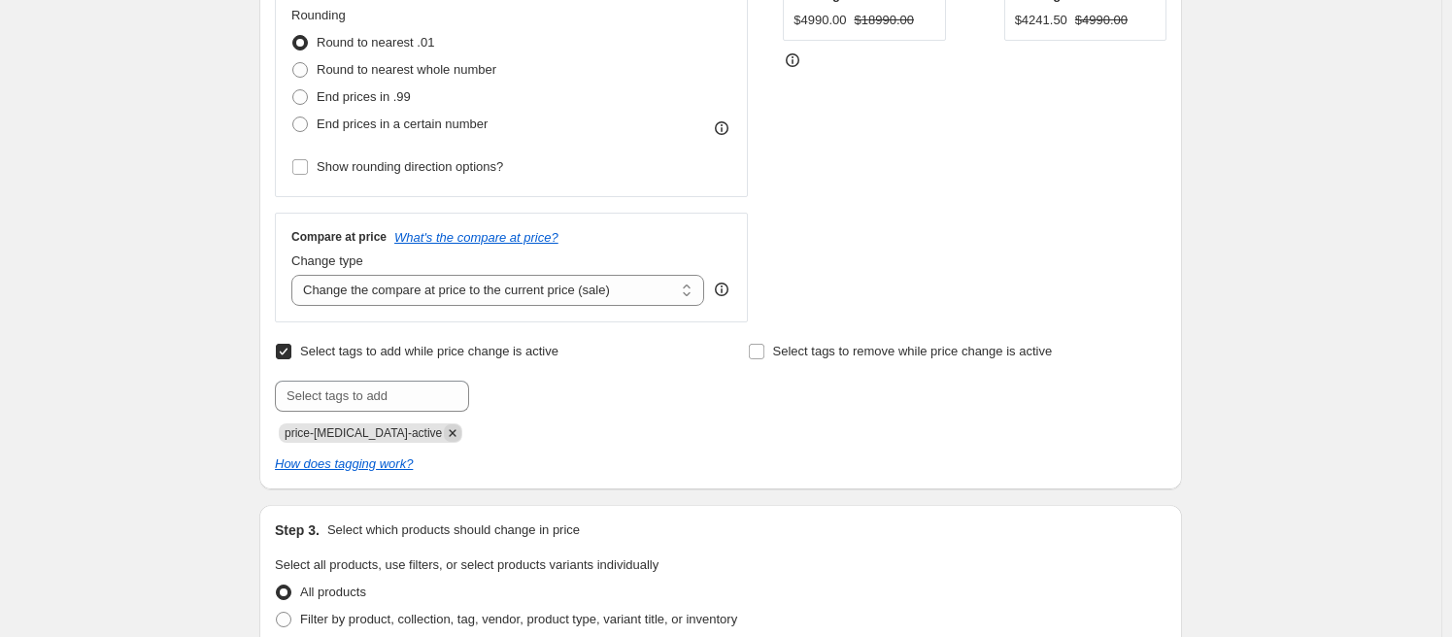
click at [444, 431] on icon "Remove price-change-job-active" at bounding box center [452, 432] width 17 height 17
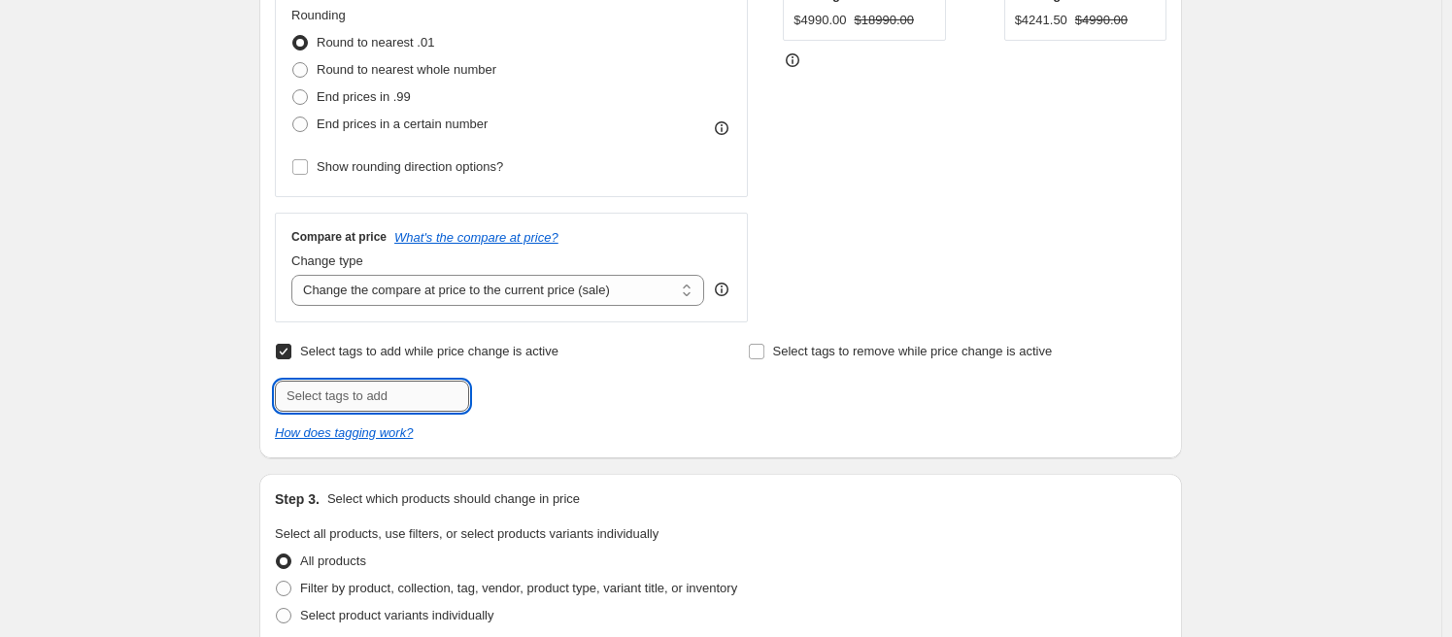
click at [403, 398] on input "text" at bounding box center [372, 396] width 194 height 31
click at [362, 398] on input "text" at bounding box center [372, 396] width 194 height 31
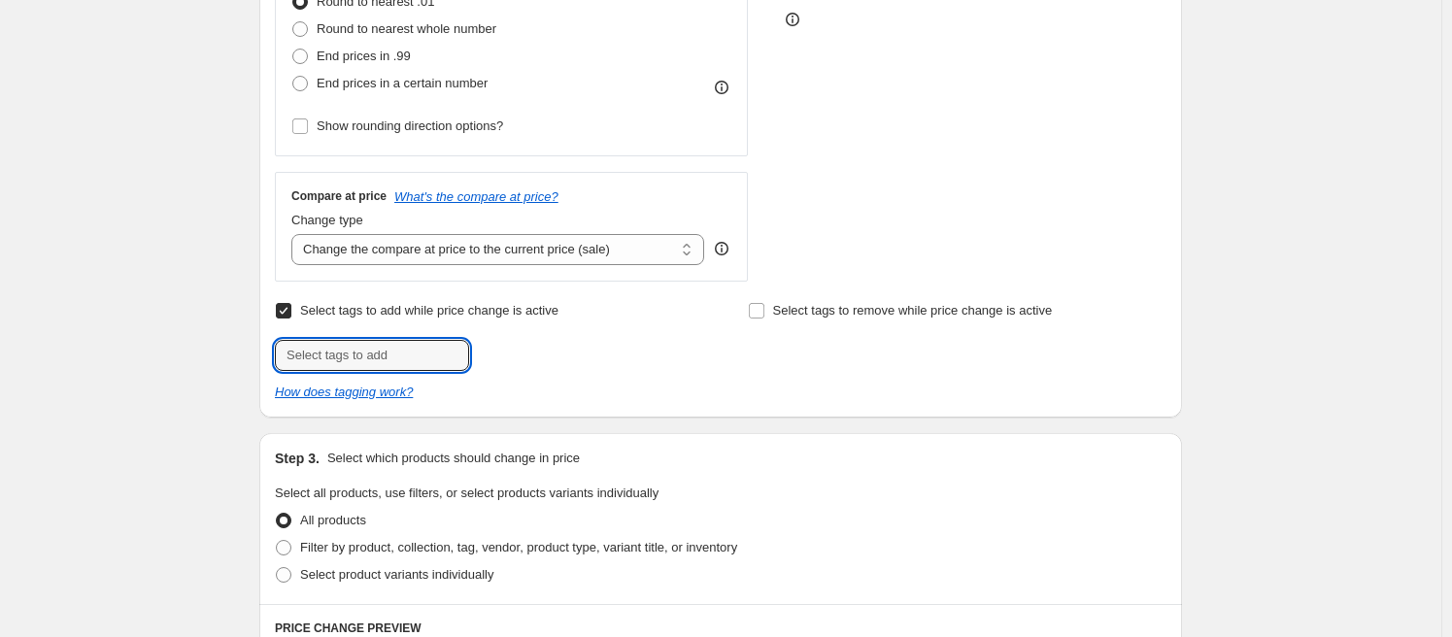
scroll to position [600, 0]
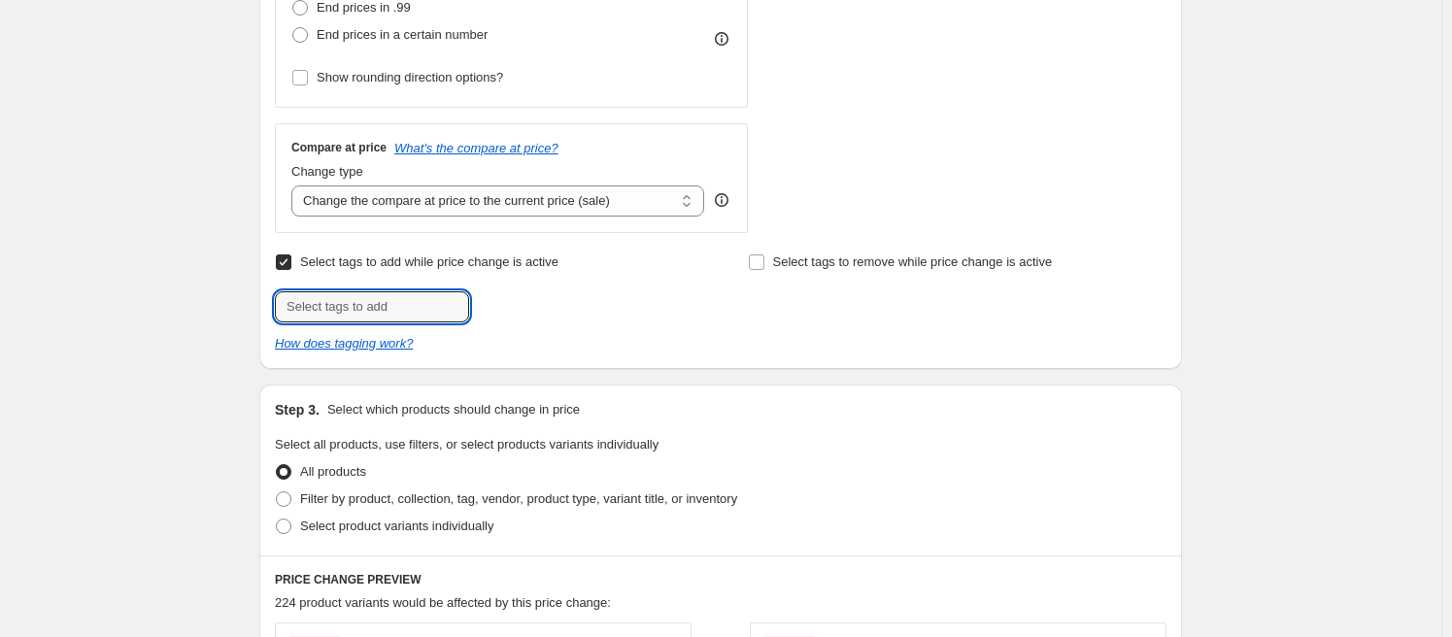
type input "S"
click at [656, 330] on div "Select tags to add while price change is active Submit Select tags to remove wh…" at bounding box center [721, 301] width 892 height 105
click at [383, 310] on input "text" at bounding box center [372, 306] width 194 height 31
type input "seollal-sale"
click at [549, 302] on span "seollal-sale" at bounding box center [543, 305] width 63 height 14
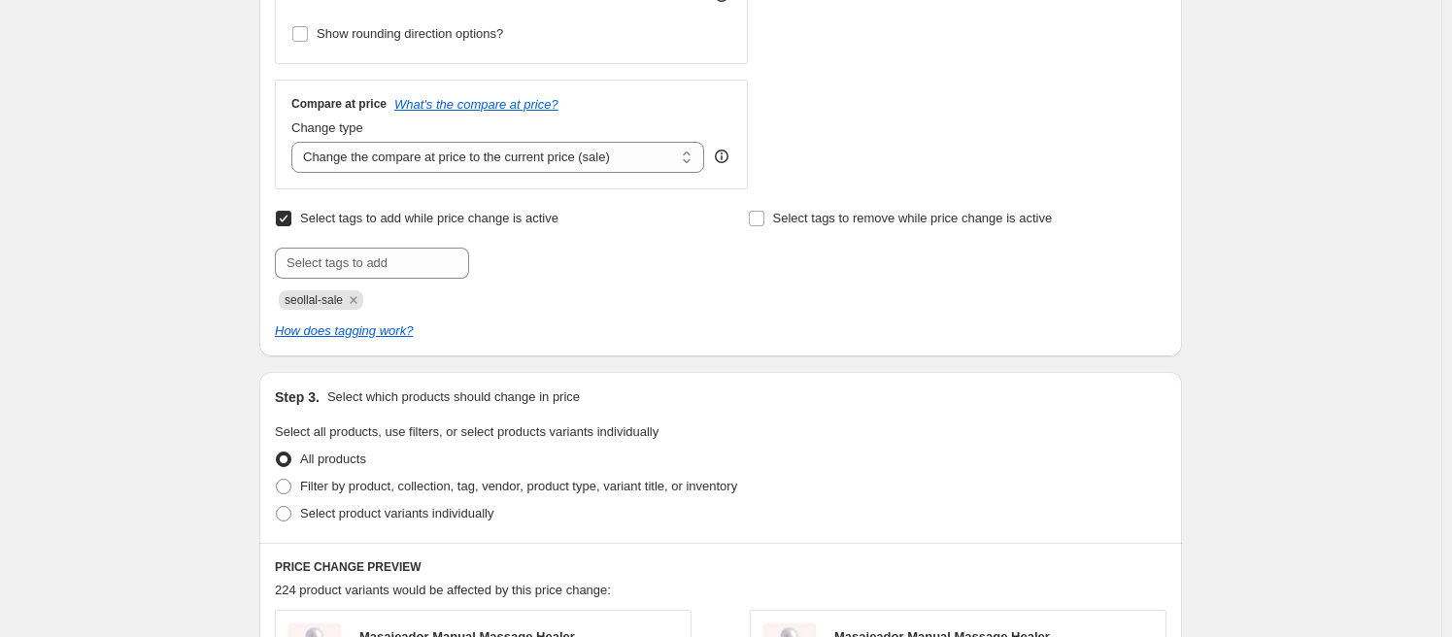
scroll to position [903, 0]
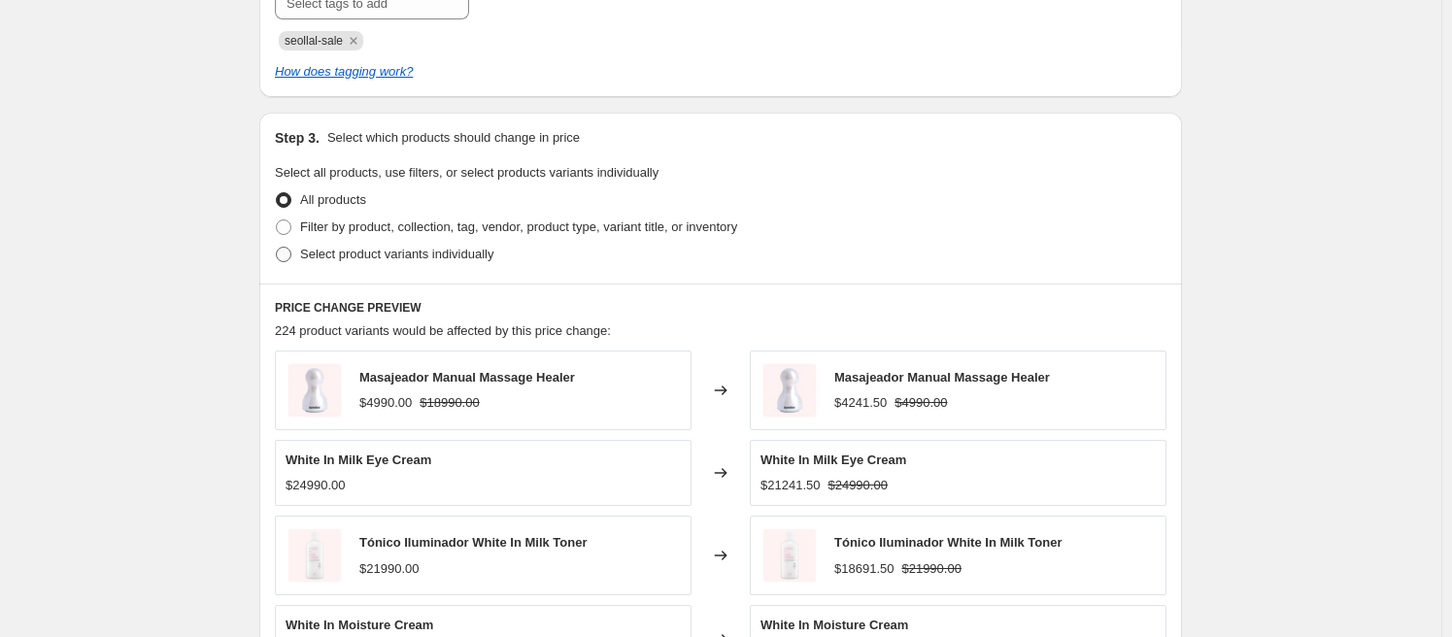
click at [421, 251] on span "Select product variants individually" at bounding box center [396, 254] width 193 height 15
click at [277, 248] on input "Select product variants individually" at bounding box center [276, 247] width 1 height 1
radio input "true"
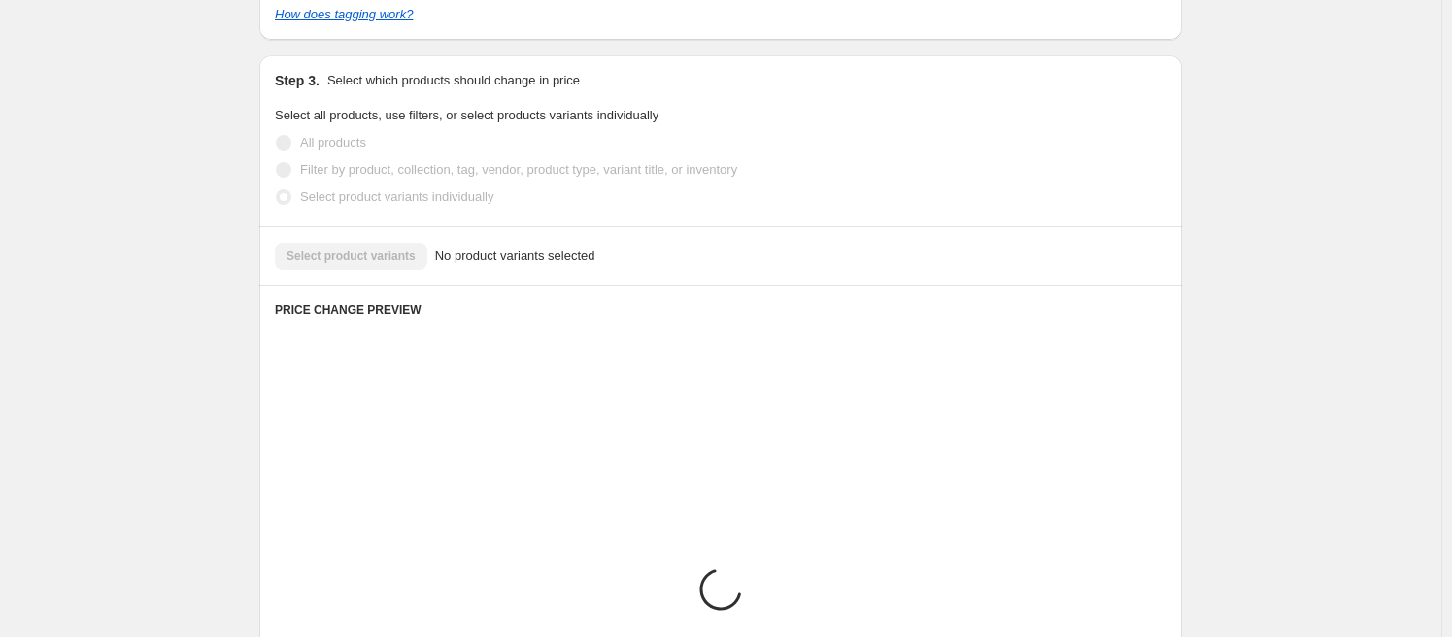
scroll to position [981, 0]
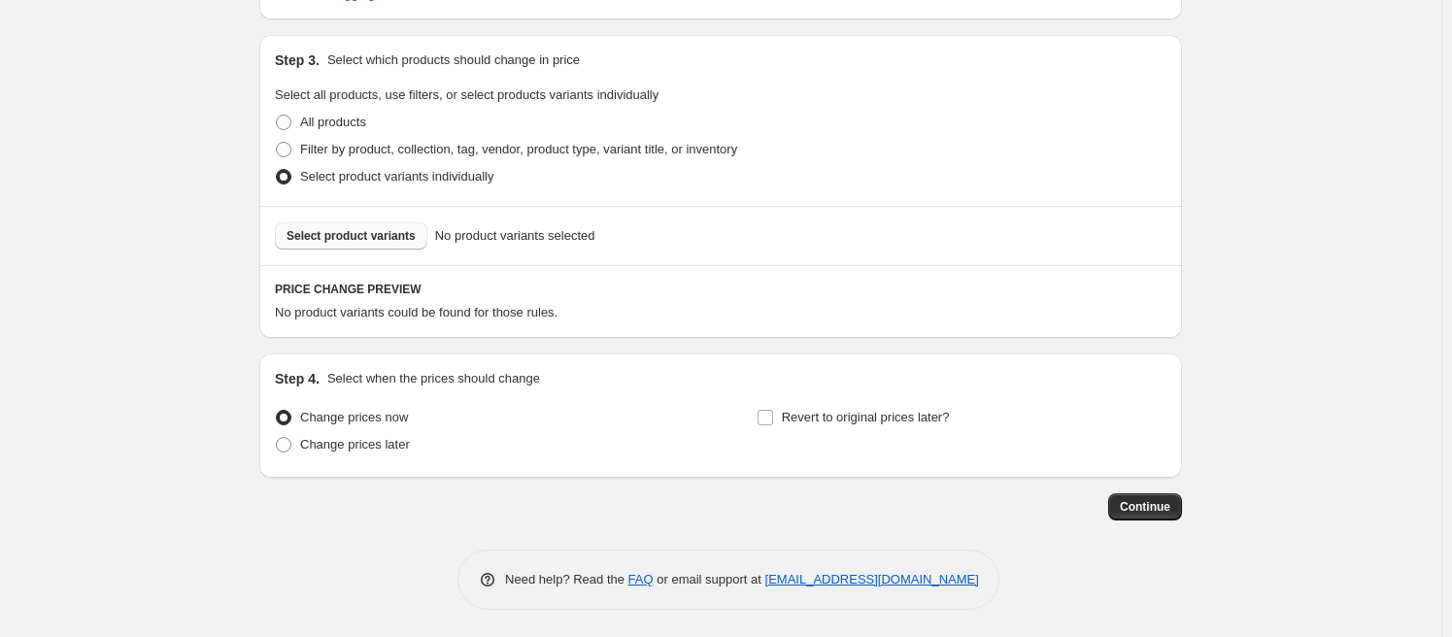
click at [370, 241] on span "Select product variants" at bounding box center [350, 236] width 129 height 16
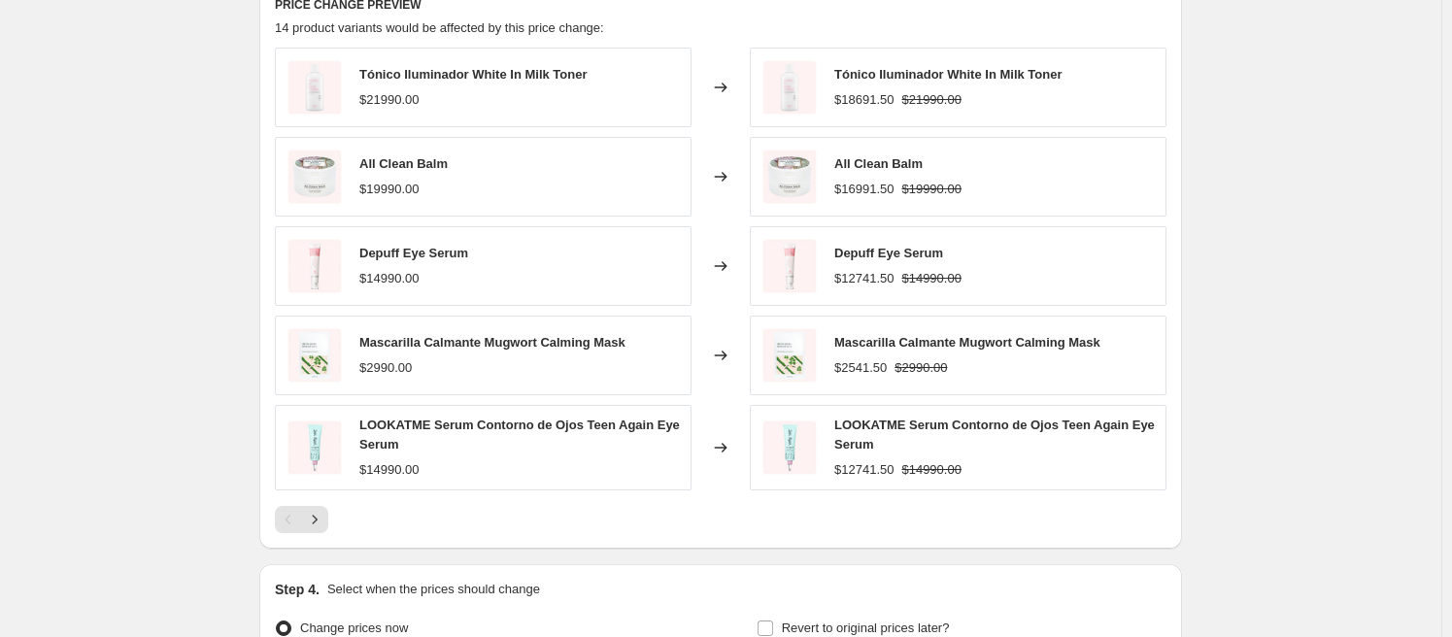
scroll to position [1267, 0]
click at [320, 521] on icon "Next" at bounding box center [314, 517] width 19 height 19
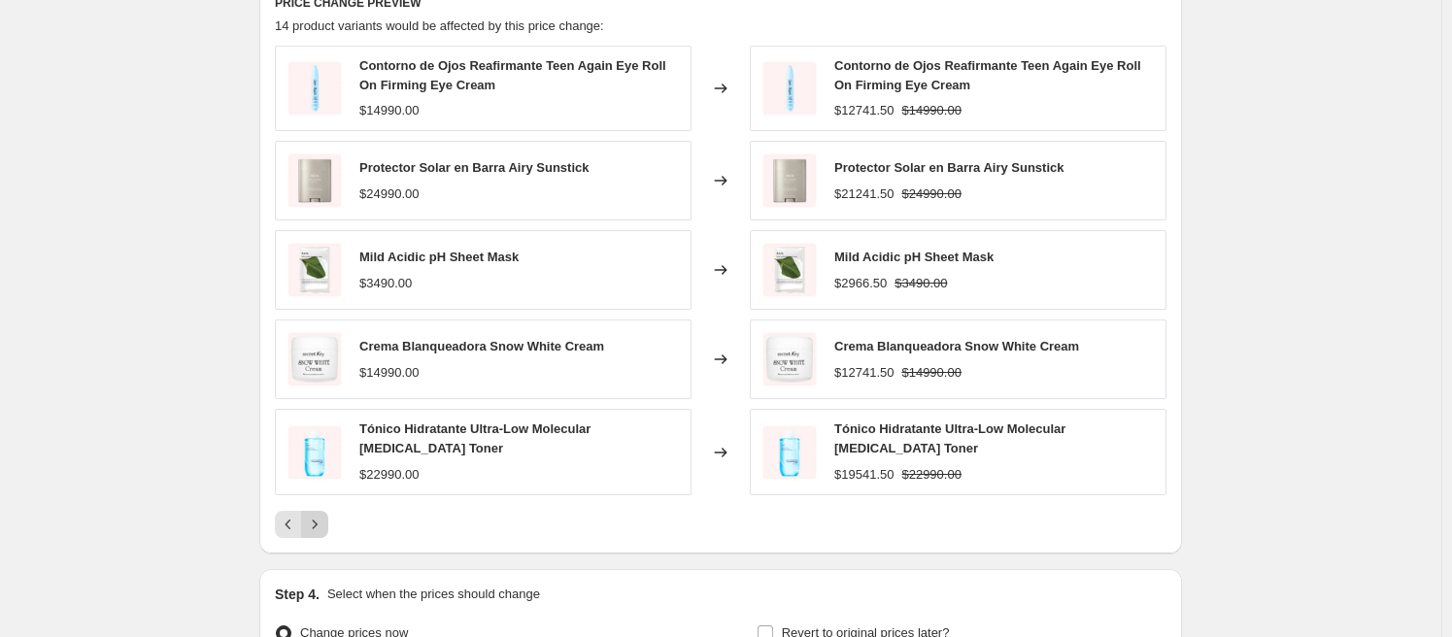
click at [320, 521] on icon "Next" at bounding box center [314, 524] width 19 height 19
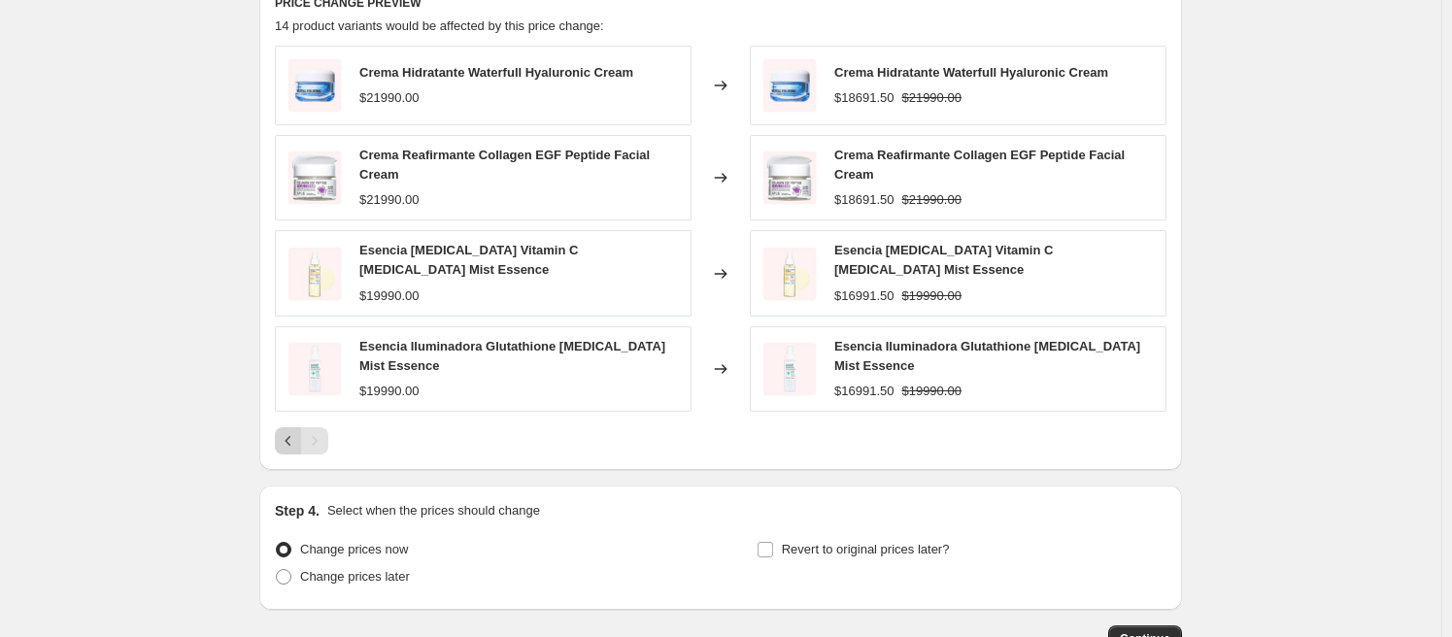
click at [290, 437] on icon "Previous" at bounding box center [288, 440] width 19 height 19
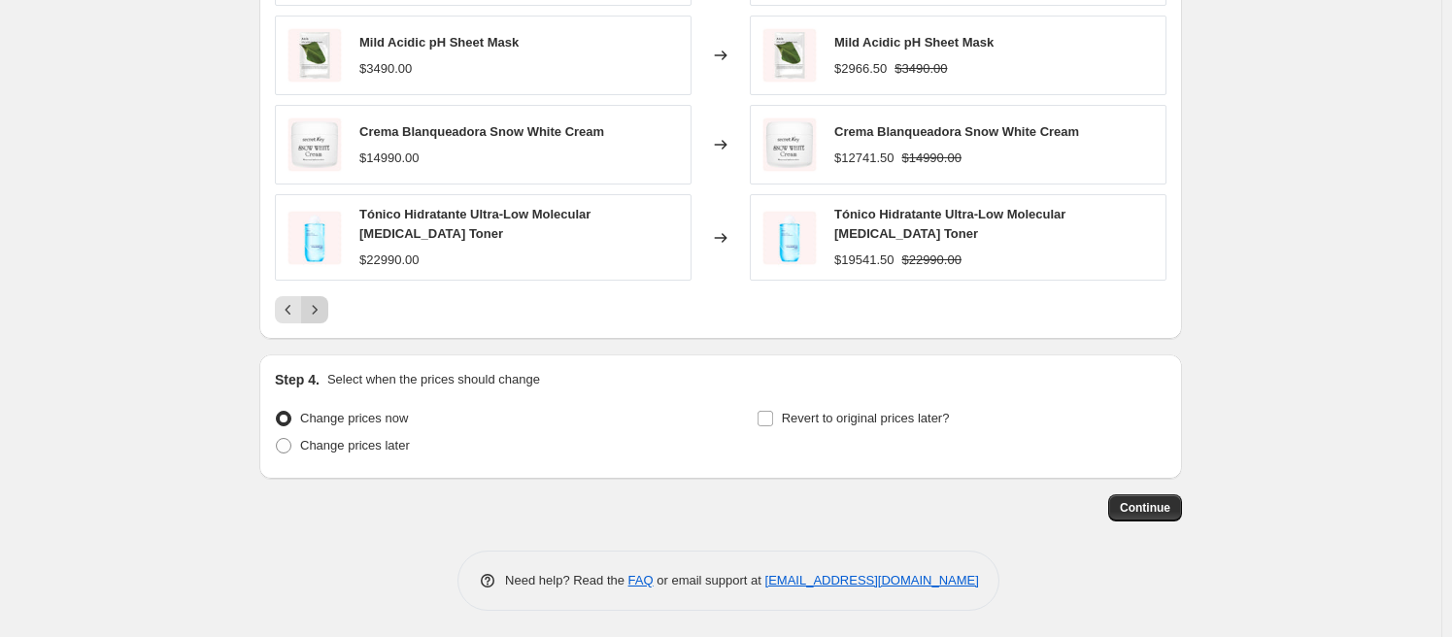
click at [320, 310] on icon "Next" at bounding box center [314, 309] width 19 height 19
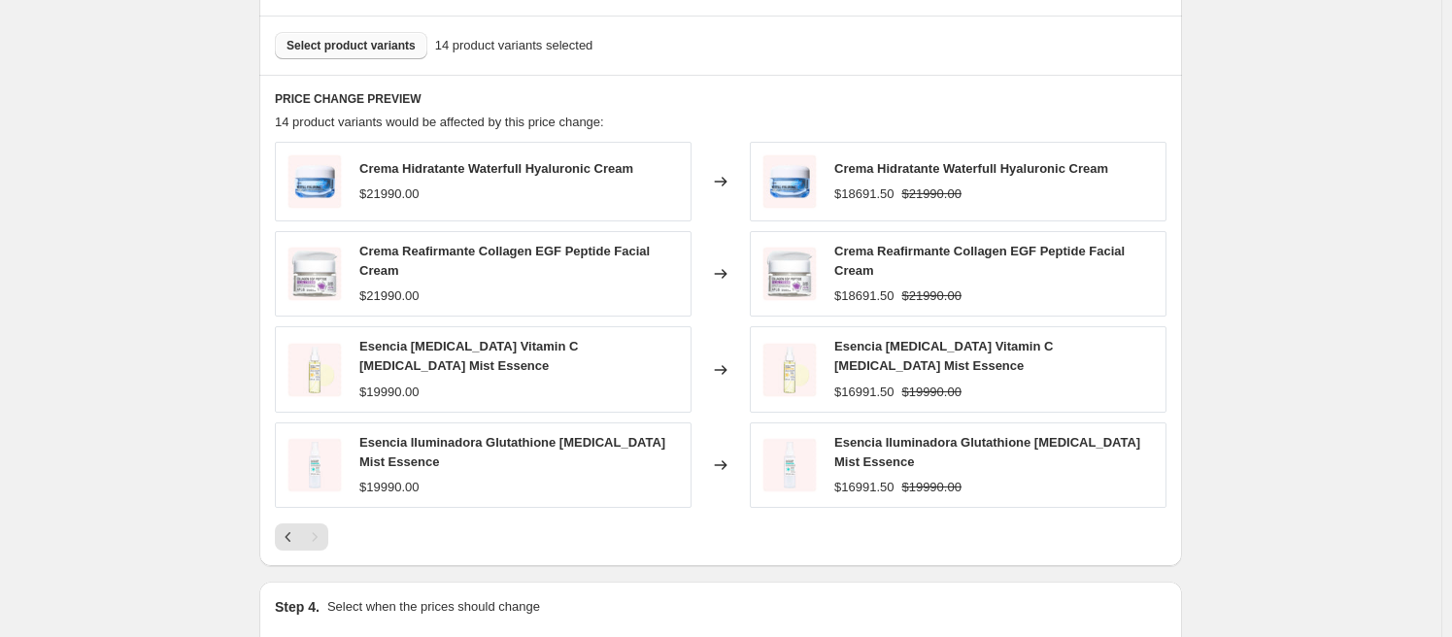
scroll to position [1160, 0]
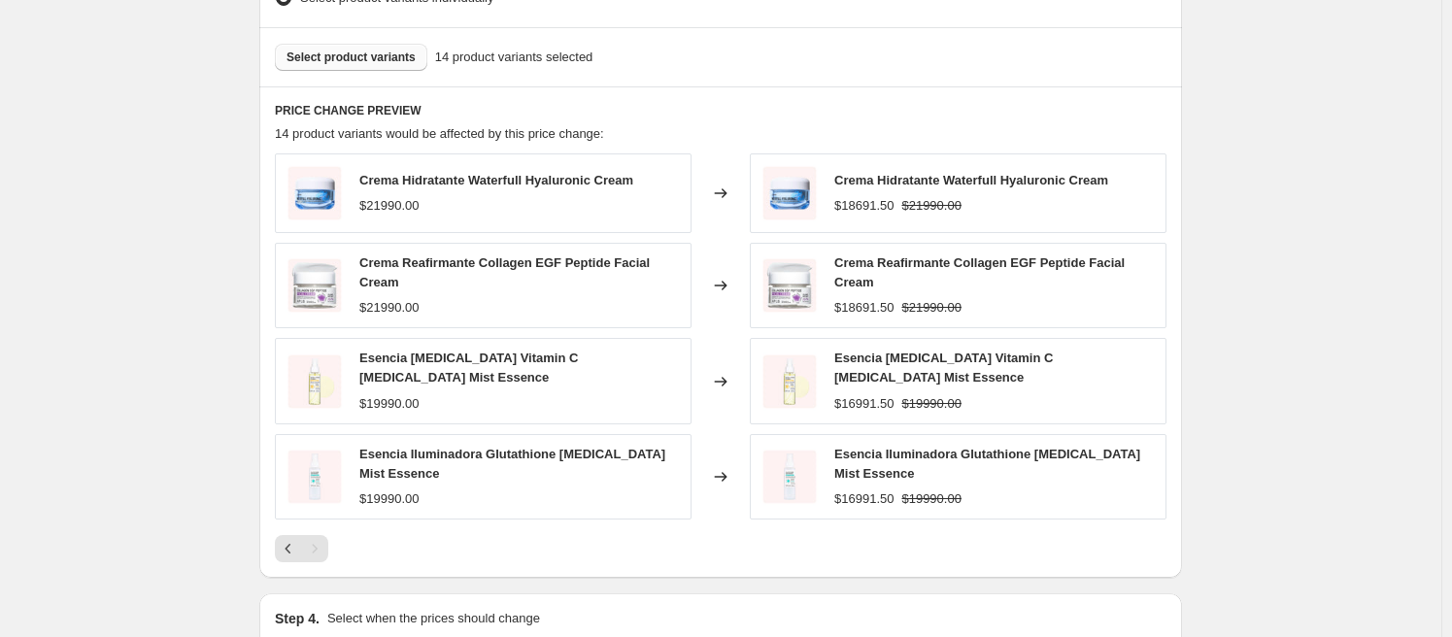
click at [378, 57] on span "Select product variants" at bounding box center [350, 58] width 129 height 16
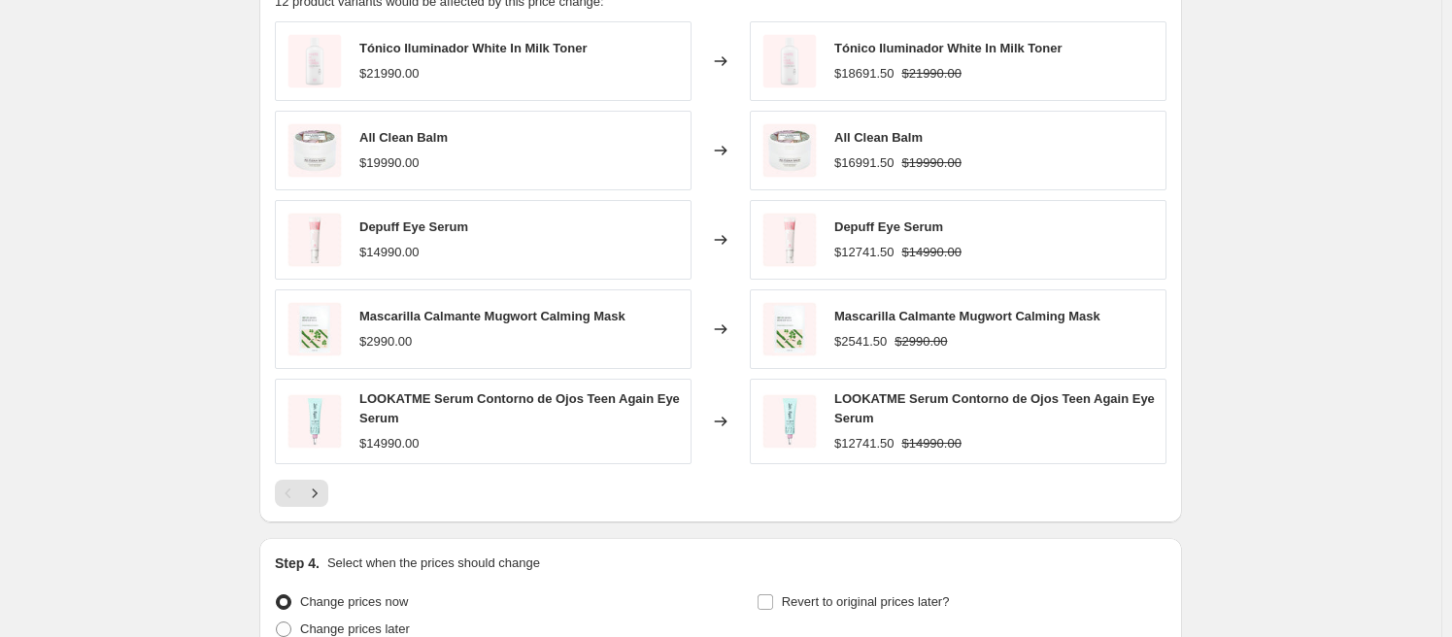
scroll to position [1275, 0]
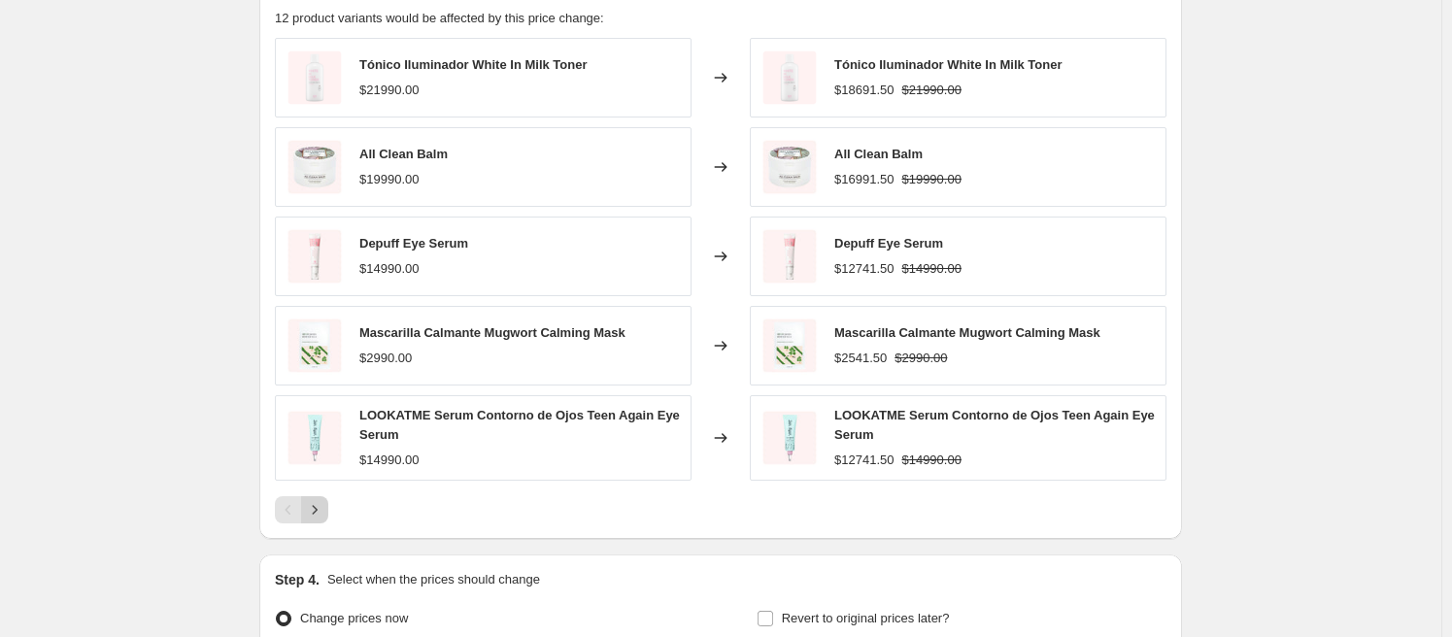
click at [324, 507] on icon "Next" at bounding box center [314, 509] width 19 height 19
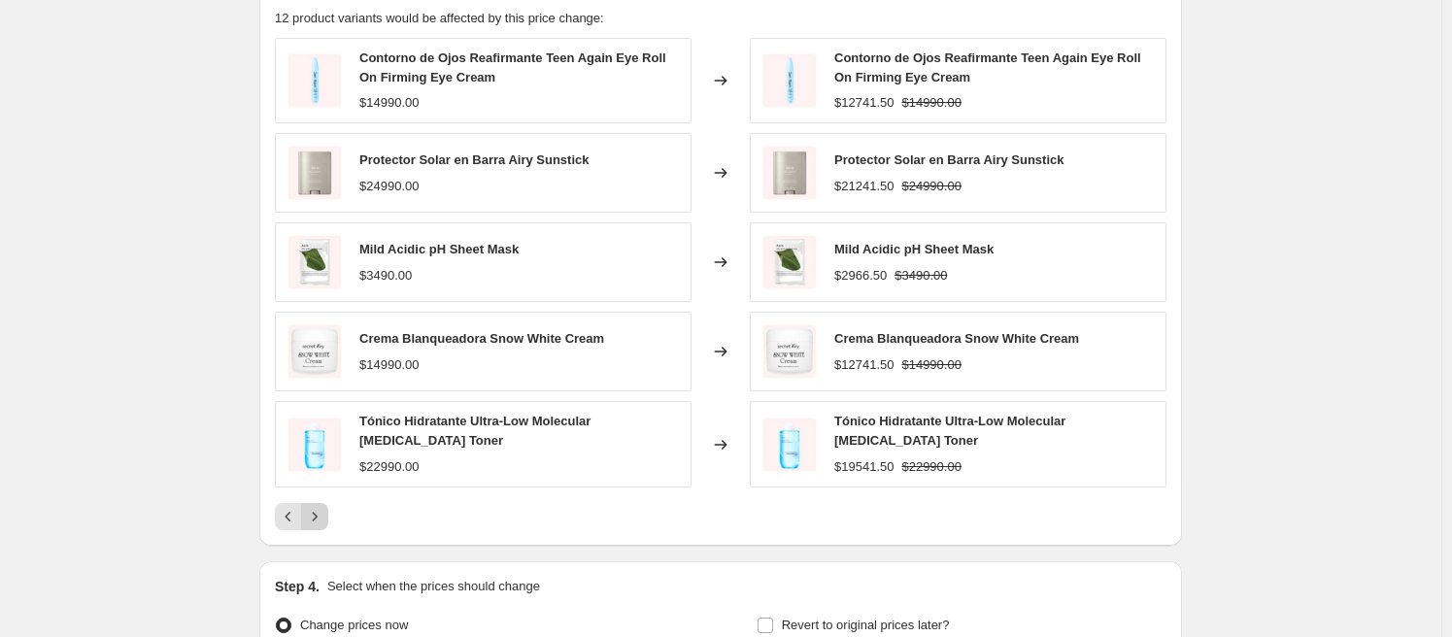
click at [324, 507] on icon "Next" at bounding box center [314, 516] width 19 height 19
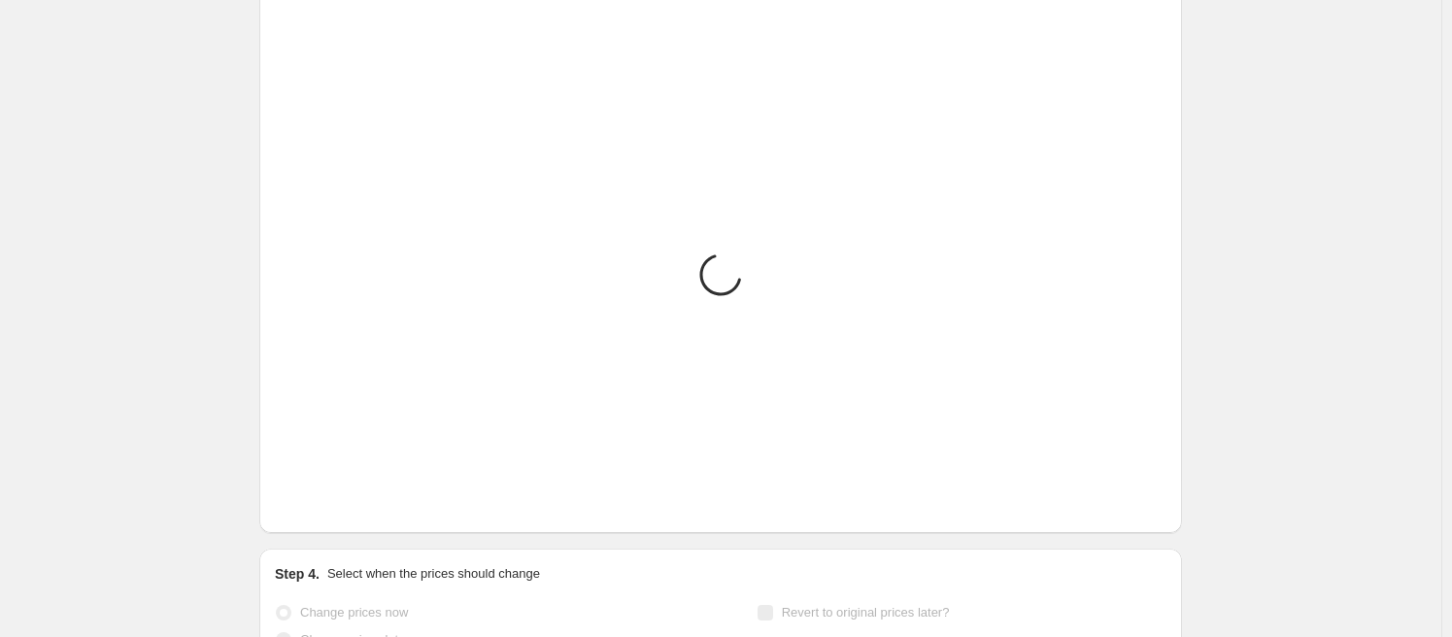
scroll to position [1208, 0]
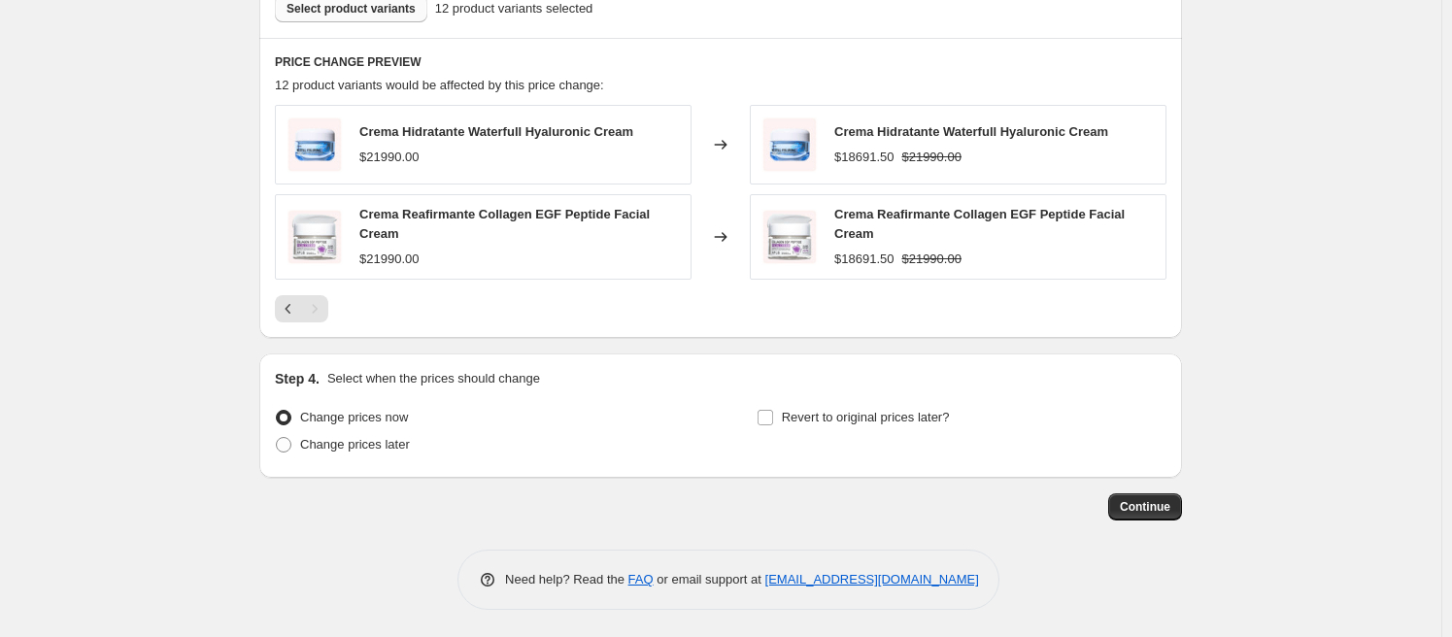
click at [1133, 511] on span "Continue" at bounding box center [1145, 507] width 51 height 16
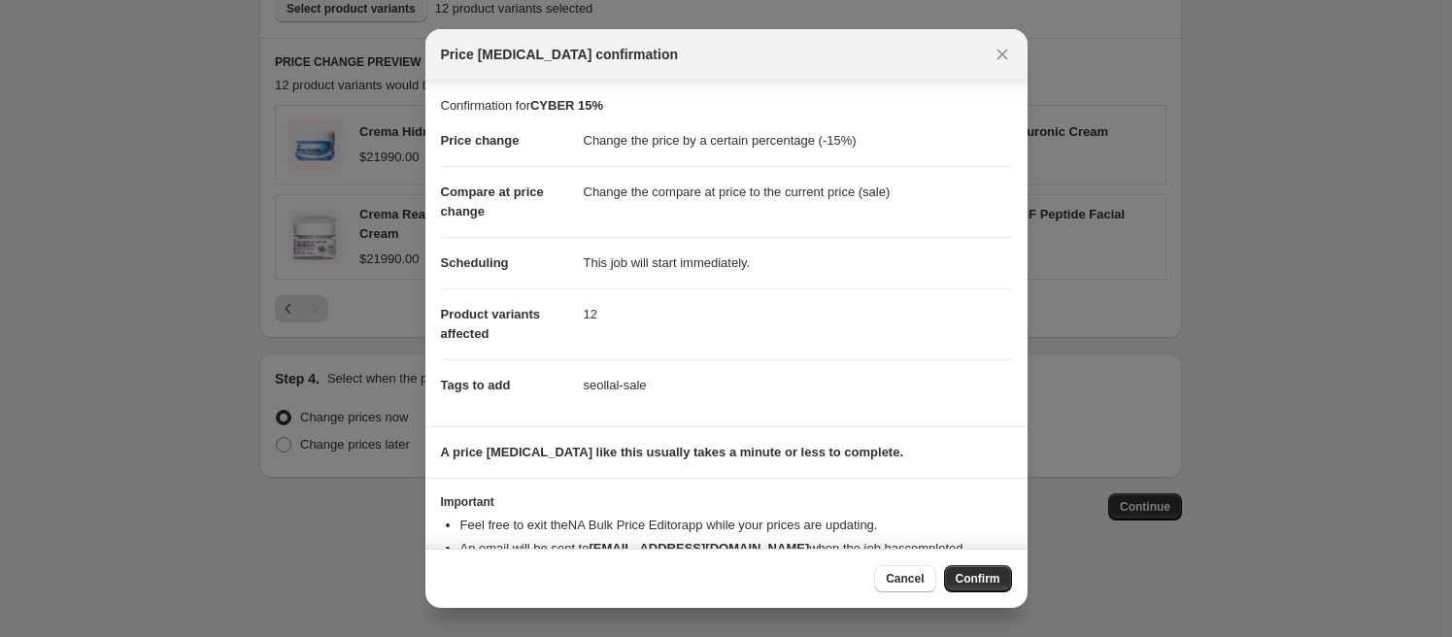
scroll to position [51, 0]
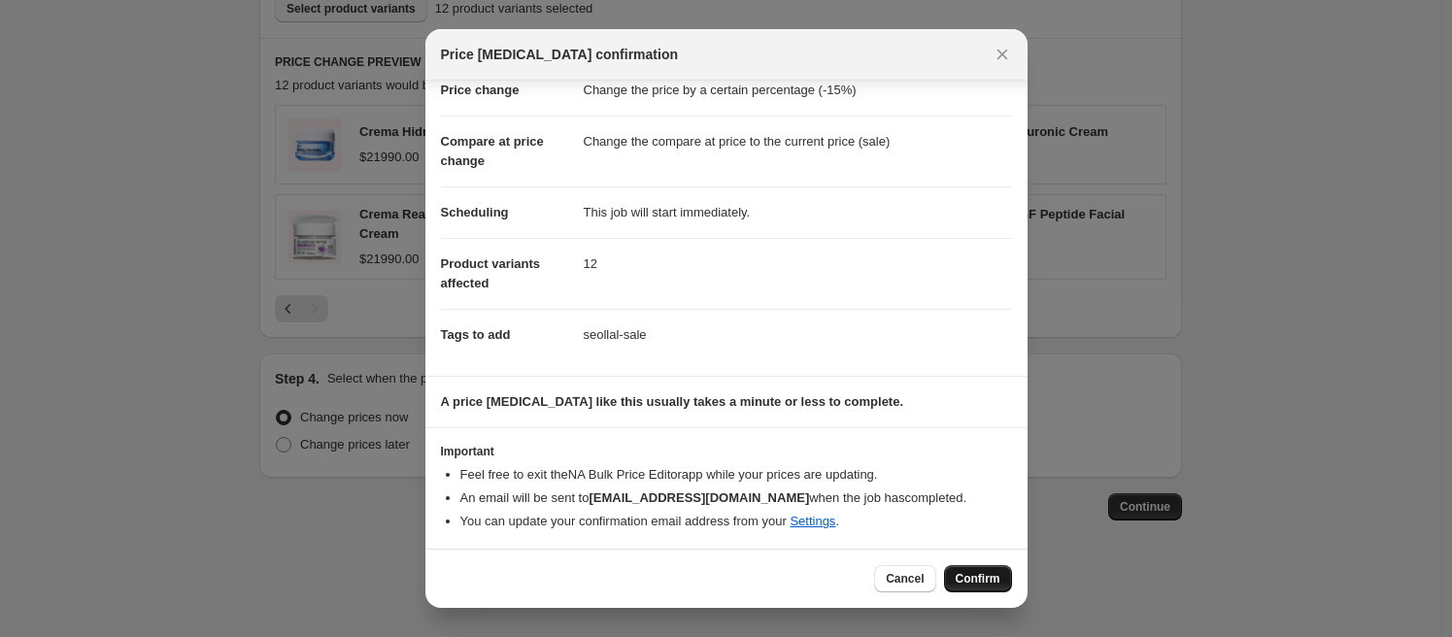
click at [967, 575] on span "Confirm" at bounding box center [978, 579] width 45 height 16
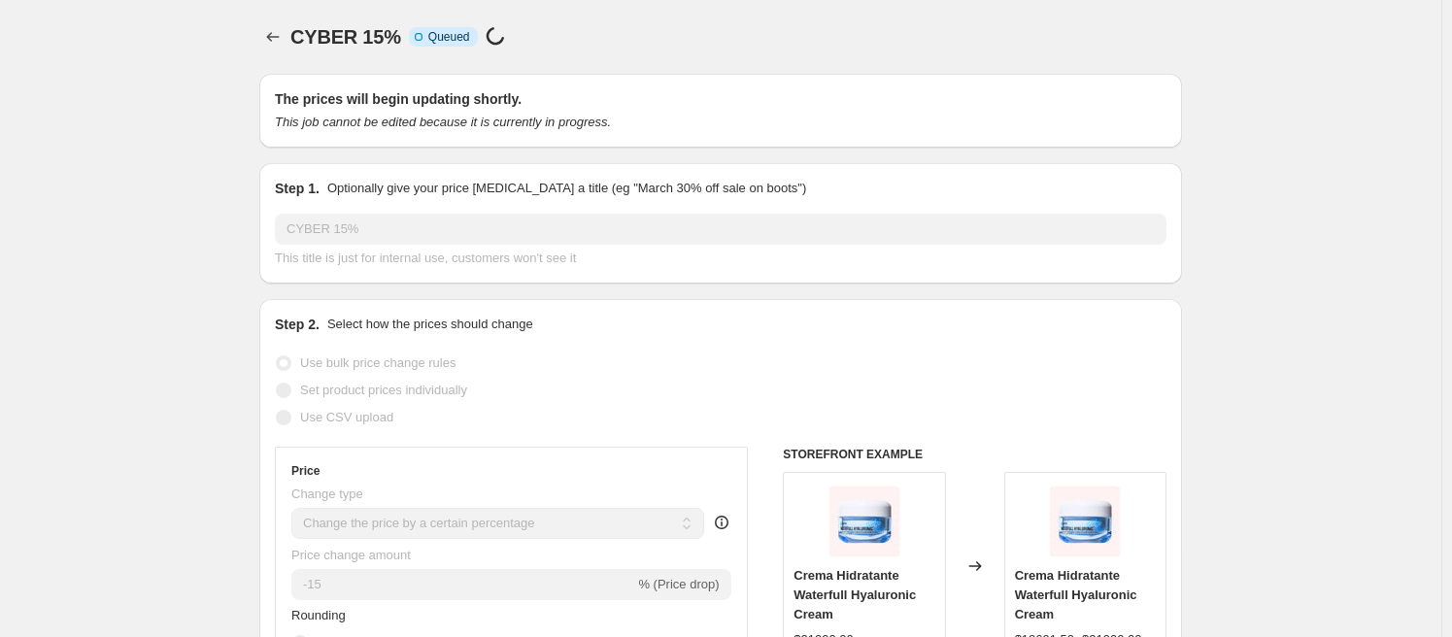
scroll to position [1208, 0]
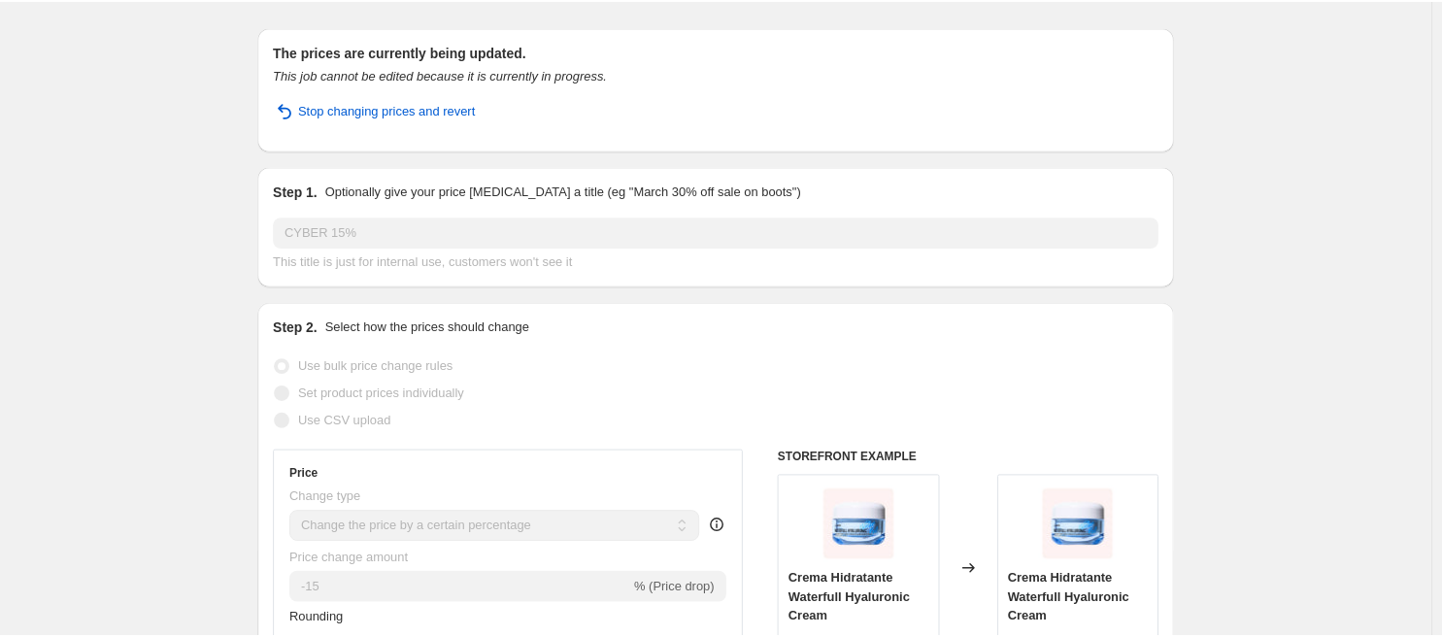
scroll to position [0, 0]
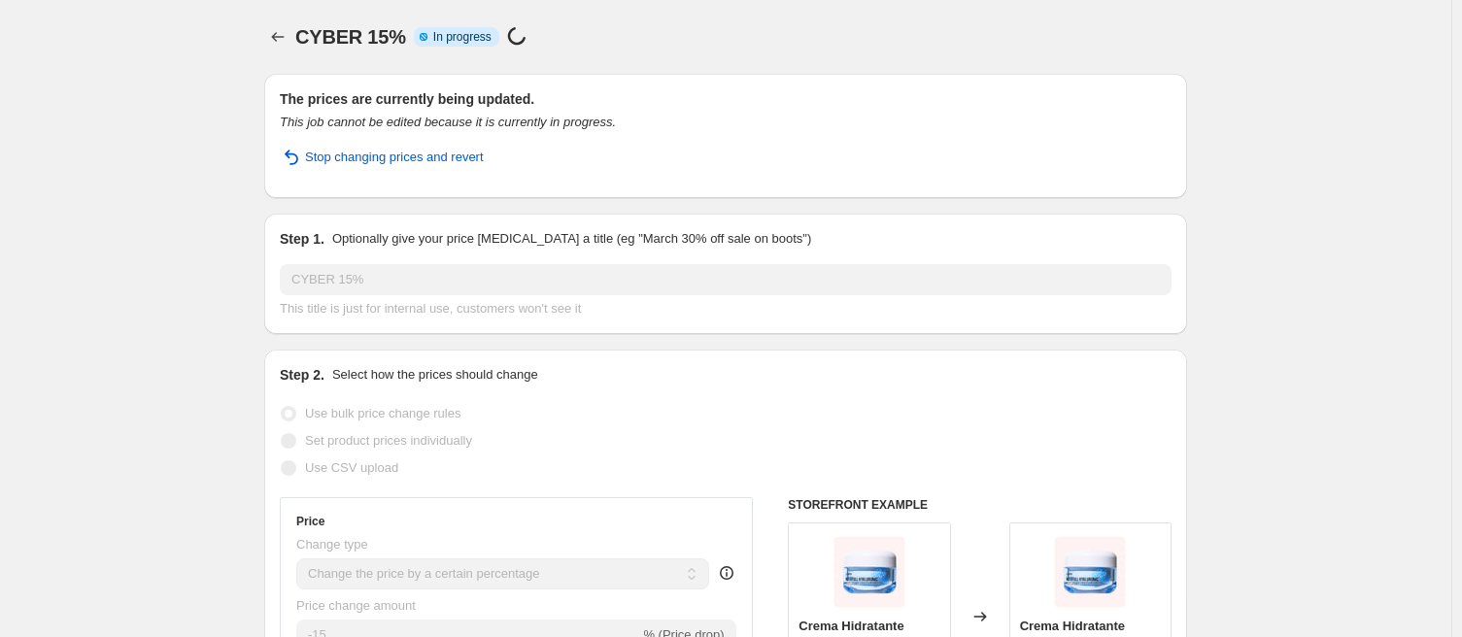
select select "percentage"
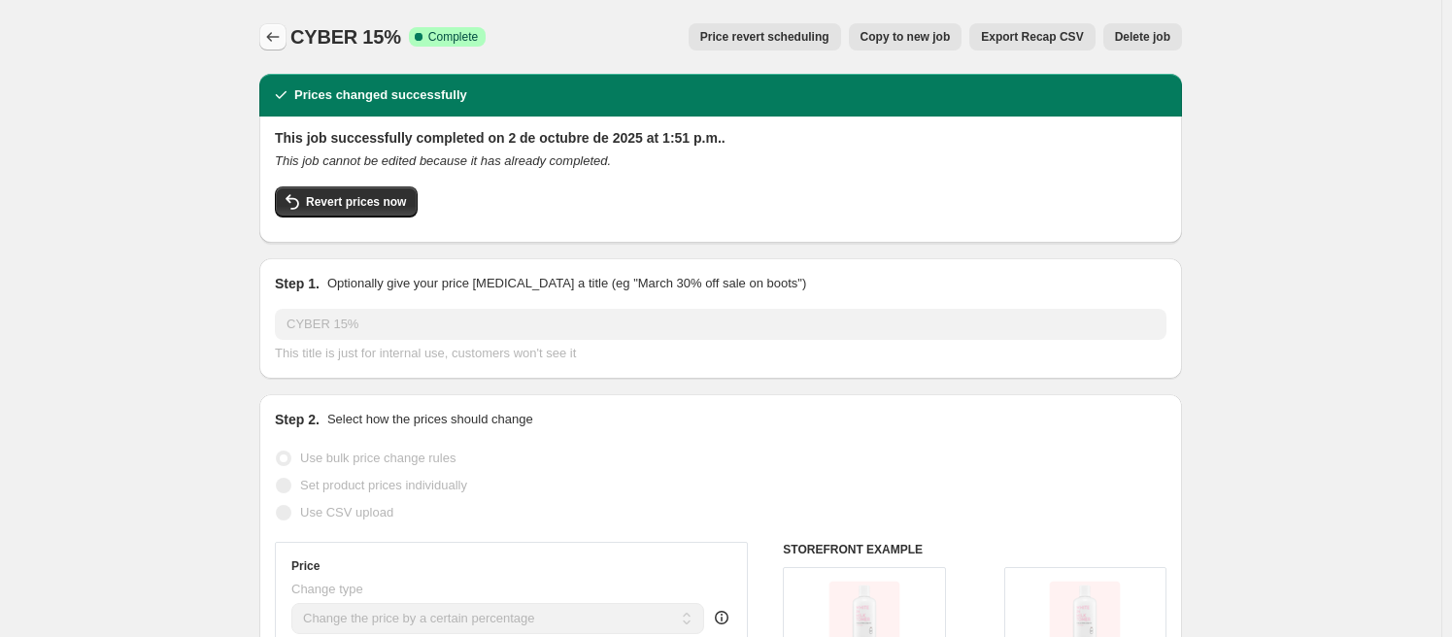
click at [283, 37] on icon "Price change jobs" at bounding box center [272, 36] width 19 height 19
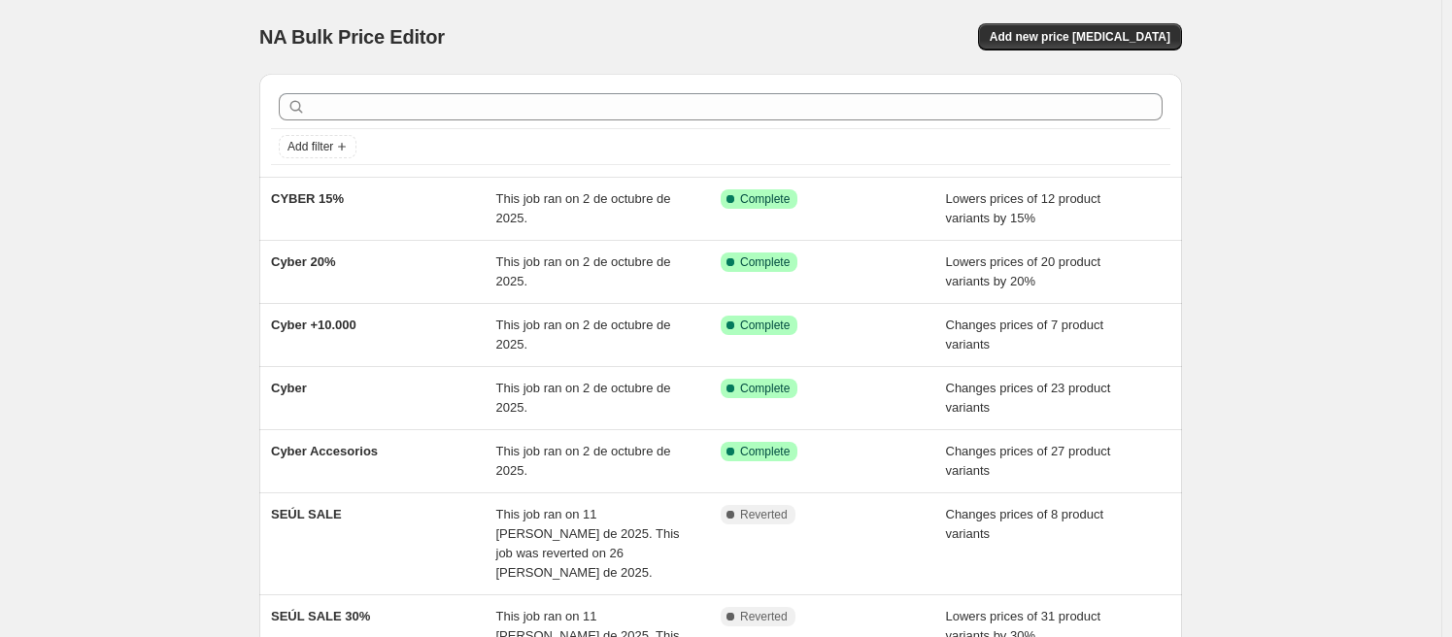
click at [1324, 141] on div "NA Bulk Price Editor. This page is ready NA Bulk Price Editor Add new price [ME…" at bounding box center [720, 597] width 1441 height 1195
